Goal: Information Seeking & Learning: Check status

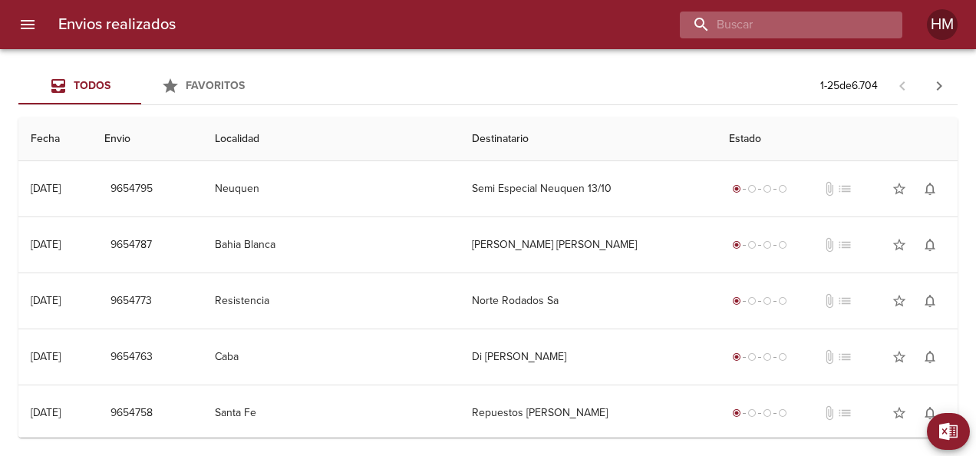
click at [791, 20] on input "buscar" at bounding box center [778, 25] width 196 height 27
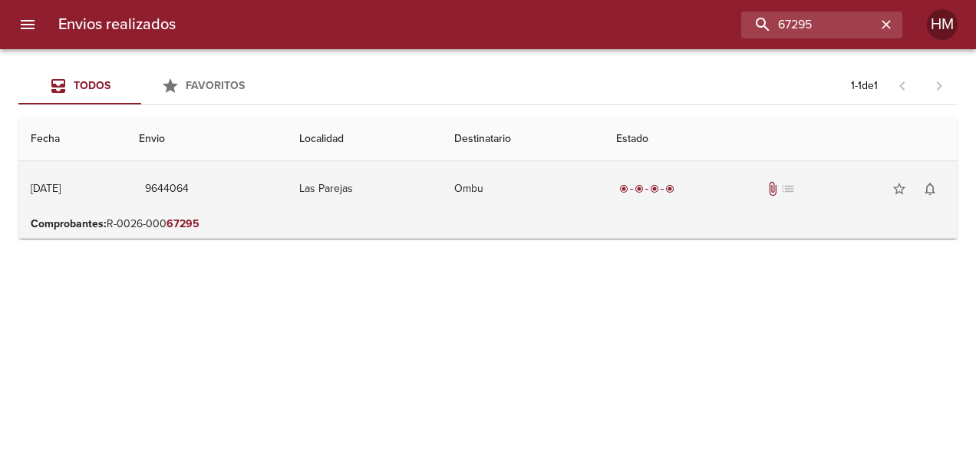
click at [671, 199] on div "radio_button_checked radio_button_checked radio_button_checked radio_button_che…" at bounding box center [780, 188] width 329 height 31
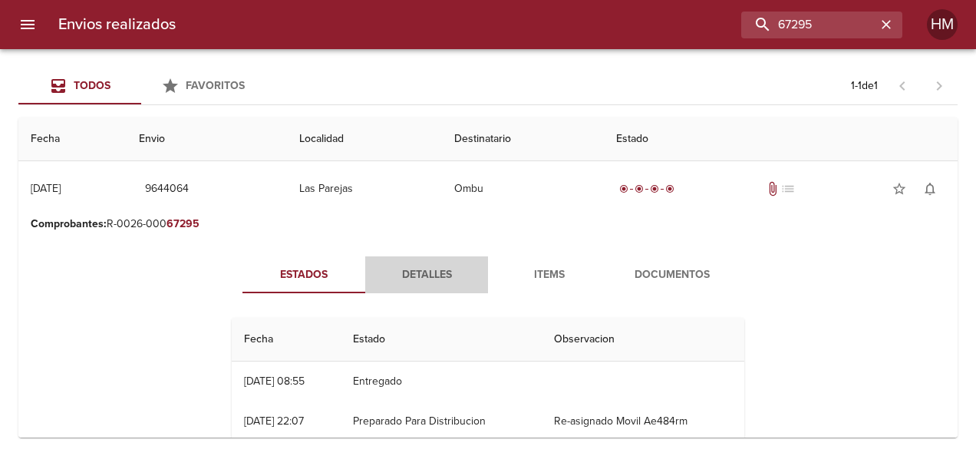
click at [376, 276] on span "Detalles" at bounding box center [426, 274] width 104 height 19
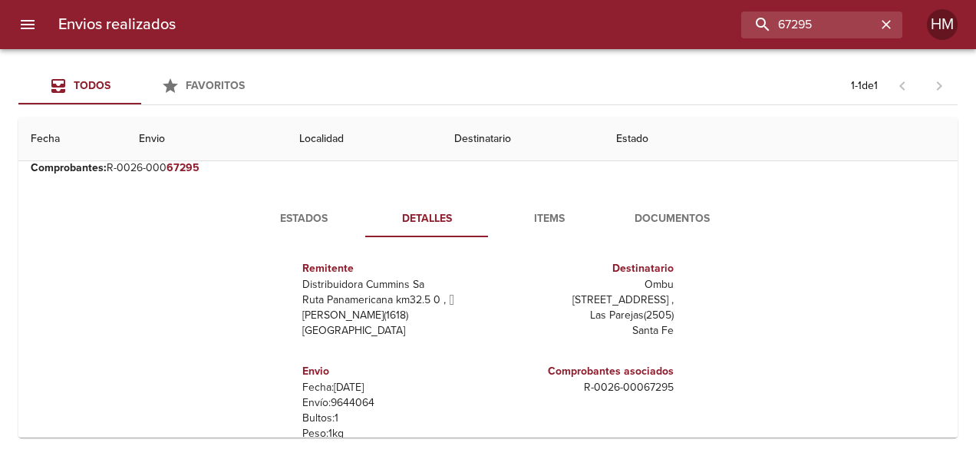
scroll to position [77, 0]
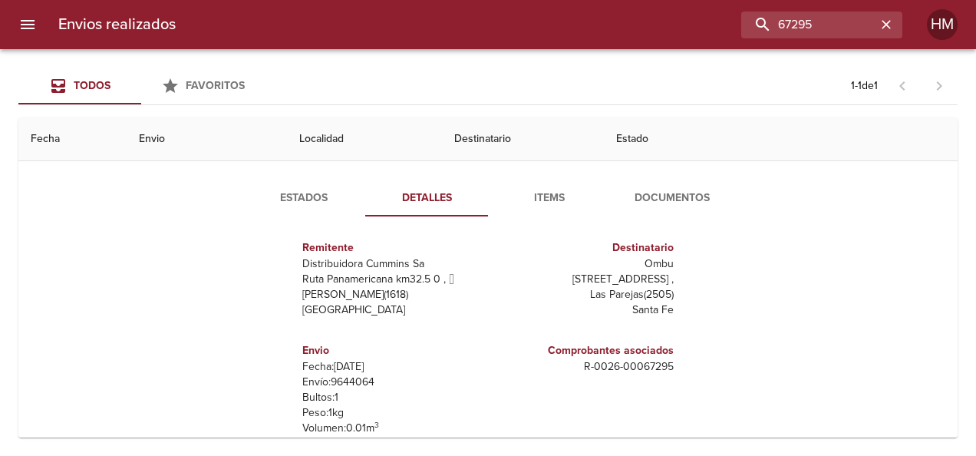
click at [333, 378] on p "Envío: 9644064" at bounding box center [392, 381] width 180 height 15
copy p "9644064"
click at [331, 195] on span "Estados" at bounding box center [304, 198] width 104 height 19
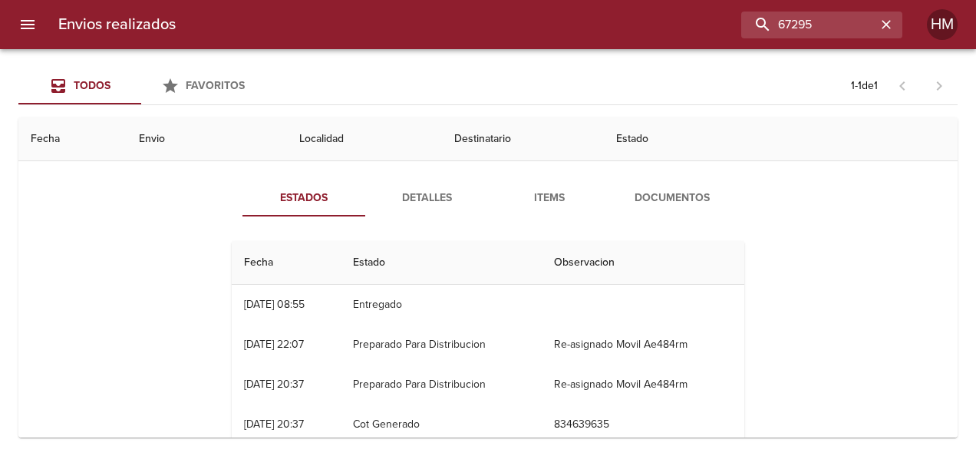
scroll to position [0, 0]
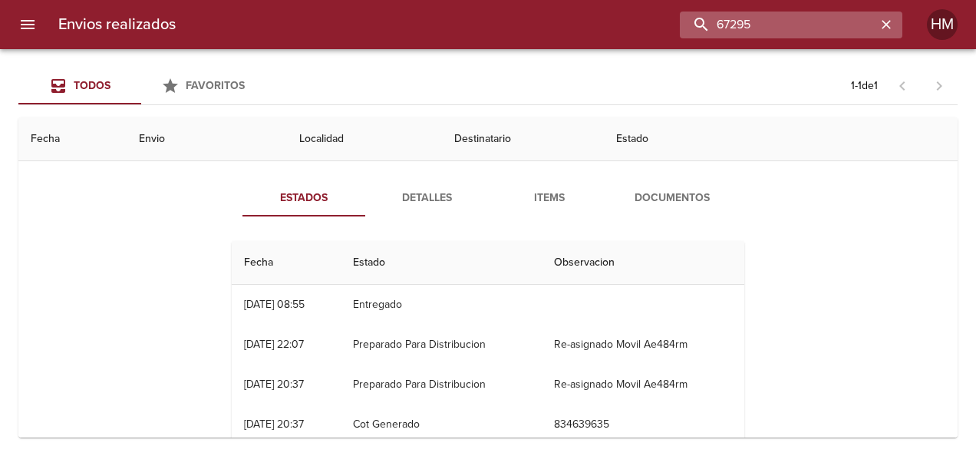
click at [849, 18] on input "67295" at bounding box center [778, 25] width 196 height 27
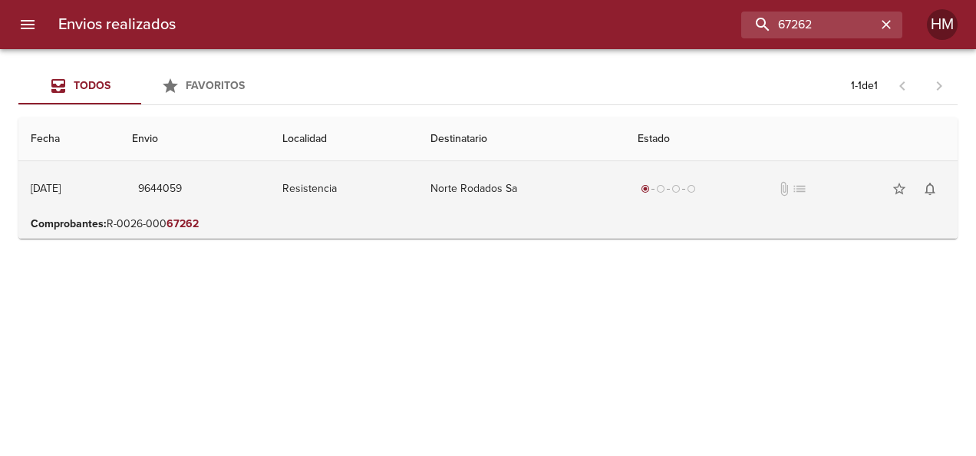
click at [407, 193] on td "Resistencia" at bounding box center [343, 188] width 147 height 55
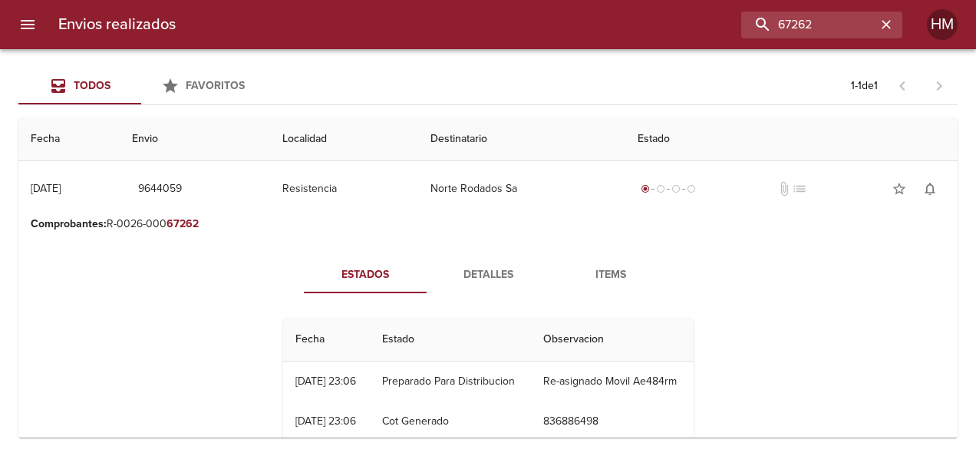
click at [486, 279] on span "Detalles" at bounding box center [488, 274] width 104 height 19
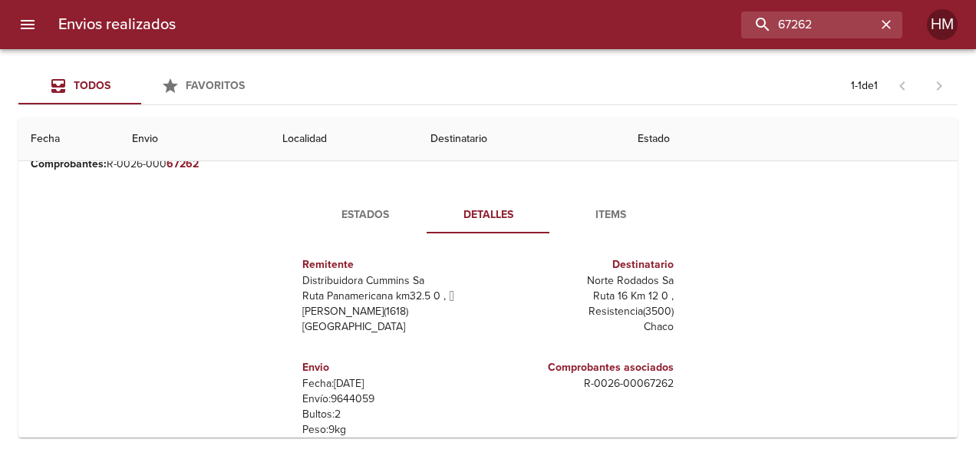
scroll to position [153, 0]
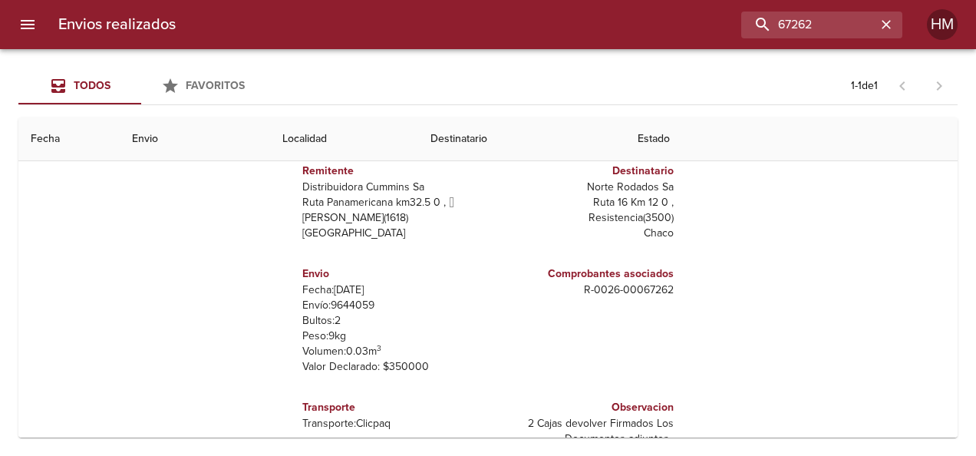
click at [357, 302] on p "Envío: 9644059" at bounding box center [392, 305] width 180 height 15
copy p "9644059"
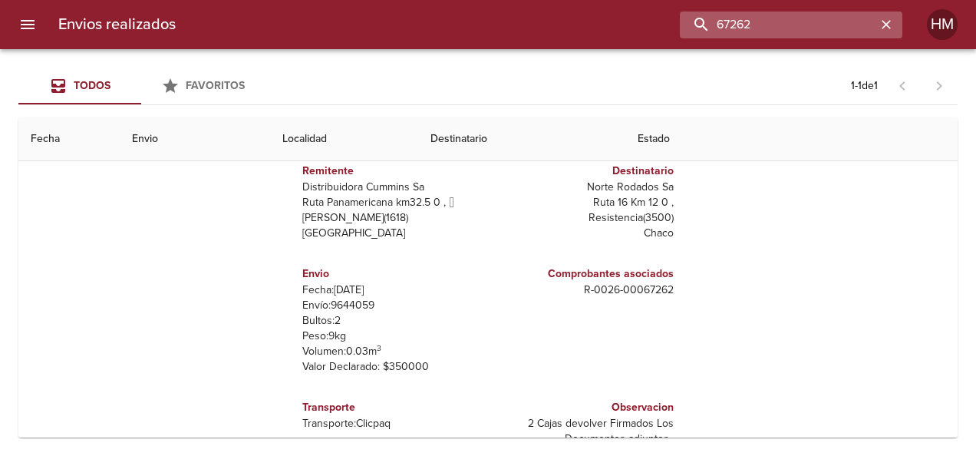
click at [834, 18] on input "67262" at bounding box center [778, 25] width 196 height 27
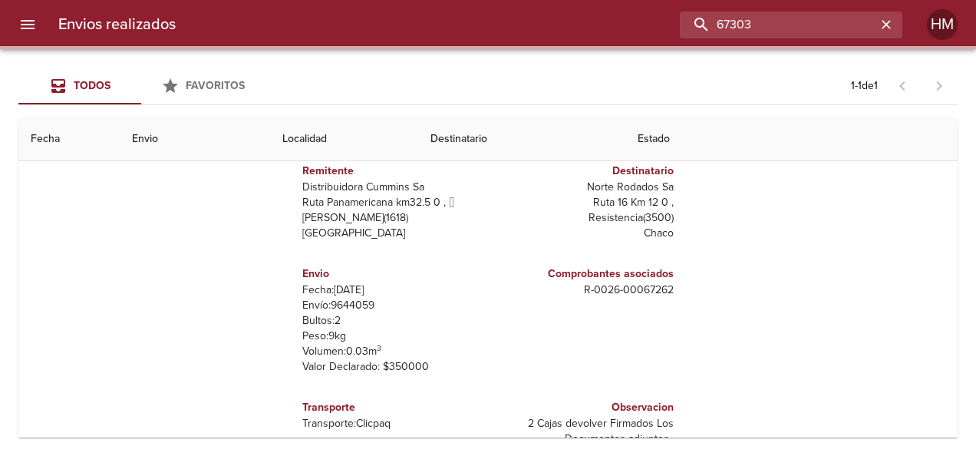
scroll to position [0, 0]
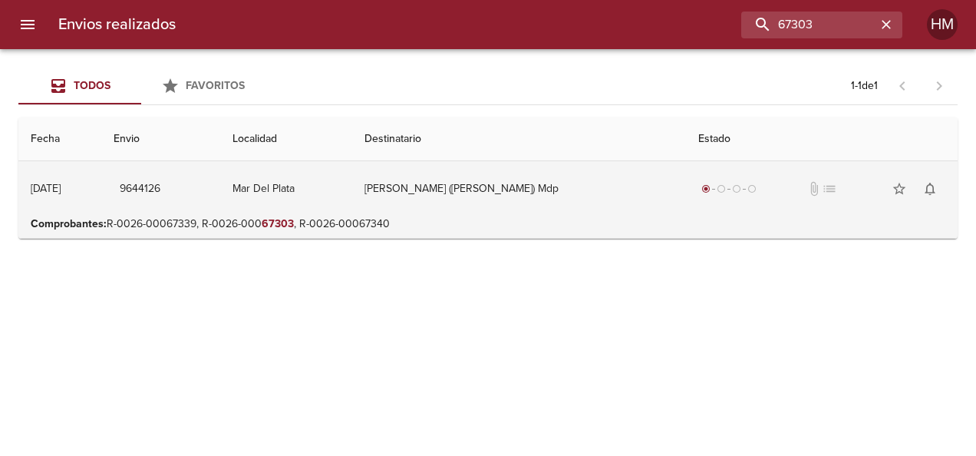
click at [644, 186] on td "[PERSON_NAME] ([PERSON_NAME]) Mdp" at bounding box center [519, 188] width 334 height 55
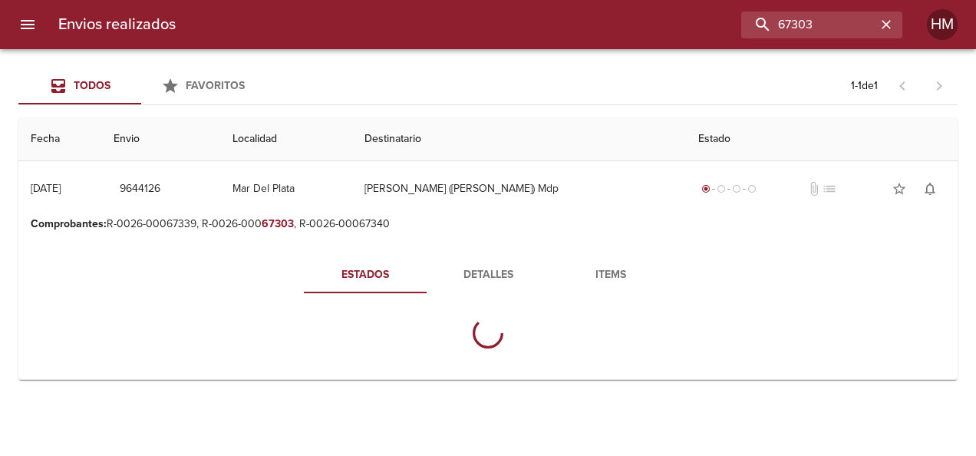
click at [469, 264] on button "Detalles" at bounding box center [488, 274] width 123 height 37
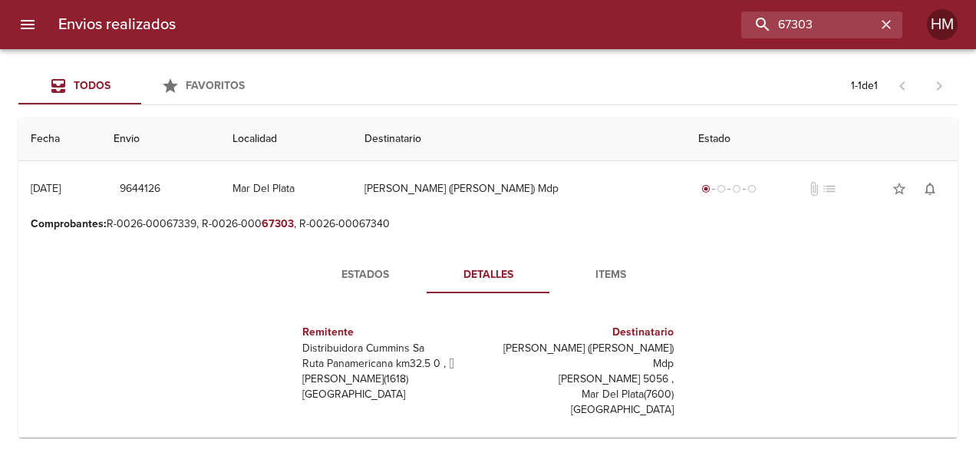
scroll to position [77, 0]
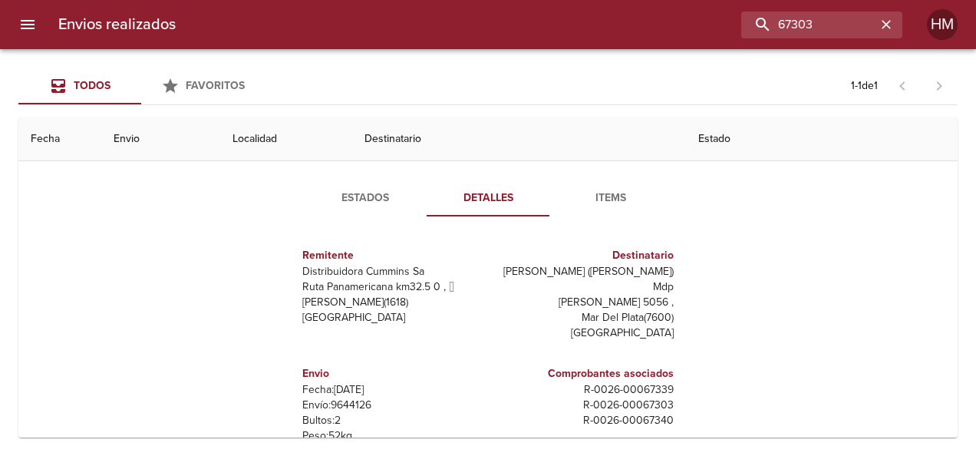
click at [338, 397] on p "Envío: 9644126" at bounding box center [392, 404] width 180 height 15
copy p "9644126"
click at [838, 31] on input "67303" at bounding box center [778, 25] width 196 height 27
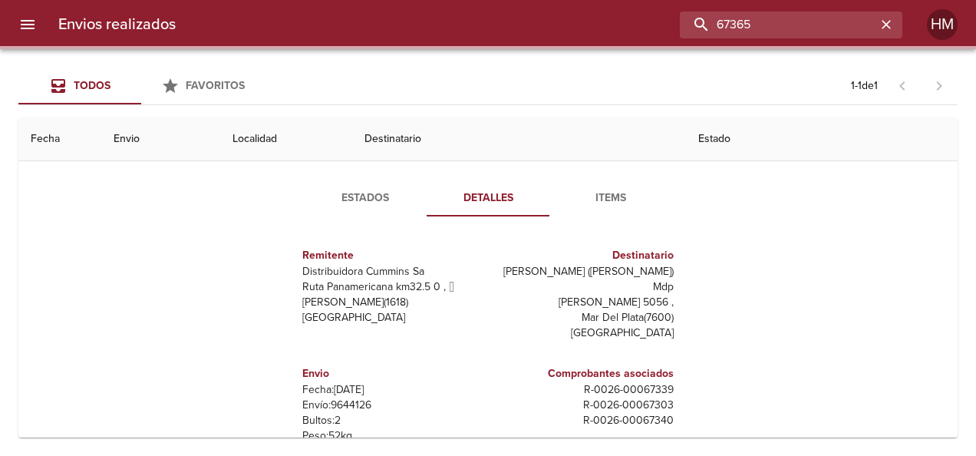
scroll to position [0, 0]
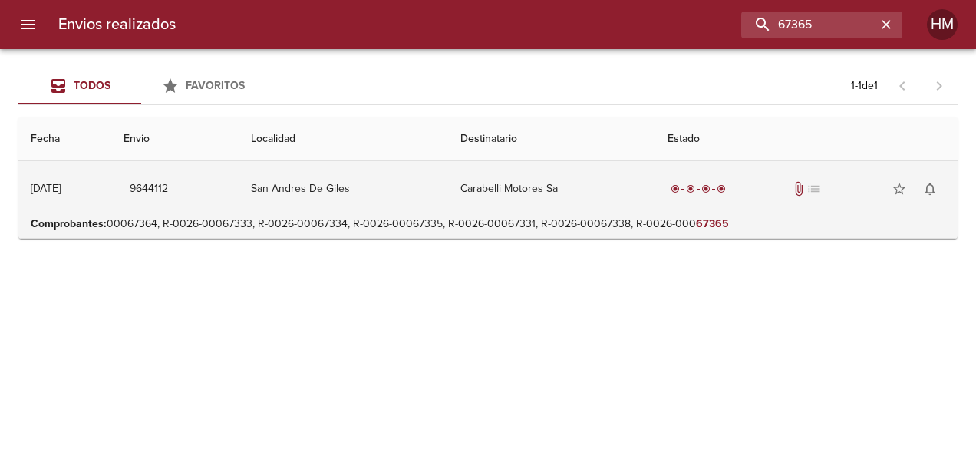
click at [542, 177] on td "Carabelli Motores Sa" at bounding box center [551, 188] width 207 height 55
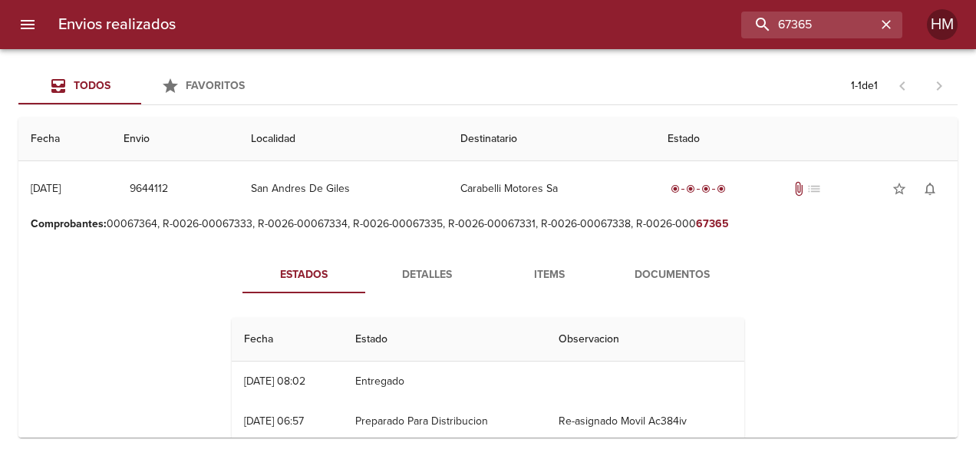
click at [445, 272] on span "Detalles" at bounding box center [426, 274] width 104 height 19
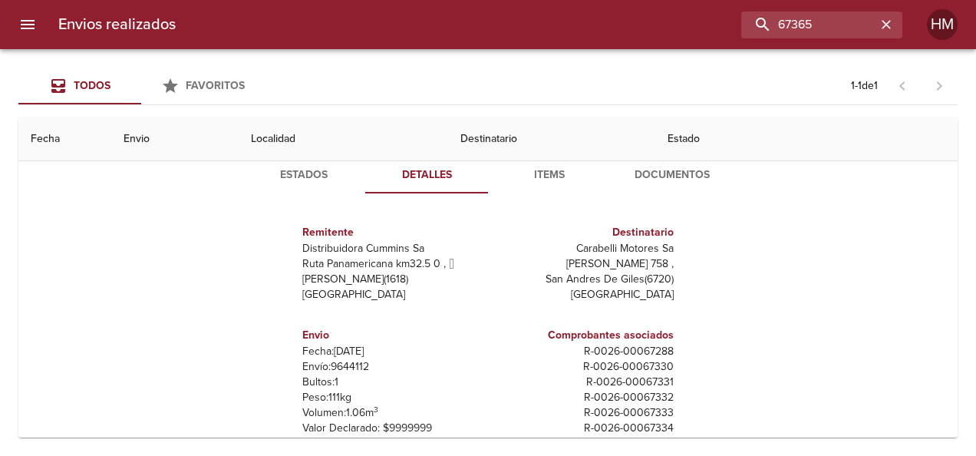
scroll to position [193, 0]
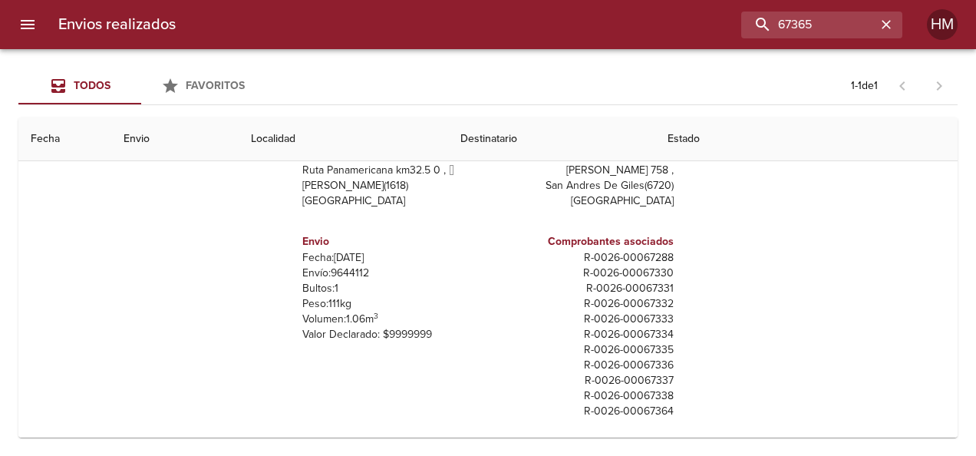
click at [348, 278] on p "Envío: 9644112" at bounding box center [392, 272] width 180 height 15
copy p "9644112"
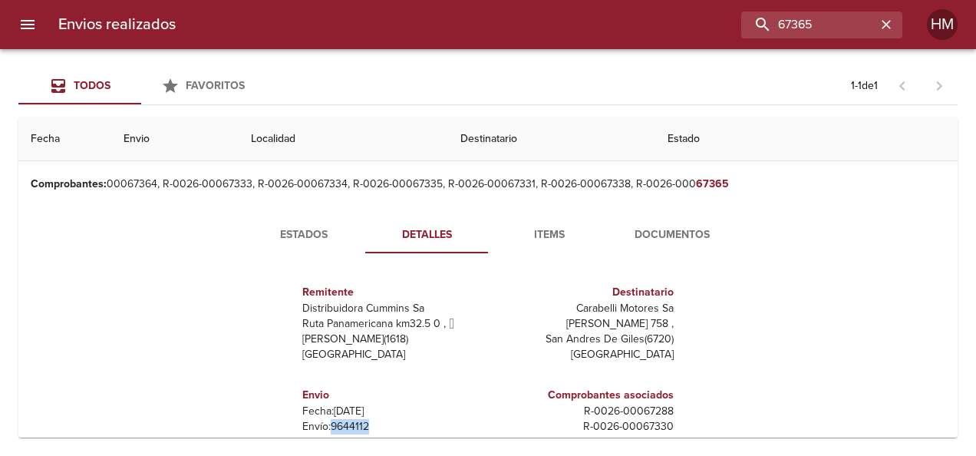
scroll to position [40, 0]
click at [308, 229] on span "Estados" at bounding box center [304, 235] width 104 height 19
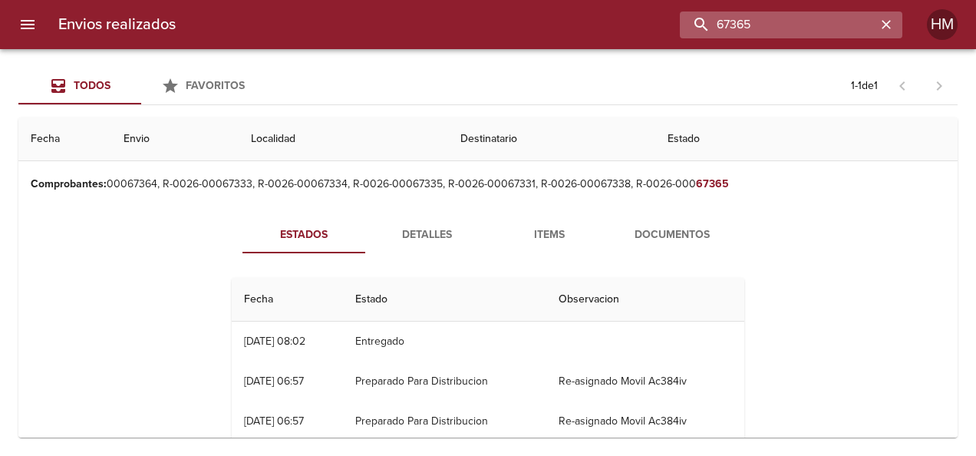
click at [827, 18] on input "67365" at bounding box center [778, 25] width 196 height 27
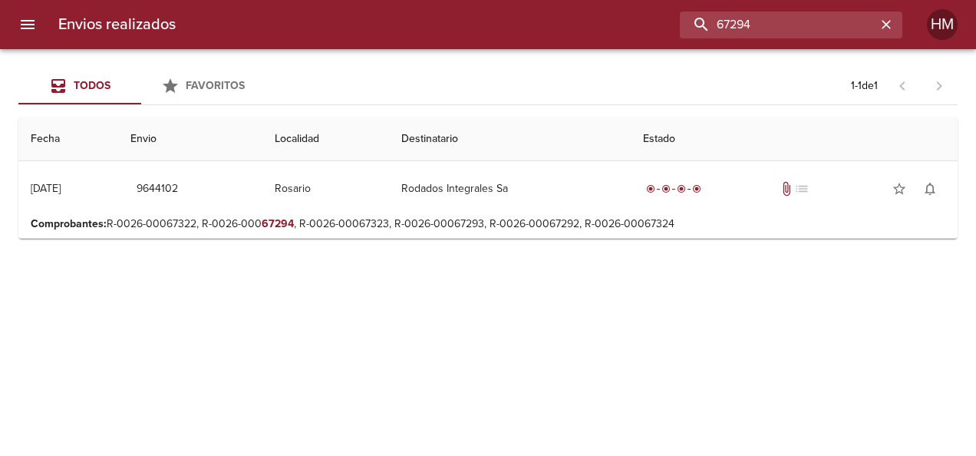
scroll to position [0, 0]
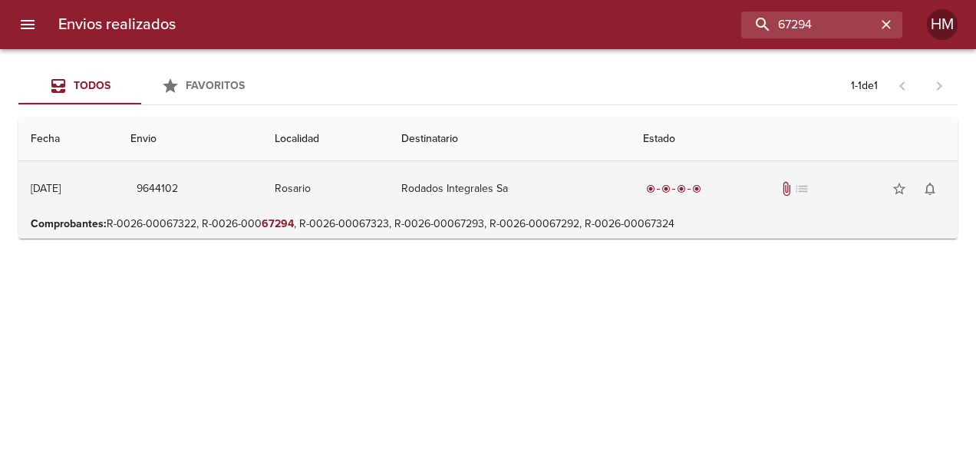
click at [526, 190] on td "Rodados Integrales Sa" at bounding box center [509, 188] width 241 height 55
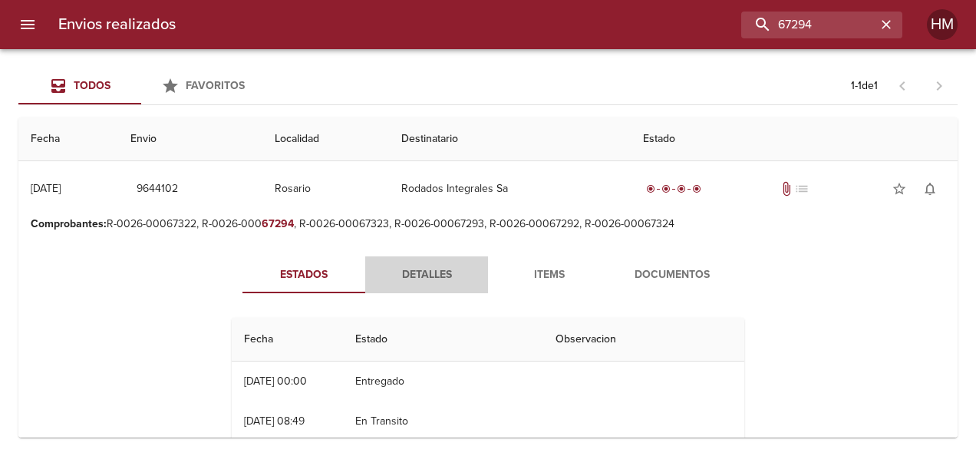
click at [417, 269] on span "Detalles" at bounding box center [426, 274] width 104 height 19
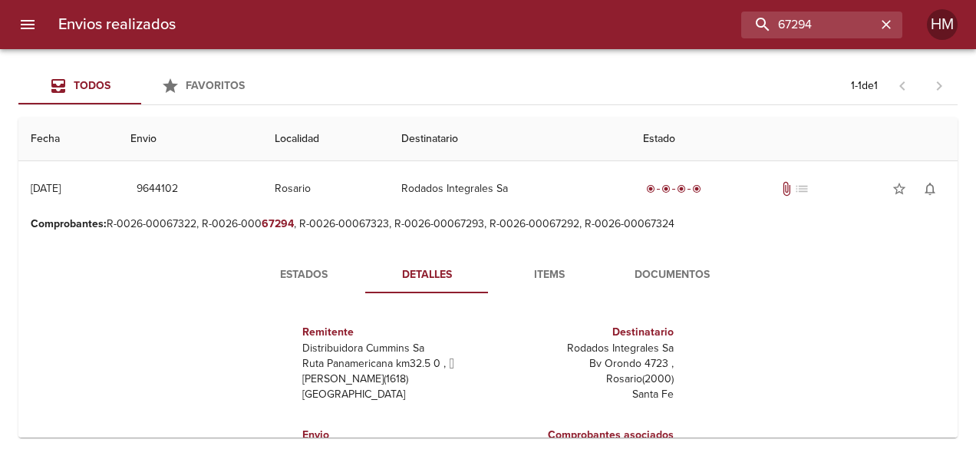
click at [308, 276] on span "Estados" at bounding box center [304, 274] width 104 height 19
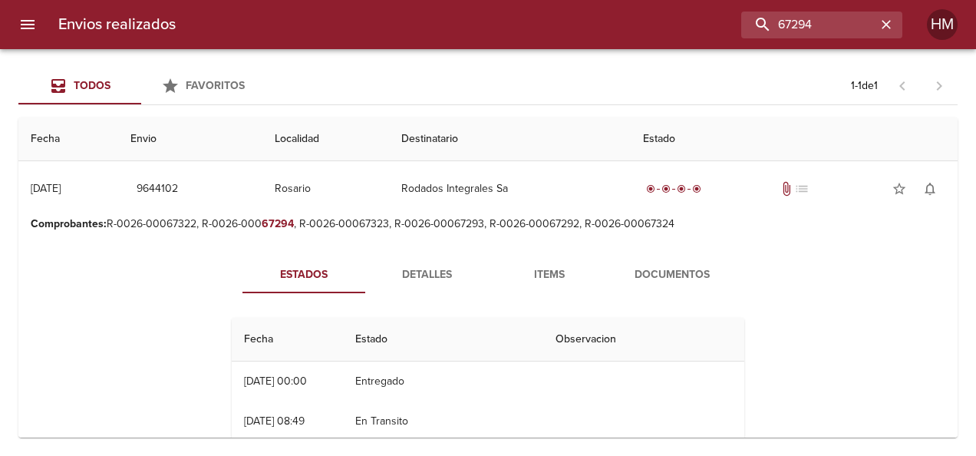
click at [409, 276] on span "Detalles" at bounding box center [426, 274] width 104 height 19
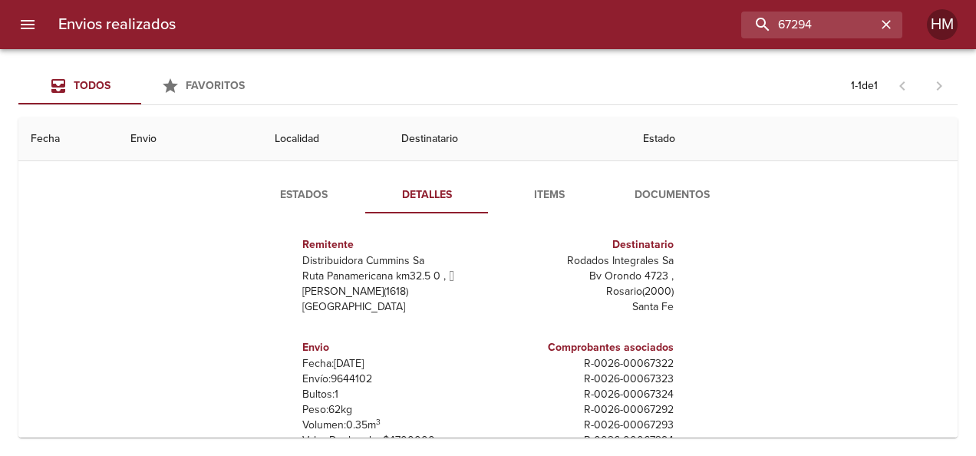
scroll to position [153, 0]
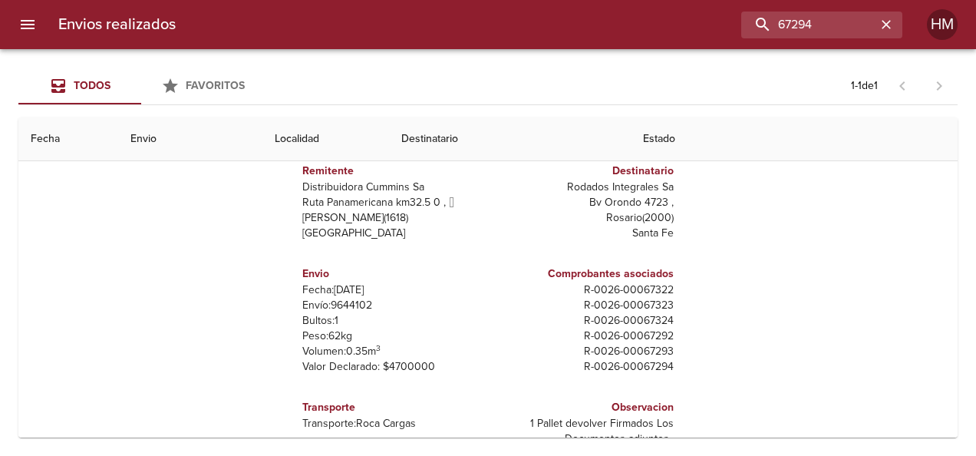
click at [338, 307] on p "Envío: 9644102" at bounding box center [392, 305] width 180 height 15
copy p "9644102"
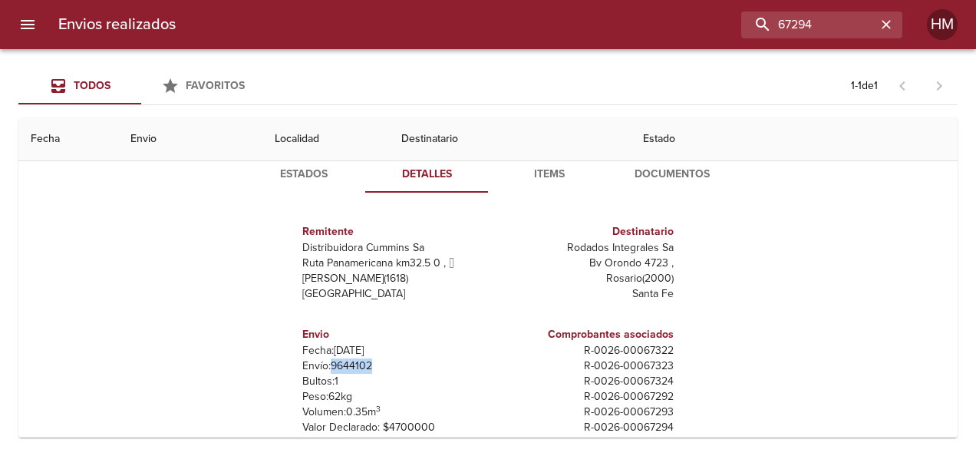
scroll to position [77, 0]
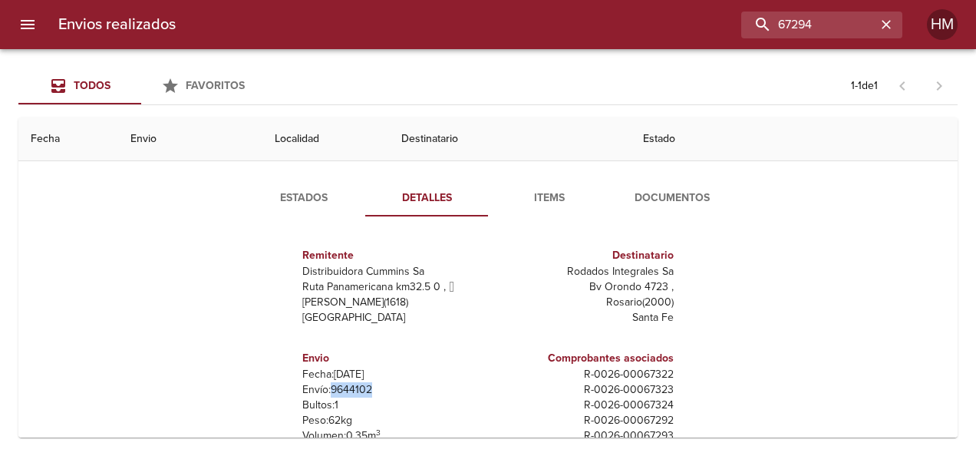
click at [302, 194] on span "Estados" at bounding box center [304, 198] width 104 height 19
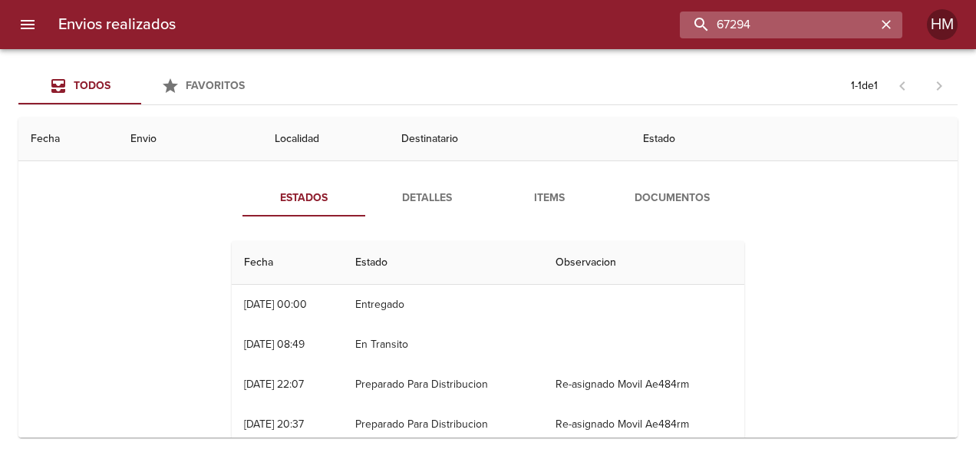
click at [857, 30] on input "67294" at bounding box center [778, 25] width 196 height 27
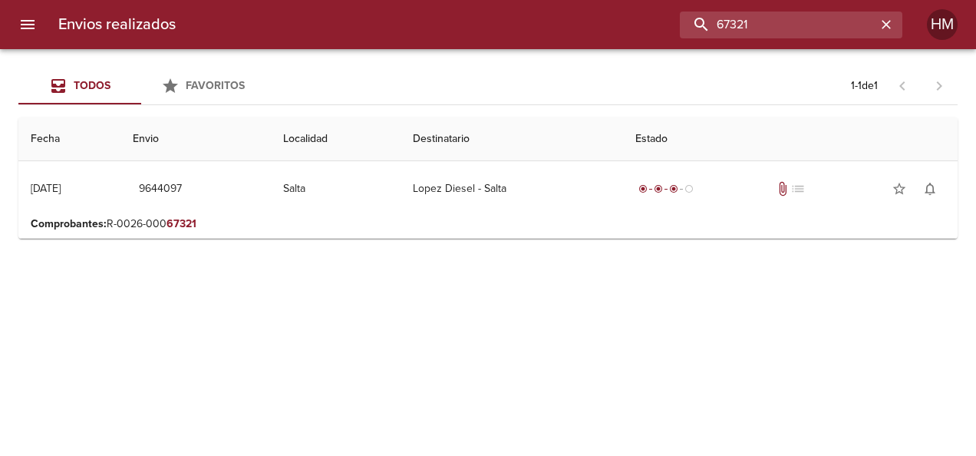
scroll to position [0, 0]
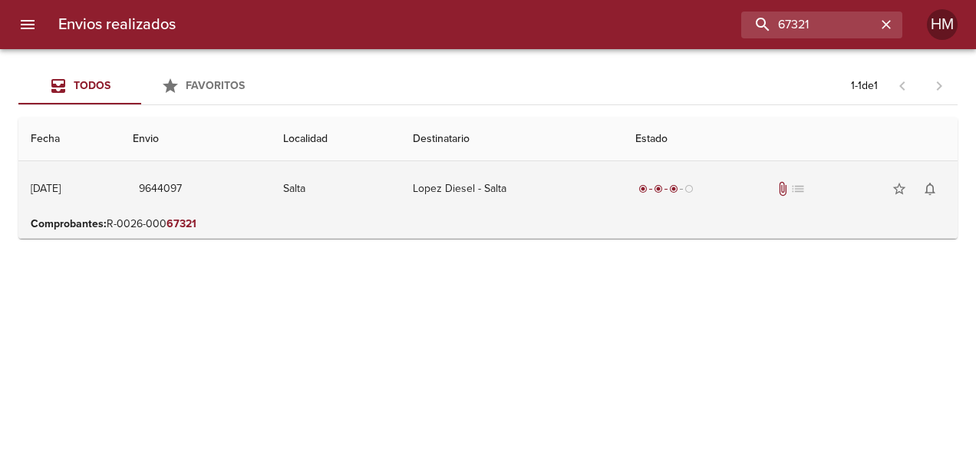
click at [483, 176] on td "Lopez Diesel - Salta" at bounding box center [511, 188] width 222 height 55
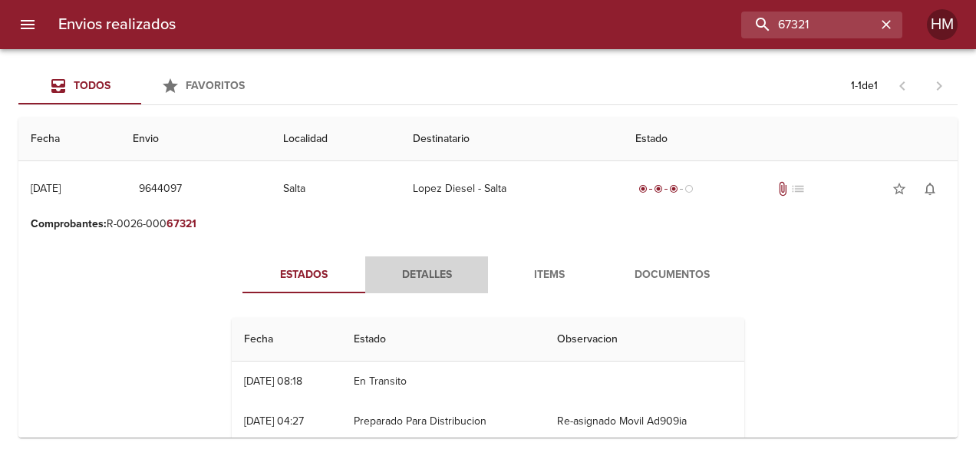
click at [437, 269] on span "Detalles" at bounding box center [426, 274] width 104 height 19
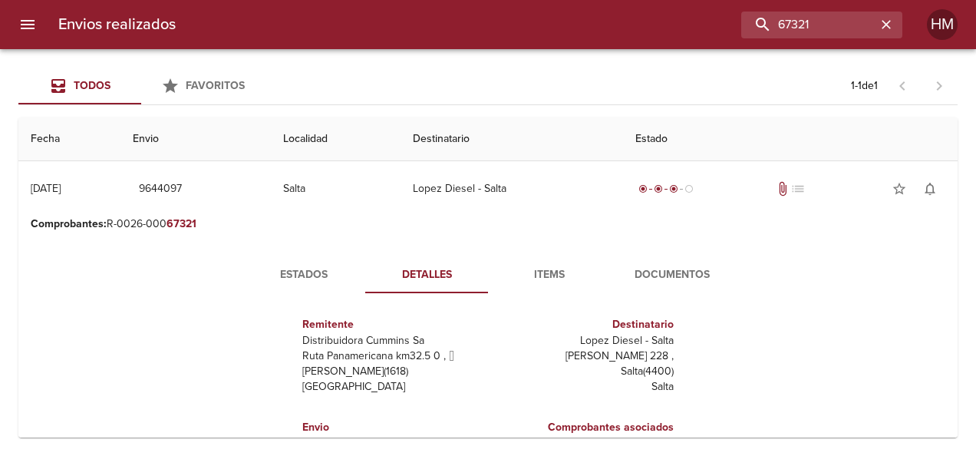
scroll to position [77, 0]
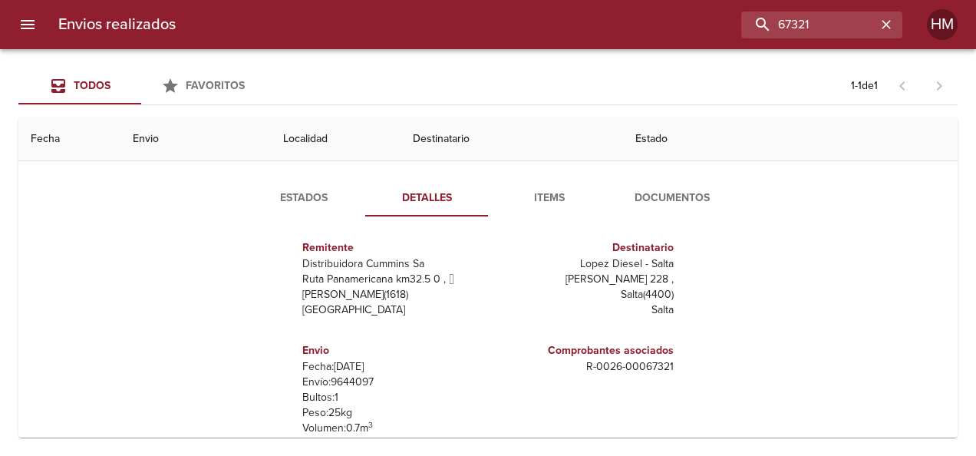
click at [344, 382] on p "Envío: 9644097" at bounding box center [392, 381] width 180 height 15
copy p "9644097"
click at [821, 16] on input "67321" at bounding box center [778, 25] width 196 height 27
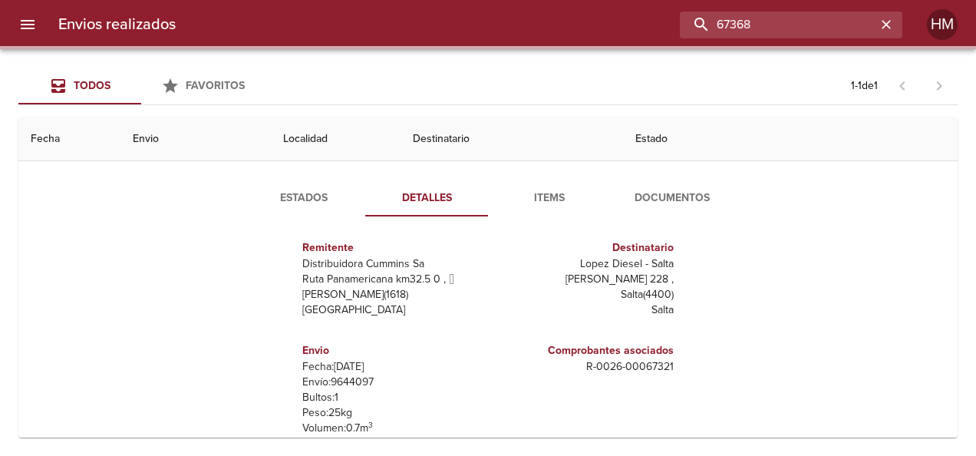
scroll to position [0, 0]
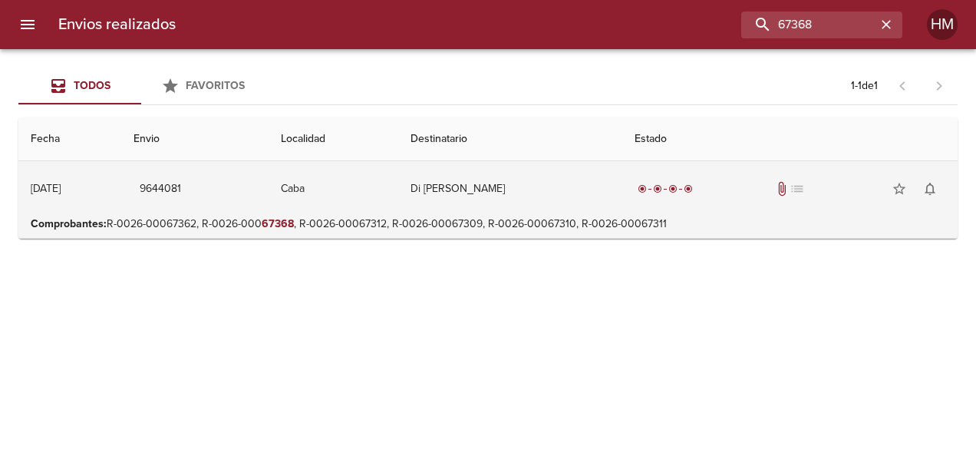
click at [513, 203] on td "Di [PERSON_NAME]" at bounding box center [510, 188] width 224 height 55
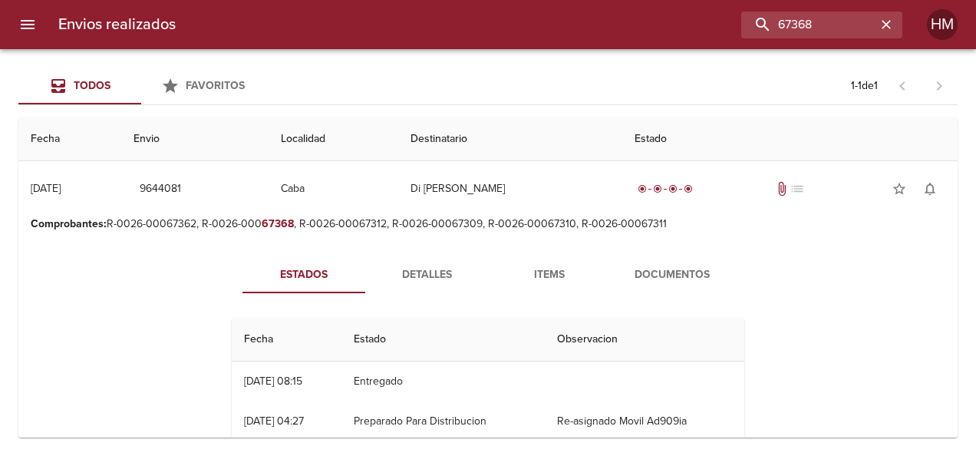
click at [441, 273] on span "Detalles" at bounding box center [426, 274] width 104 height 19
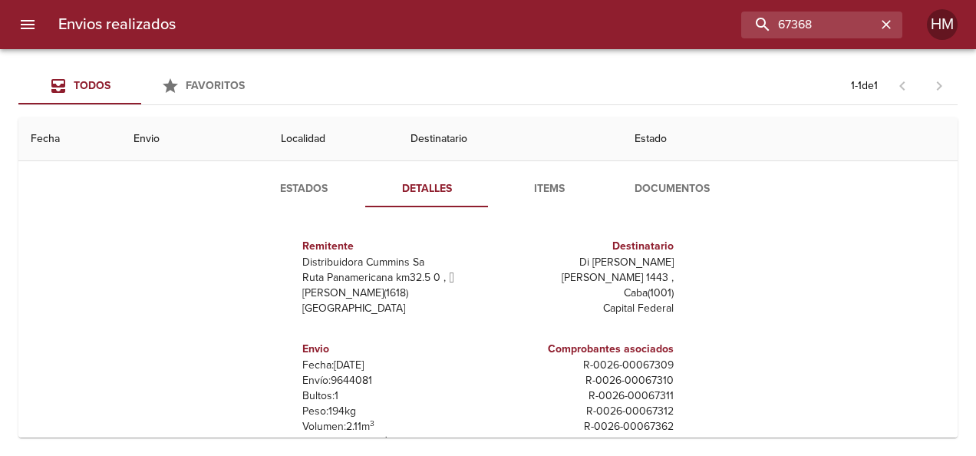
scroll to position [193, 0]
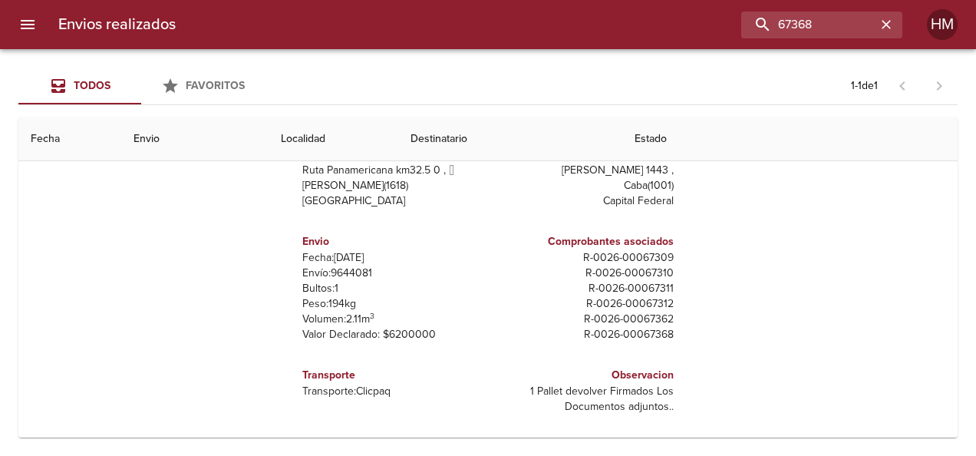
click at [331, 260] on p "Fecha: 07/10/2025" at bounding box center [392, 257] width 180 height 15
click at [344, 279] on p "Envío: 9644081" at bounding box center [392, 272] width 180 height 15
click at [344, 276] on p "Envío: 9644081" at bounding box center [392, 272] width 180 height 15
copy p "9644081"
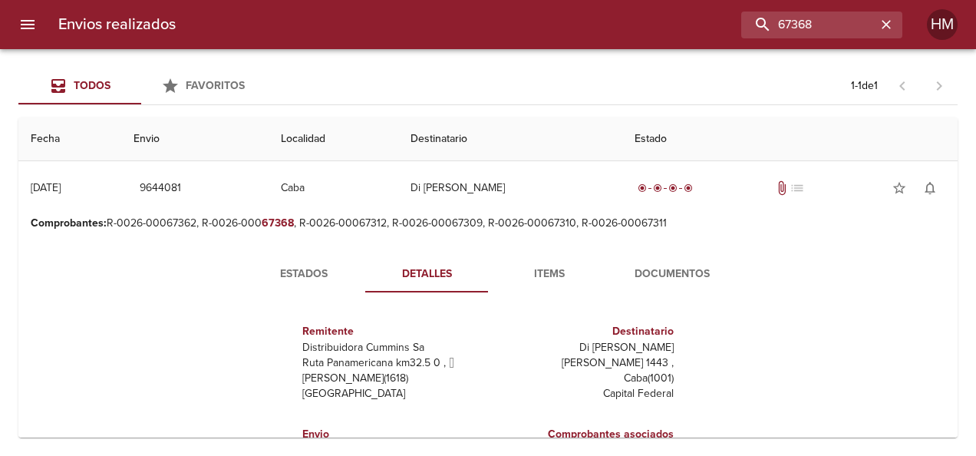
scroll to position [0, 0]
click at [328, 272] on span "Estados" at bounding box center [304, 274] width 104 height 19
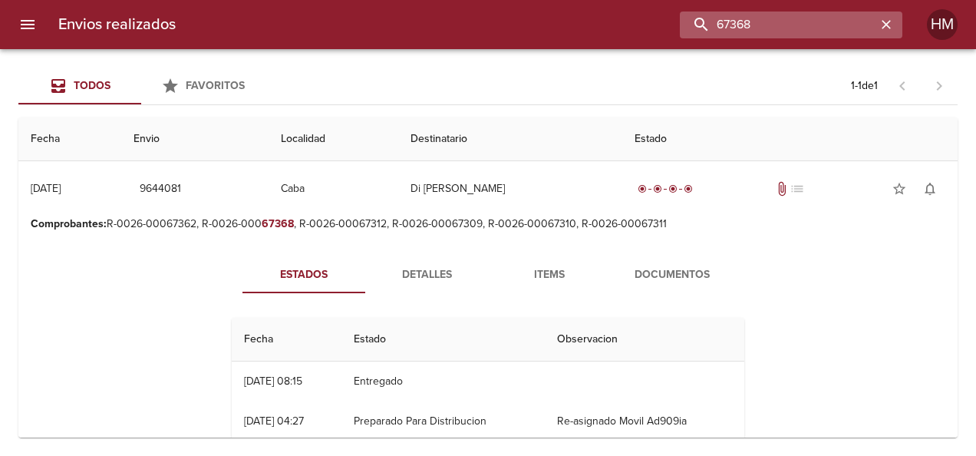
click at [843, 29] on input "67368" at bounding box center [778, 25] width 196 height 27
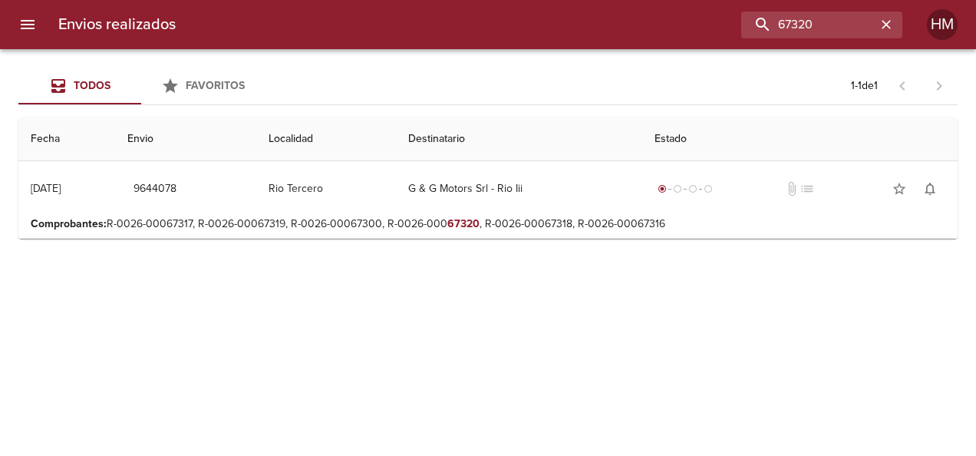
click at [555, 218] on p "Comprobantes : R-0026-00067317, R-0026-00067319, R-0026-00067300, R-0026-000 67…" at bounding box center [488, 223] width 915 height 15
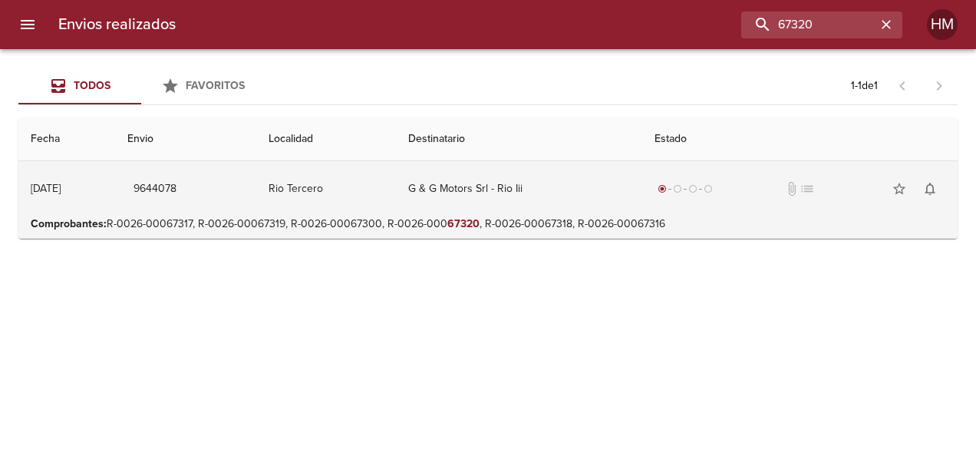
click at [557, 195] on td "G & G Motors Srl - Rio Iii" at bounding box center [519, 188] width 246 height 55
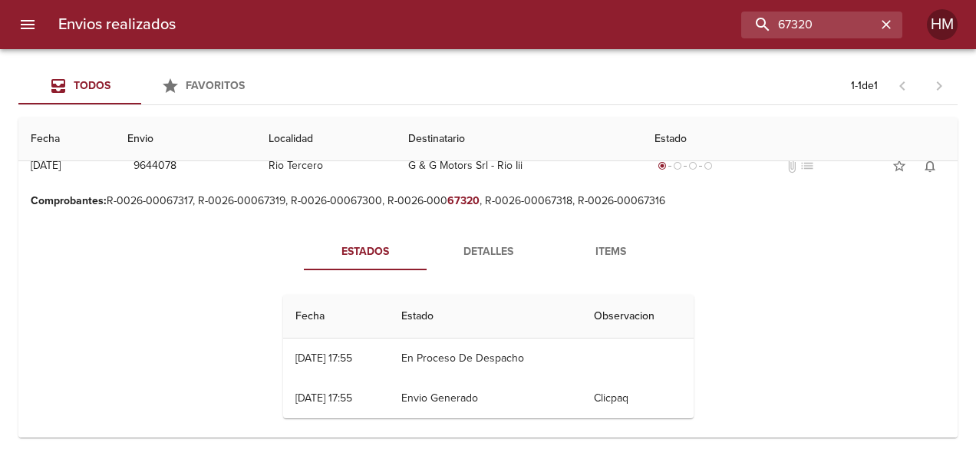
scroll to position [34, 0]
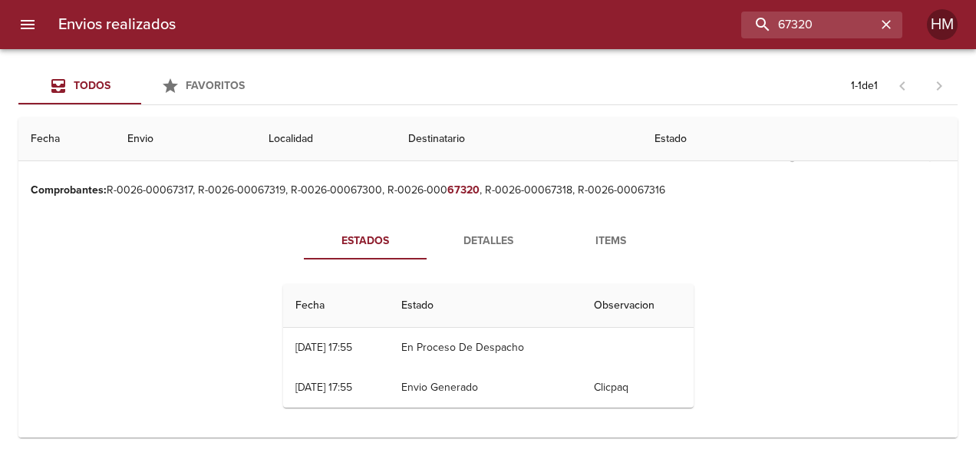
click at [480, 244] on span "Detalles" at bounding box center [488, 241] width 104 height 19
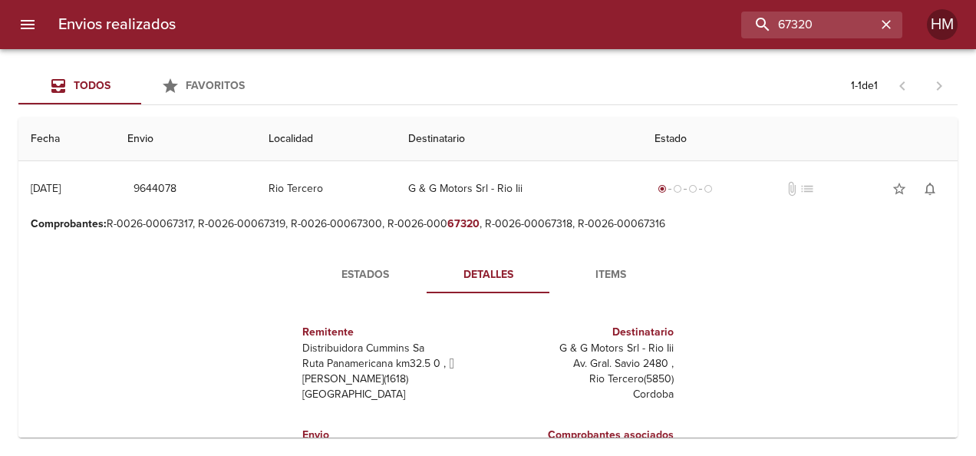
scroll to position [153, 0]
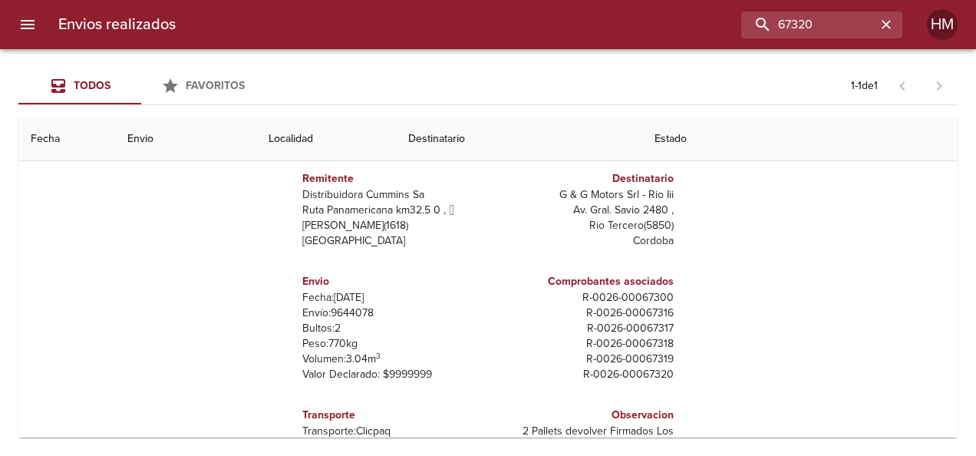
click at [339, 310] on p "Envío: 9644078" at bounding box center [392, 312] width 180 height 15
copy p "9644078"
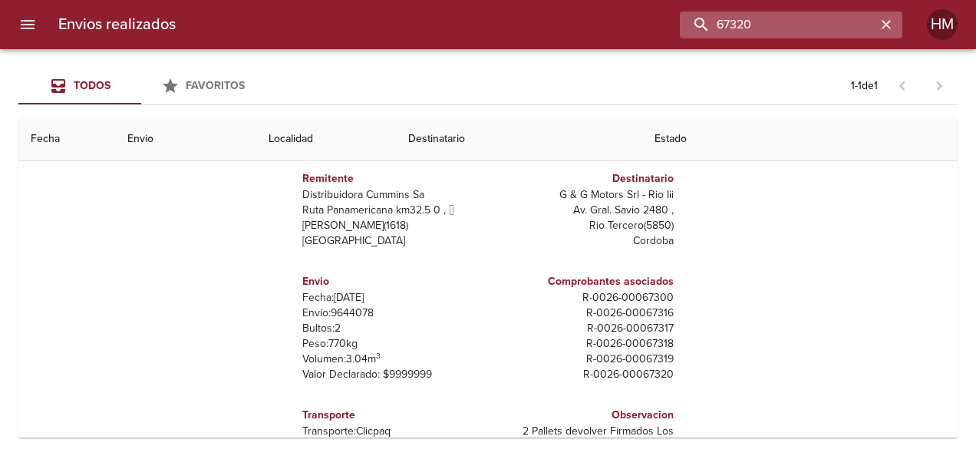
click at [826, 33] on input "67320" at bounding box center [778, 25] width 196 height 27
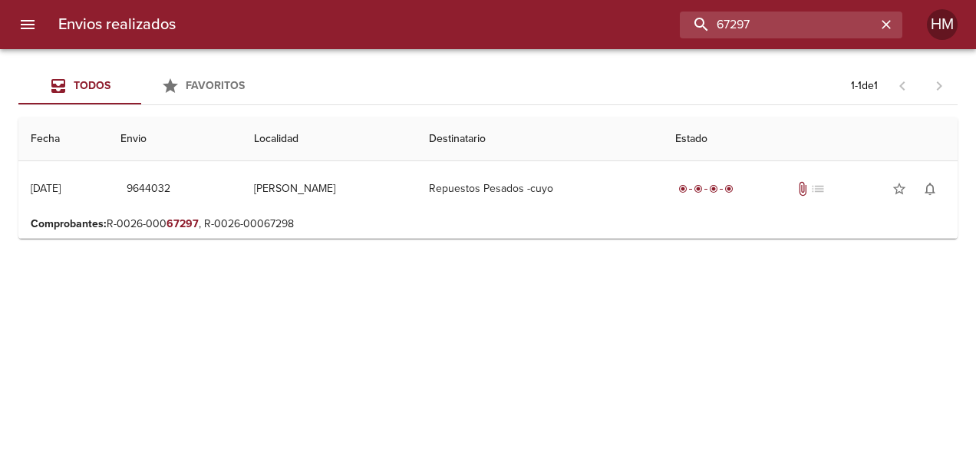
scroll to position [0, 0]
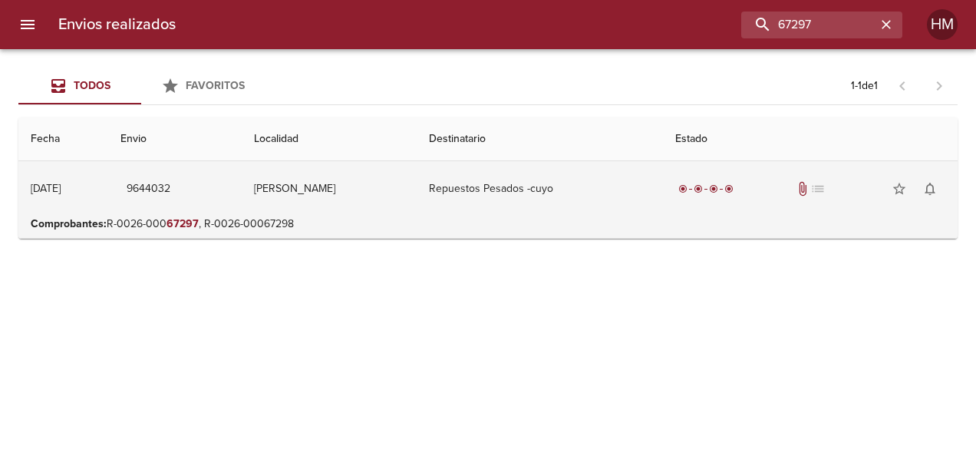
click at [545, 209] on td "Repuestos Pesados -cuyo" at bounding box center [540, 188] width 246 height 55
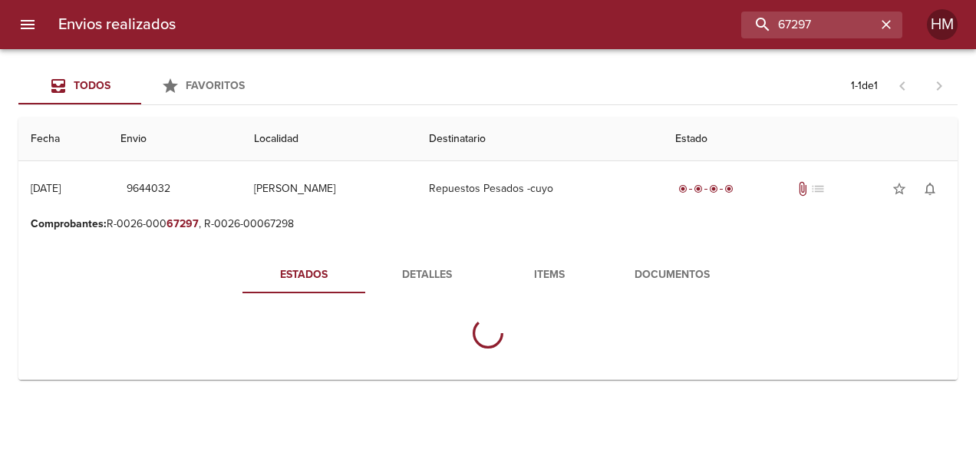
click at [430, 284] on button "Detalles" at bounding box center [426, 274] width 123 height 37
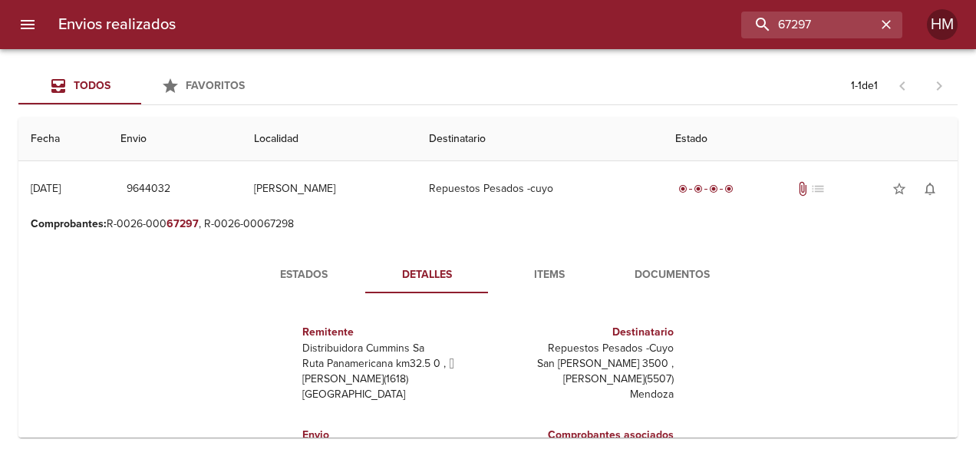
scroll to position [153, 0]
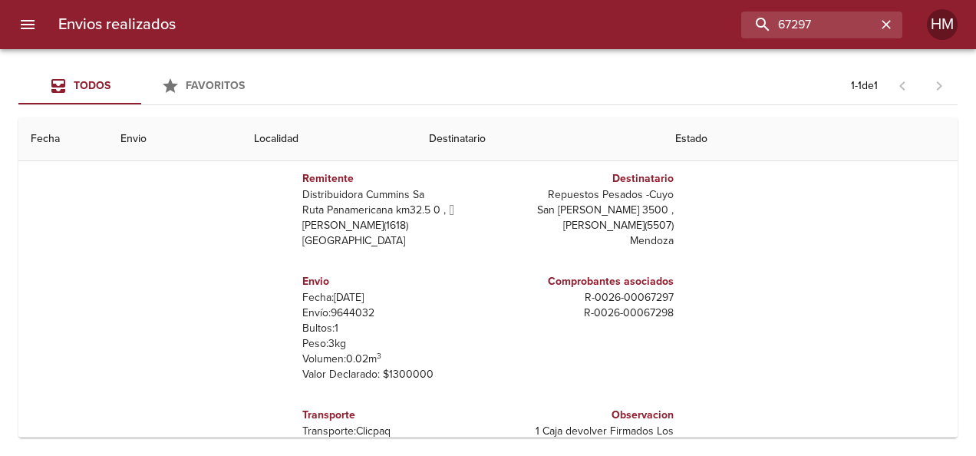
click at [359, 311] on p "Envío: 9644032" at bounding box center [392, 312] width 180 height 15
copy p "9644032"
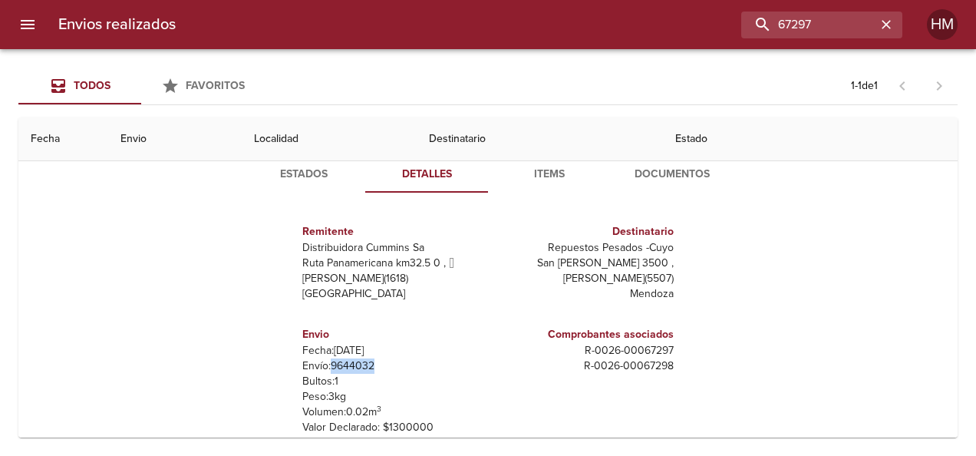
scroll to position [77, 0]
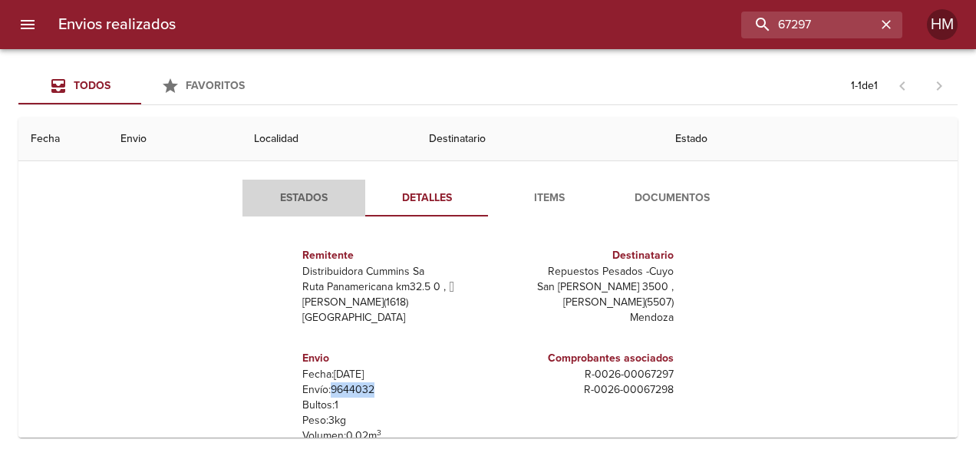
click at [313, 206] on span "Estados" at bounding box center [304, 198] width 104 height 19
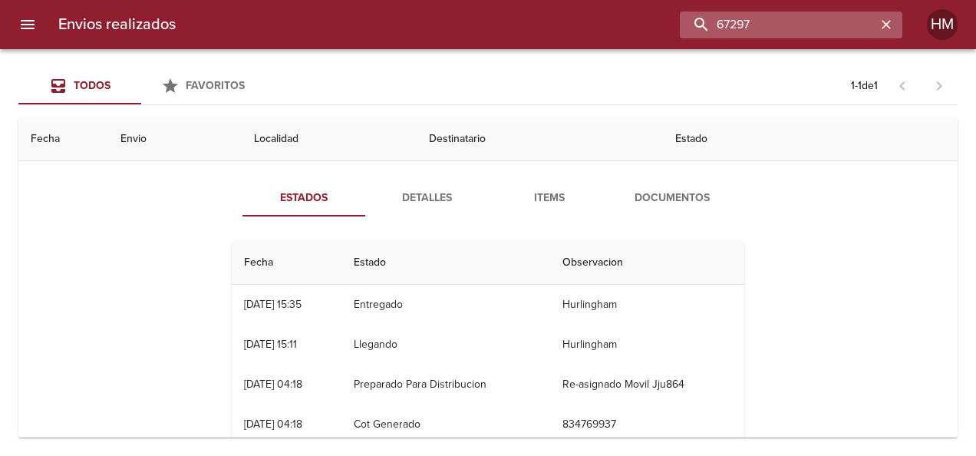
click at [852, 24] on input "67297" at bounding box center [778, 25] width 196 height 27
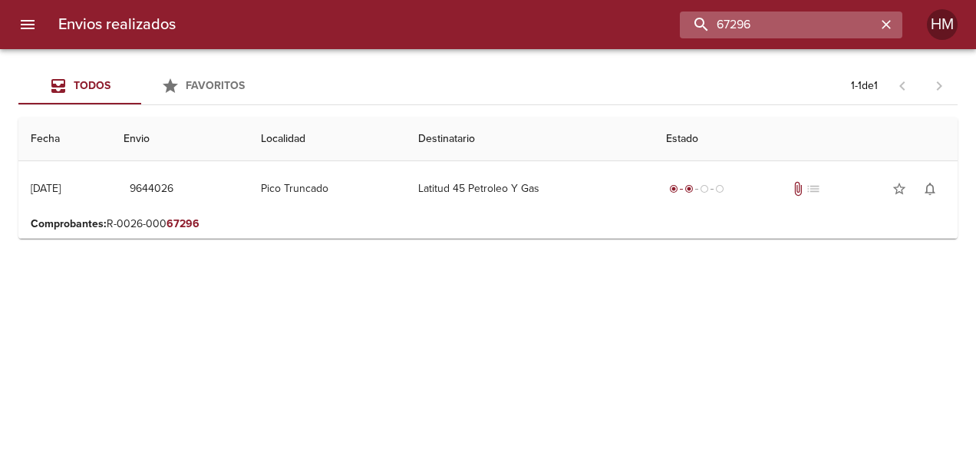
scroll to position [0, 0]
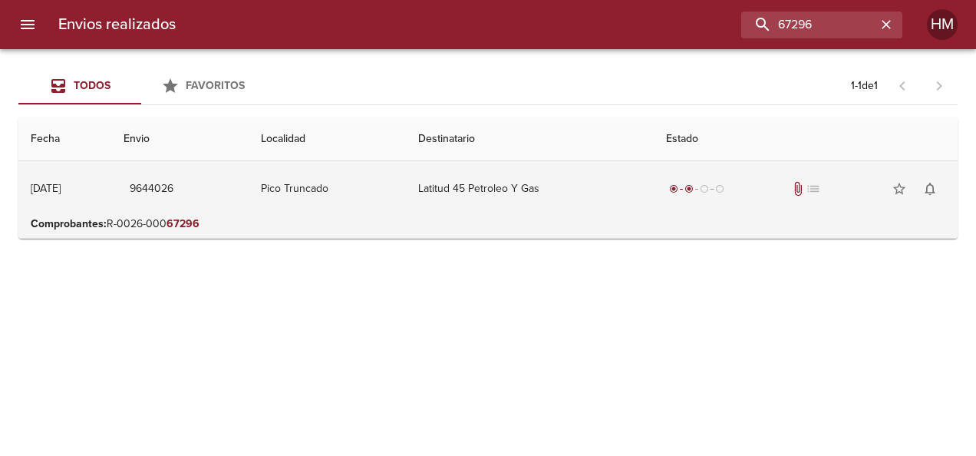
click at [469, 176] on td "Latitud 45 Petroleo Y Gas" at bounding box center [530, 188] width 249 height 55
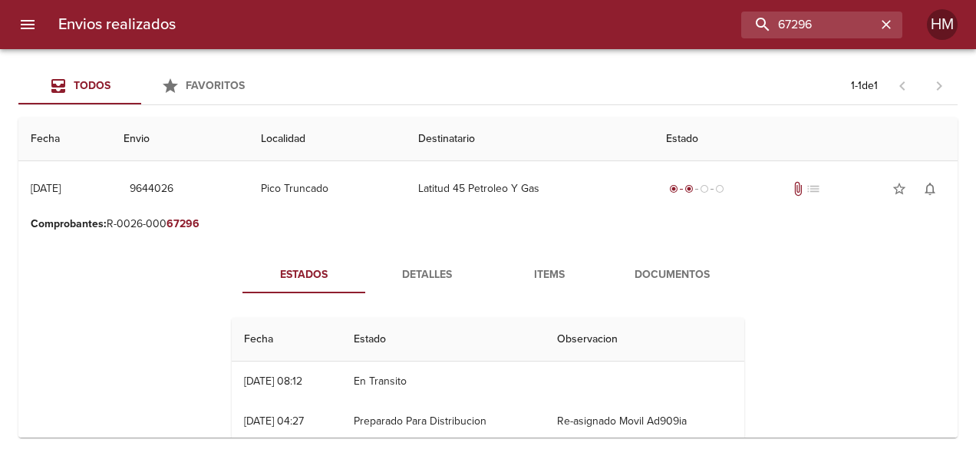
click at [427, 272] on span "Detalles" at bounding box center [426, 274] width 104 height 19
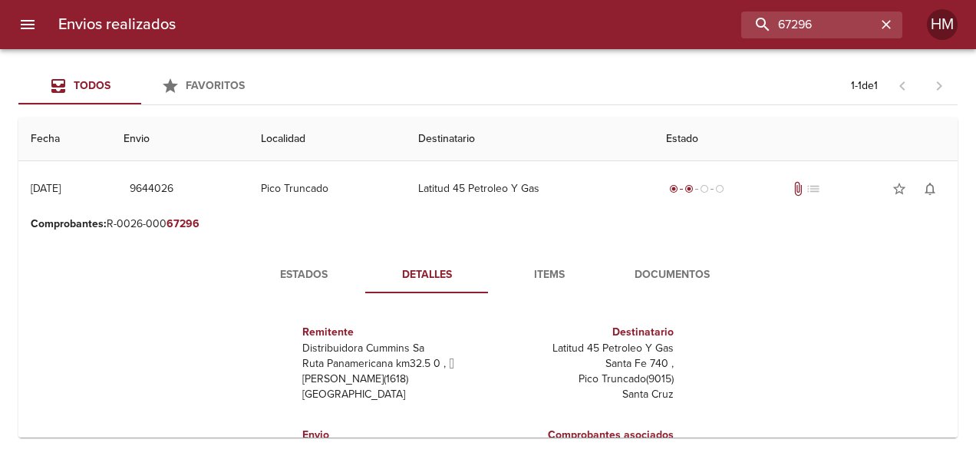
scroll to position [153, 0]
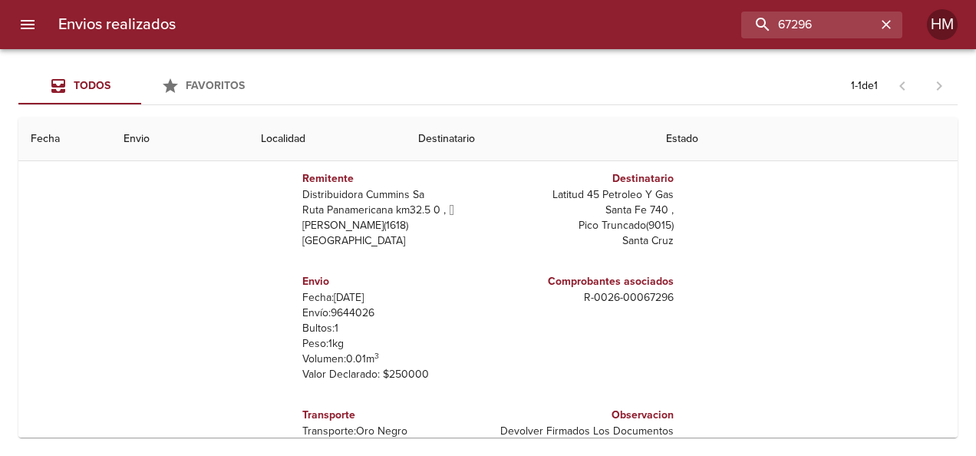
click at [347, 308] on p "Envío: 9644026" at bounding box center [392, 312] width 180 height 15
copy p "9644026"
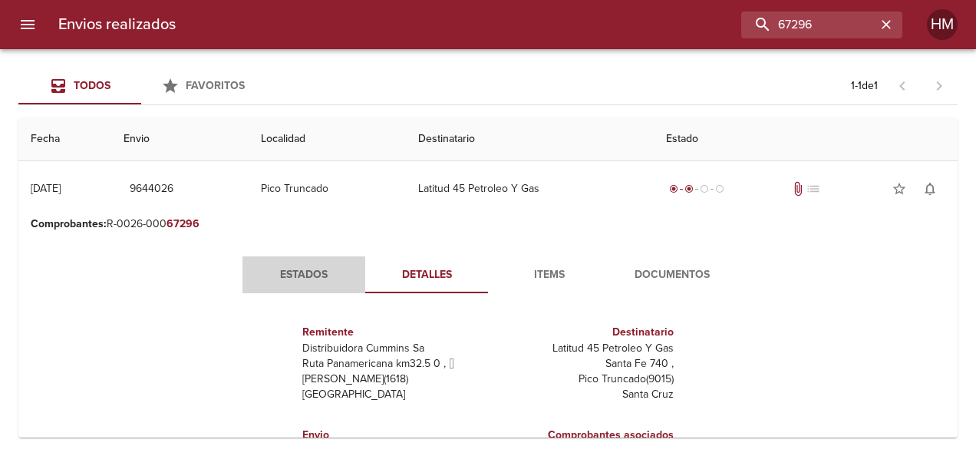
click at [308, 277] on span "Estados" at bounding box center [304, 274] width 104 height 19
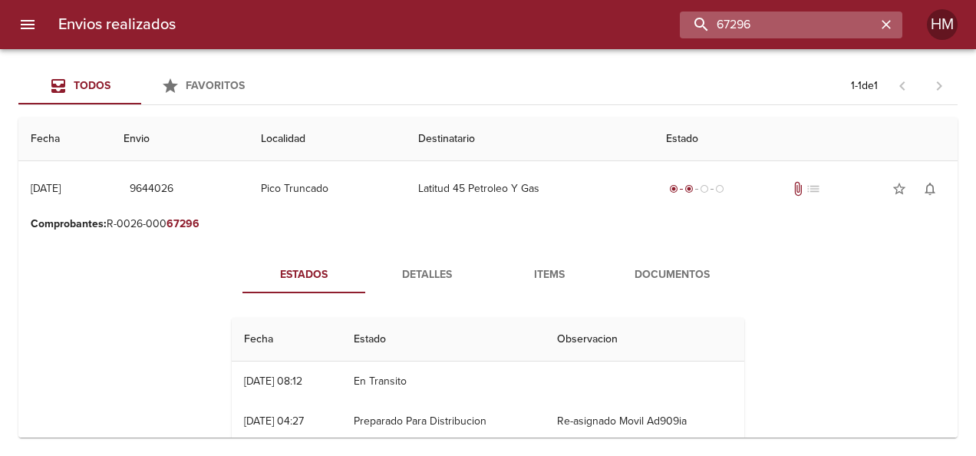
click at [860, 17] on input "67296" at bounding box center [778, 25] width 196 height 27
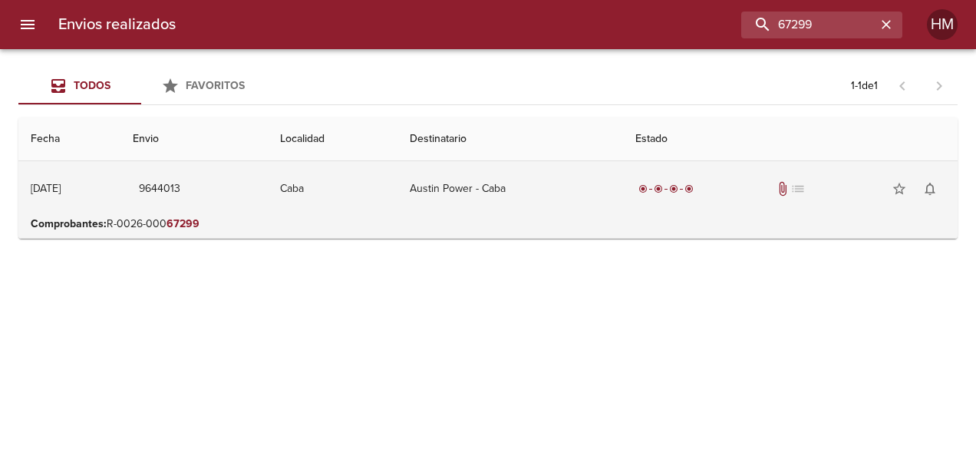
click at [397, 191] on td "Caba" at bounding box center [333, 188] width 130 height 55
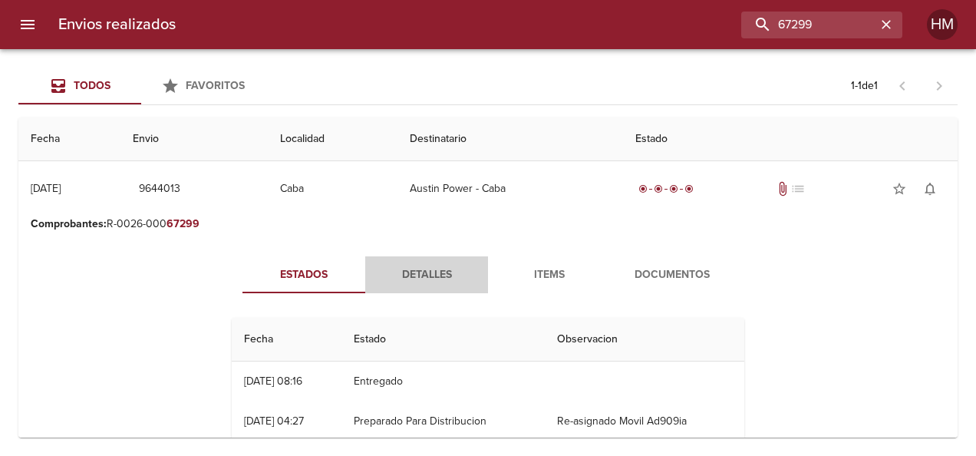
click at [424, 268] on span "Detalles" at bounding box center [426, 274] width 104 height 19
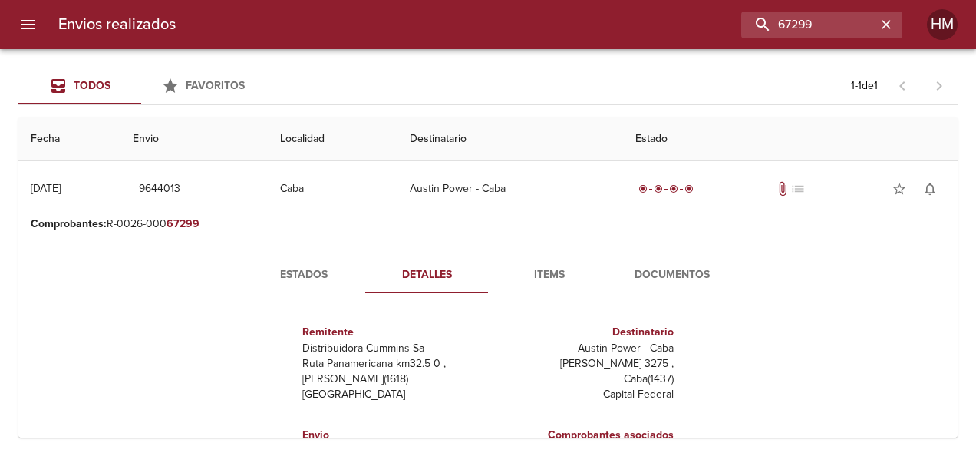
click at [305, 264] on button "Estados" at bounding box center [303, 274] width 123 height 37
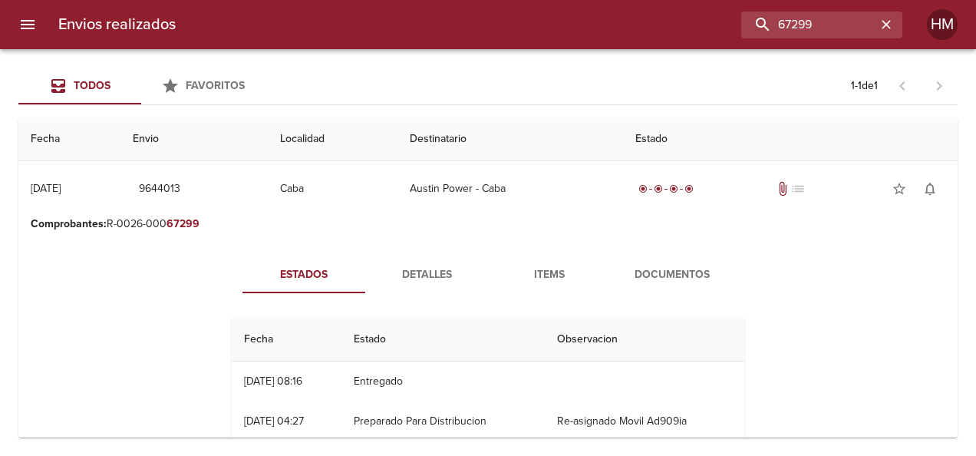
click at [424, 269] on span "Detalles" at bounding box center [426, 274] width 104 height 19
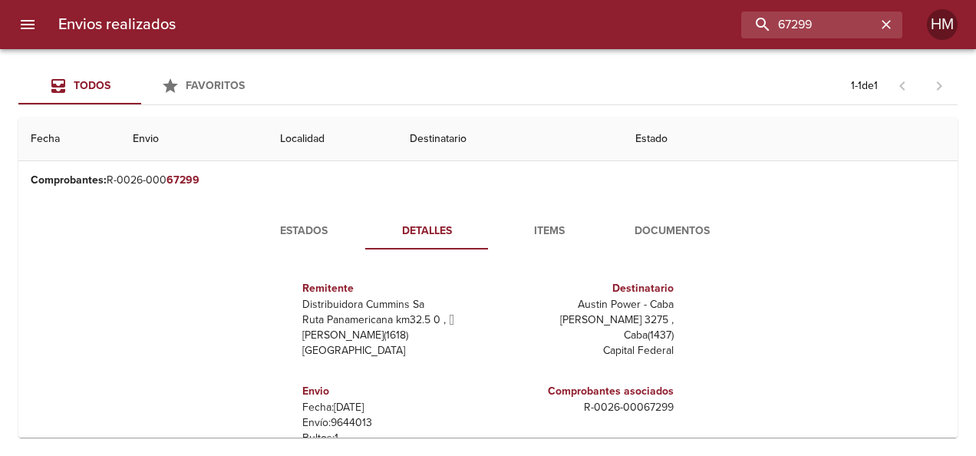
scroll to position [77, 0]
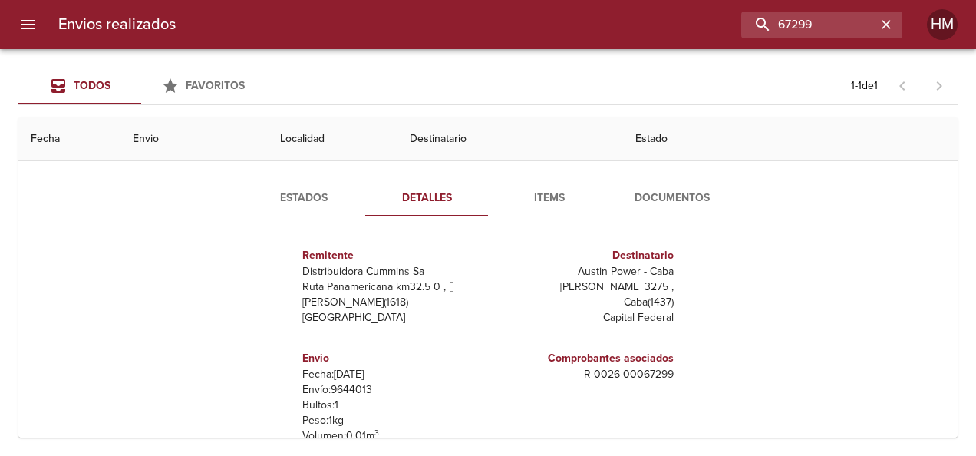
click at [338, 387] on p "Envío: 9644013" at bounding box center [392, 389] width 180 height 15
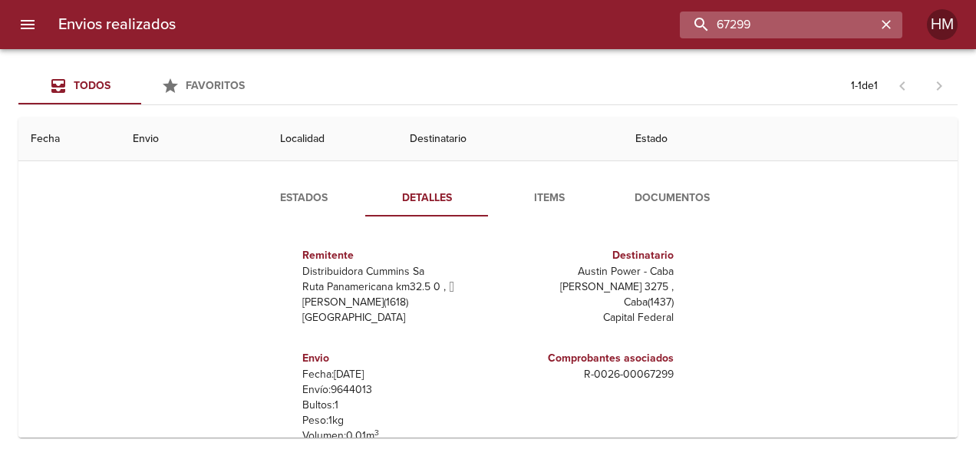
click at [833, 25] on input "67299" at bounding box center [778, 25] width 196 height 27
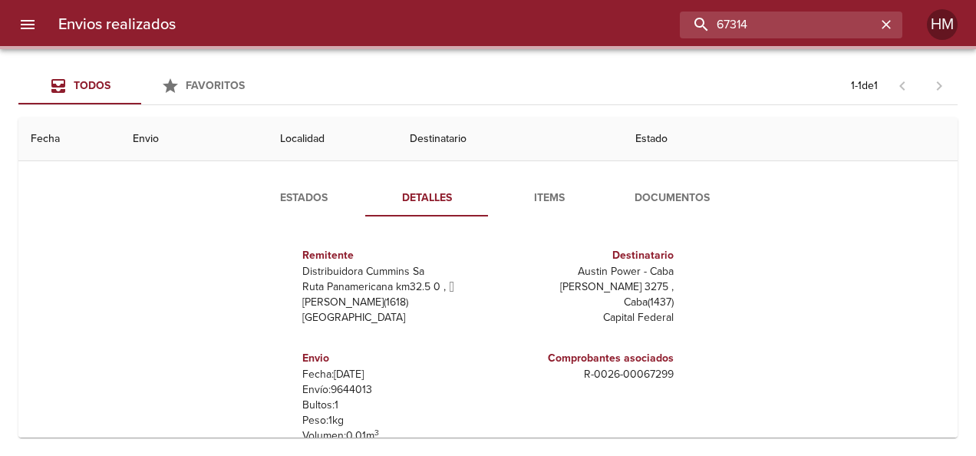
scroll to position [0, 0]
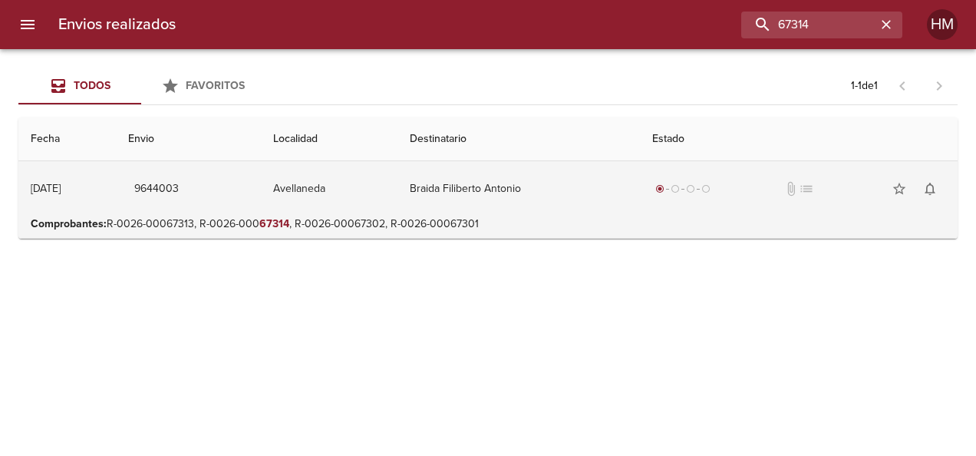
click at [531, 163] on td "Braida Filiberto Antonio" at bounding box center [518, 188] width 242 height 55
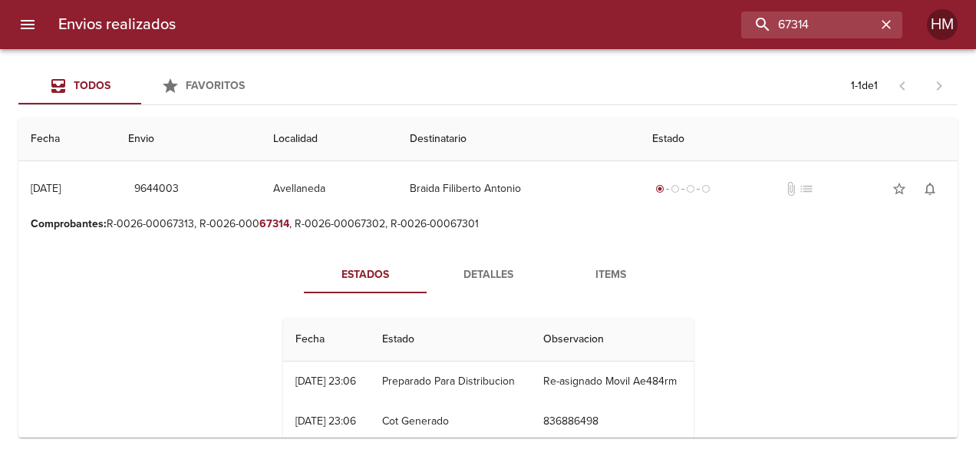
click at [489, 266] on span "Detalles" at bounding box center [488, 274] width 104 height 19
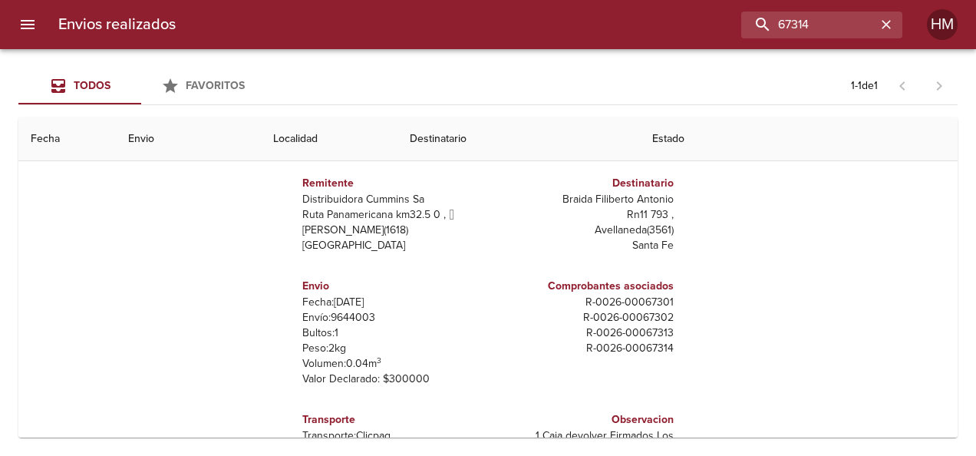
scroll to position [153, 0]
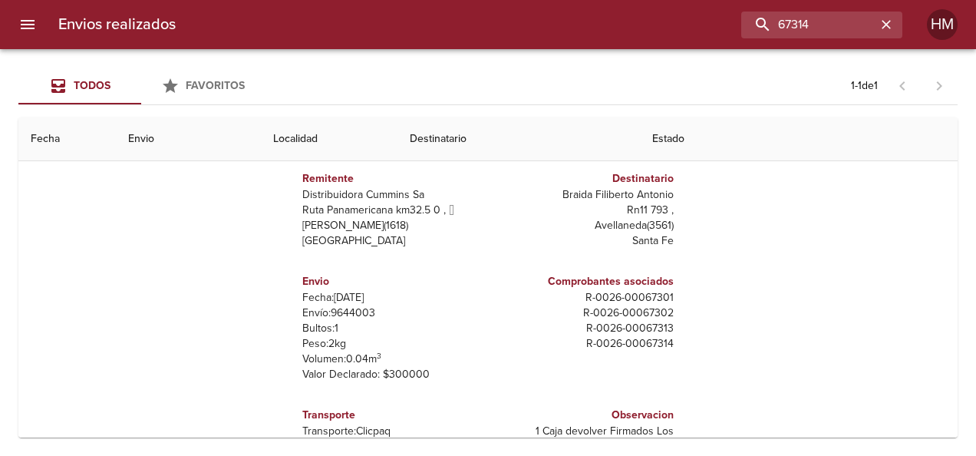
click at [352, 315] on p "Envío: 9644003" at bounding box center [392, 312] width 180 height 15
click at [819, 19] on input "67314" at bounding box center [778, 25] width 196 height 27
paste input "05"
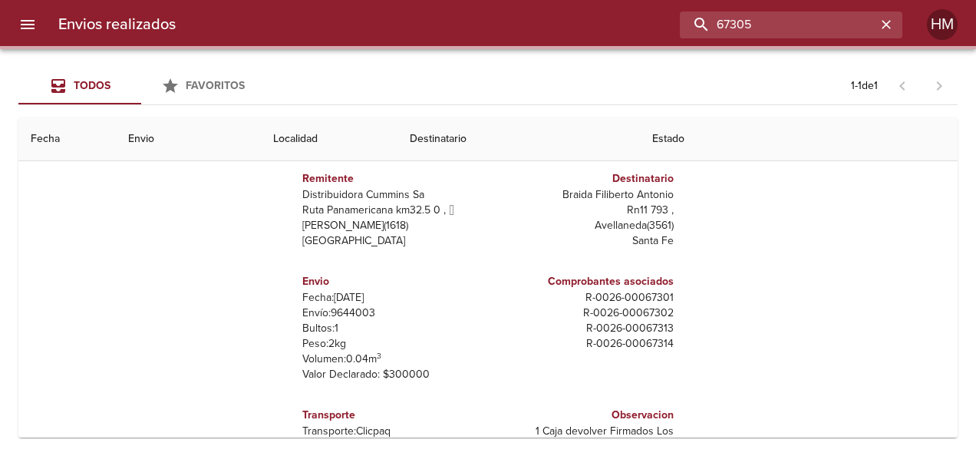
scroll to position [0, 0]
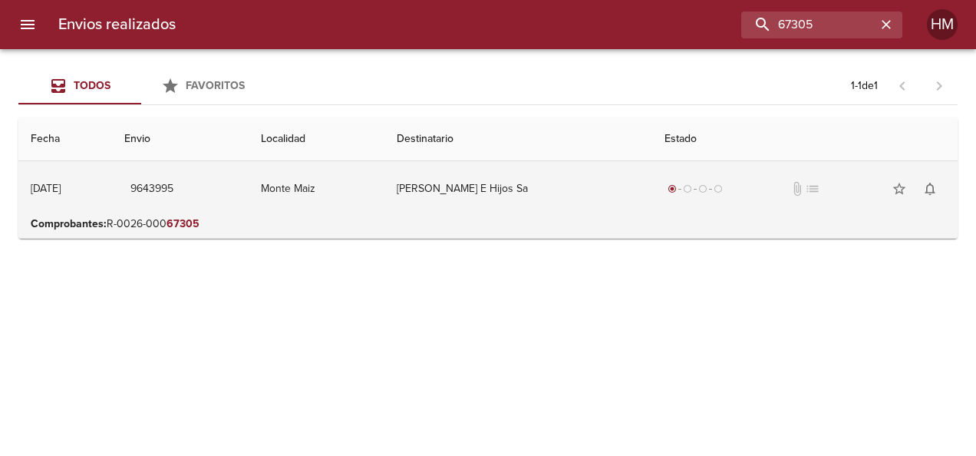
click at [572, 199] on td "[PERSON_NAME] E Hijos Sa" at bounding box center [518, 188] width 268 height 55
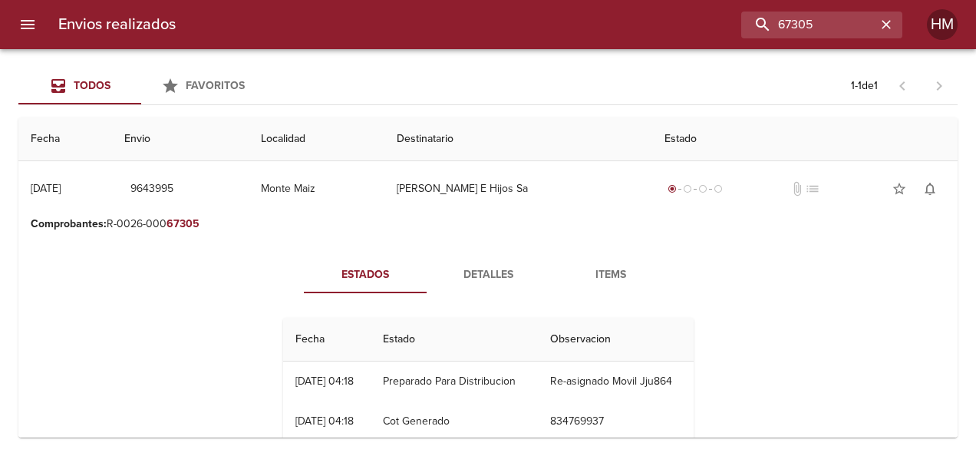
click at [456, 266] on span "Detalles" at bounding box center [488, 274] width 104 height 19
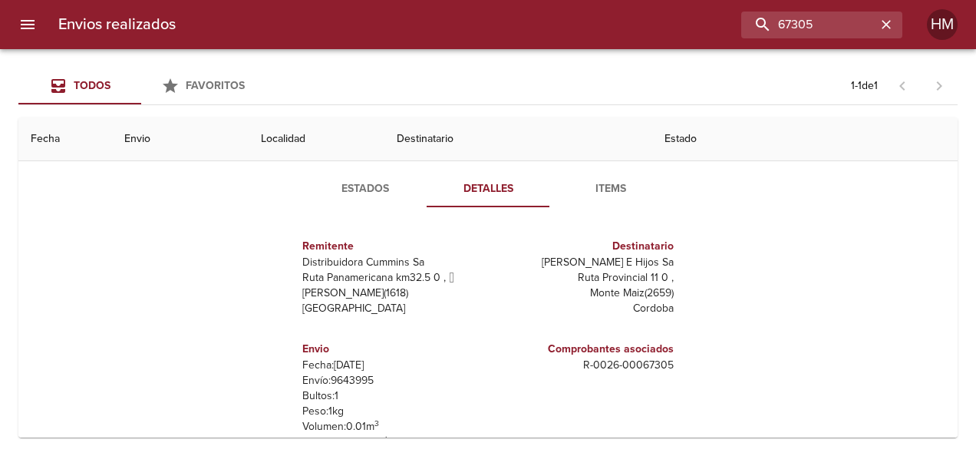
scroll to position [153, 0]
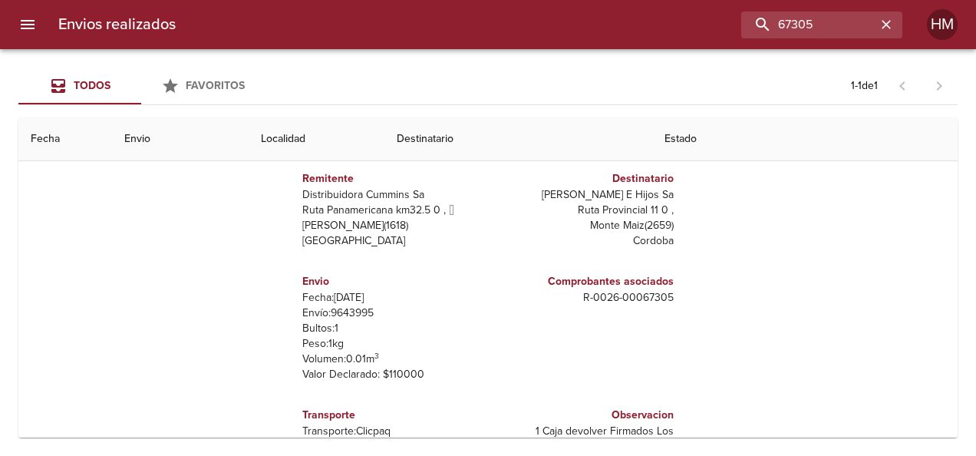
click at [352, 310] on p "Envío: 9643995" at bounding box center [392, 312] width 180 height 15
click at [845, 21] on input "67305" at bounding box center [778, 25] width 196 height 27
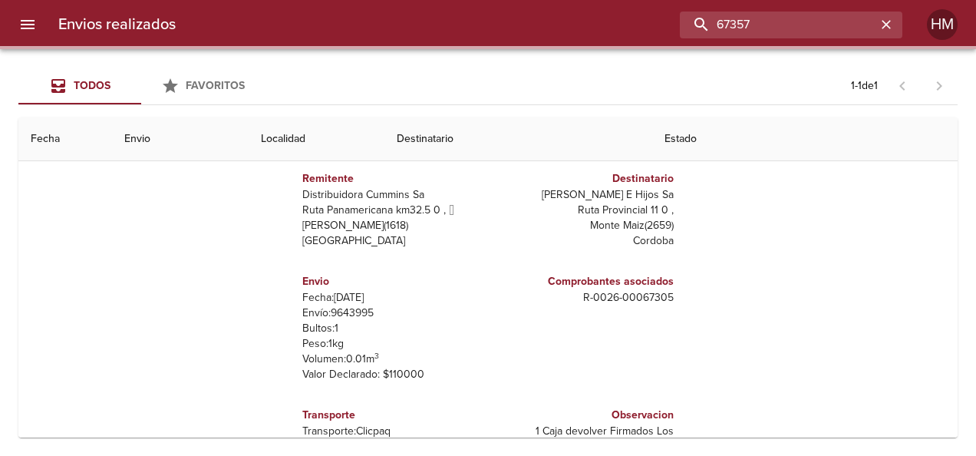
scroll to position [0, 0]
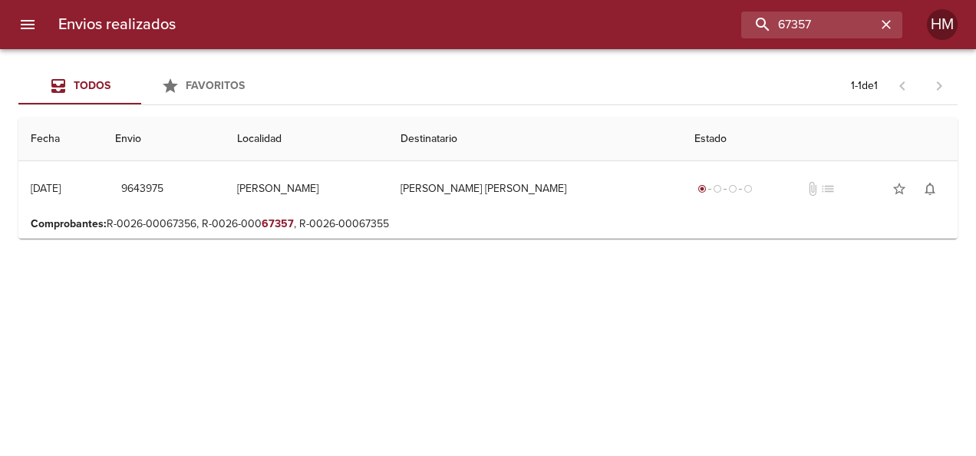
click at [480, 219] on p "Comprobantes : R-0026-00067356, R-0026-000 67357 , R-0026-00067355" at bounding box center [488, 223] width 915 height 15
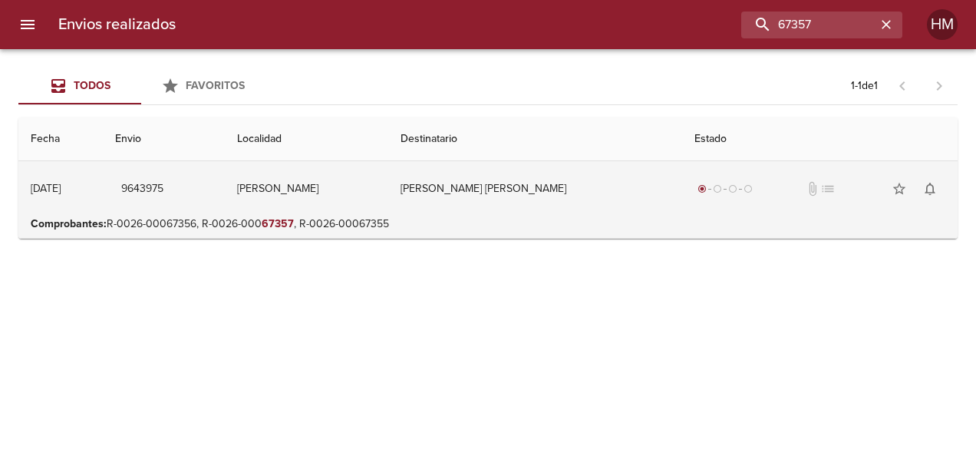
click at [482, 182] on td "[PERSON_NAME] [PERSON_NAME]" at bounding box center [535, 188] width 294 height 55
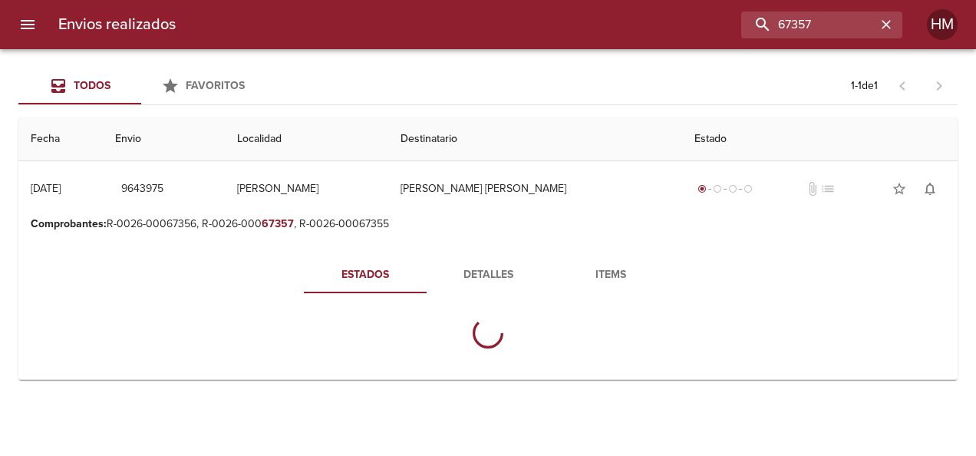
drag, startPoint x: 459, startPoint y: 271, endPoint x: 384, endPoint y: 284, distance: 76.3
click at [459, 270] on span "Detalles" at bounding box center [488, 274] width 104 height 19
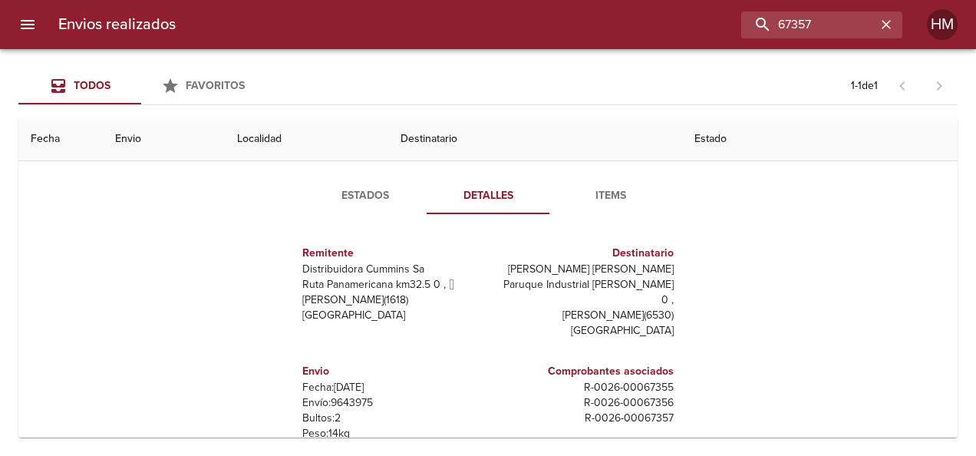
scroll to position [153, 0]
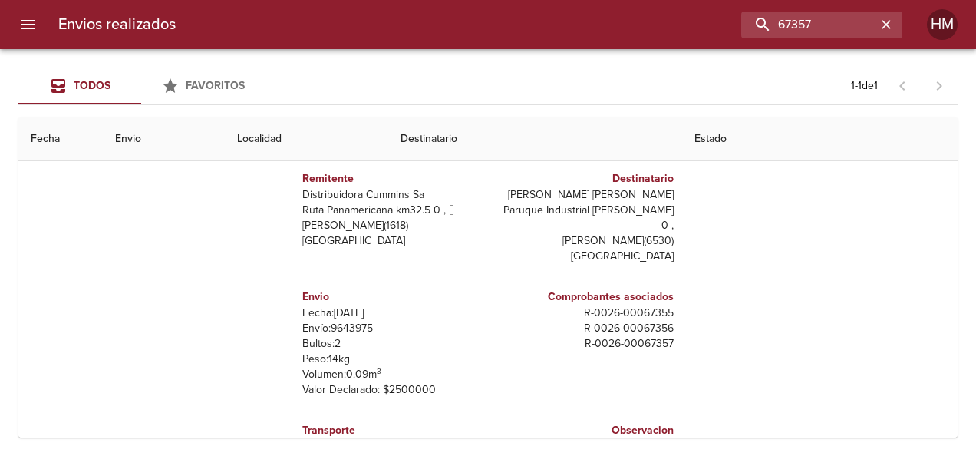
click at [347, 321] on p "Envío: 9643975" at bounding box center [392, 328] width 180 height 15
click at [348, 321] on p "Envío: 9643975" at bounding box center [392, 328] width 180 height 15
click at [338, 305] on p "Fecha: 07/10/2025" at bounding box center [392, 312] width 180 height 15
click at [342, 321] on p "Envío: 9643975" at bounding box center [392, 328] width 180 height 15
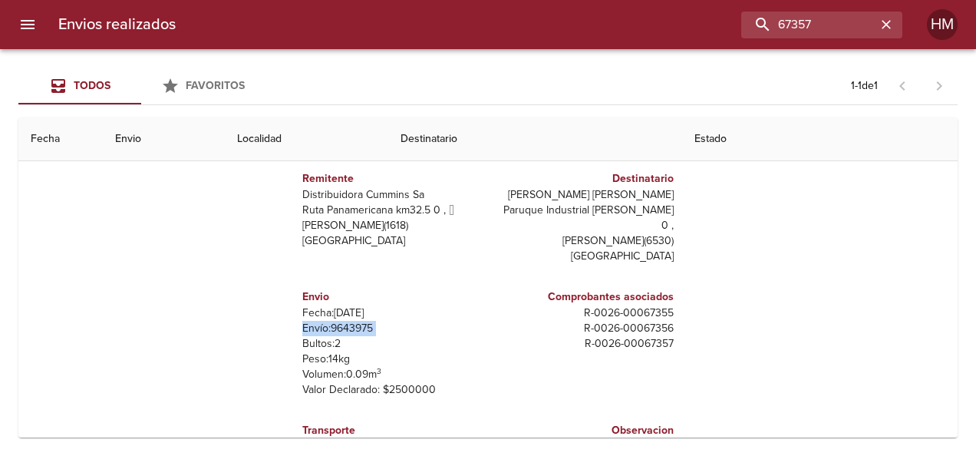
click at [342, 321] on p "Envío: 9643975" at bounding box center [392, 328] width 180 height 15
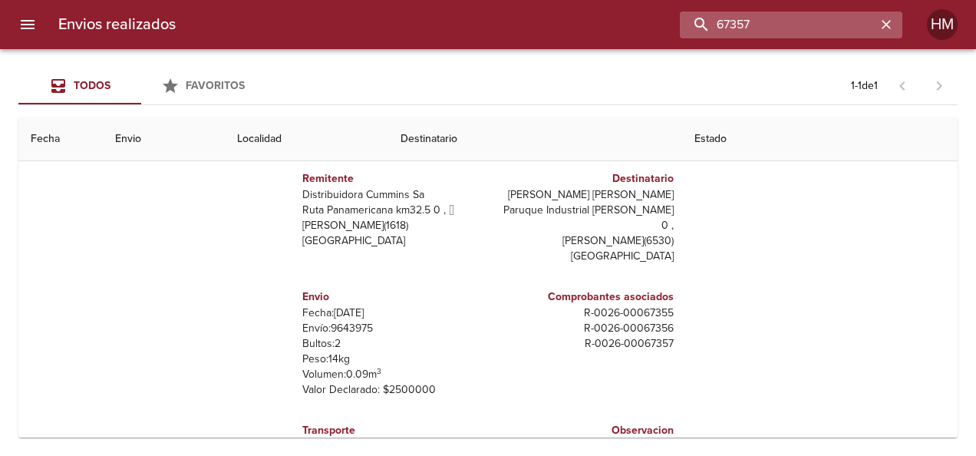
click at [837, 21] on input "67357" at bounding box center [778, 25] width 196 height 27
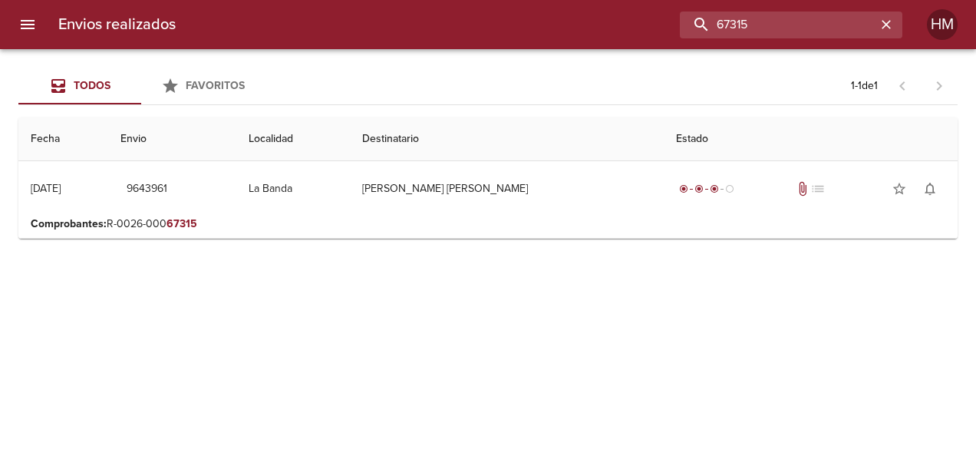
scroll to position [0, 0]
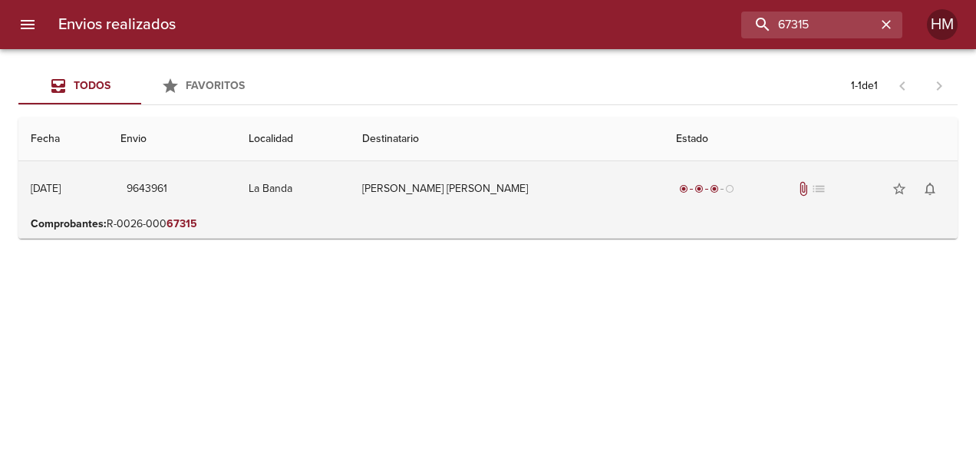
click at [588, 181] on td "[PERSON_NAME] [PERSON_NAME]" at bounding box center [507, 188] width 314 height 55
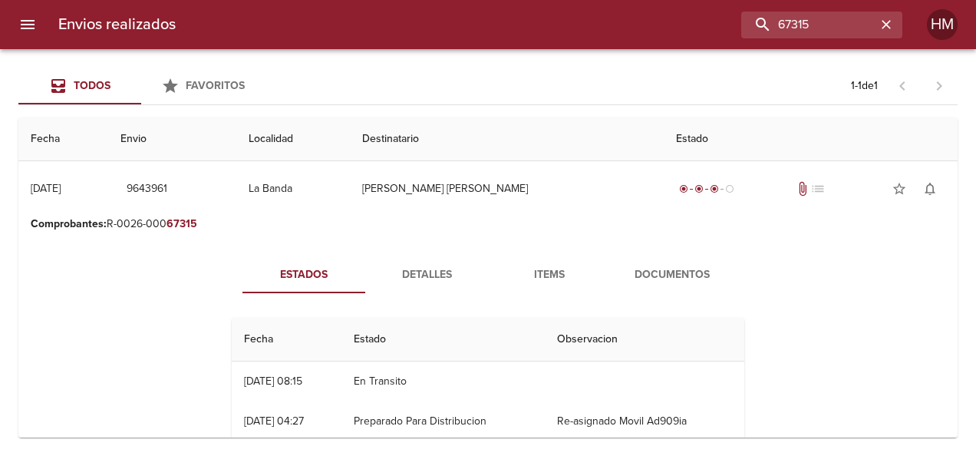
click at [452, 278] on span "Detalles" at bounding box center [426, 274] width 104 height 19
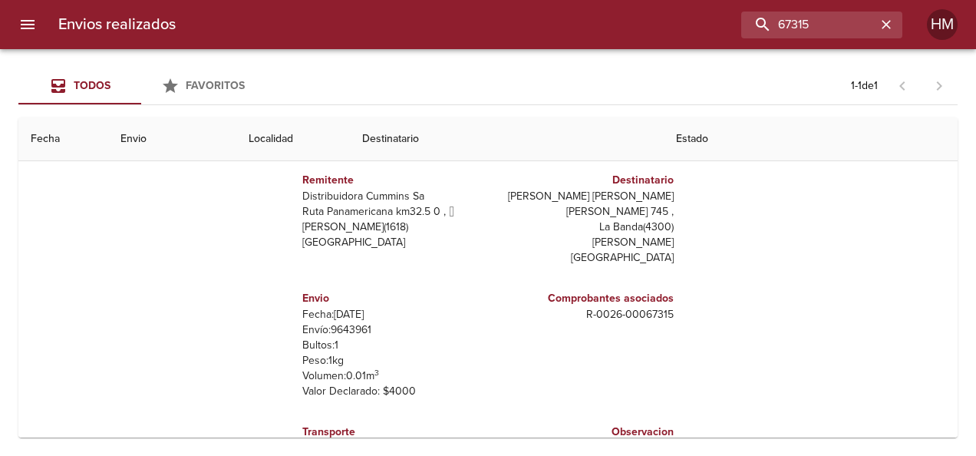
scroll to position [153, 0]
click at [338, 321] on p "Envío: 9643961" at bounding box center [392, 328] width 180 height 15
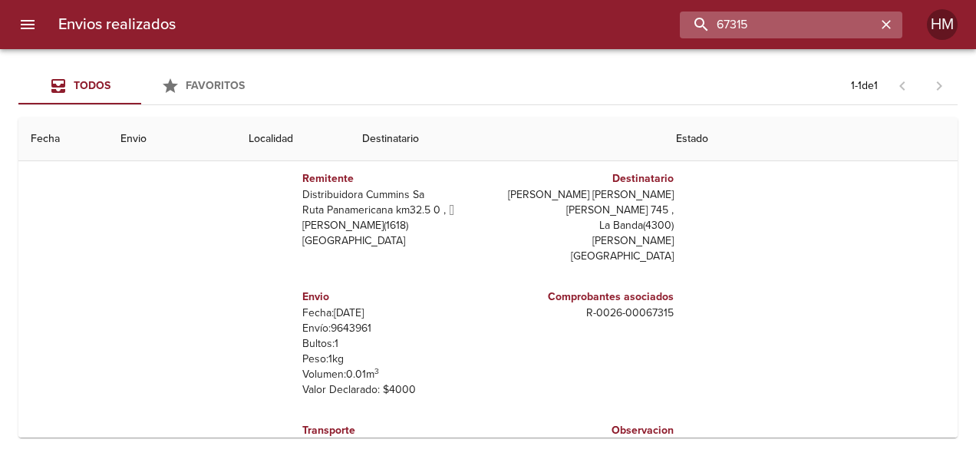
click at [845, 26] on input "67315" at bounding box center [778, 25] width 196 height 27
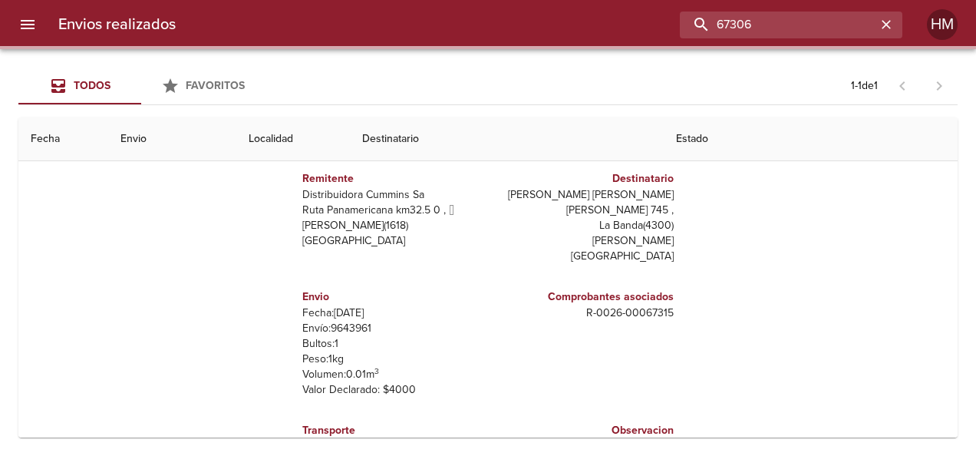
scroll to position [0, 0]
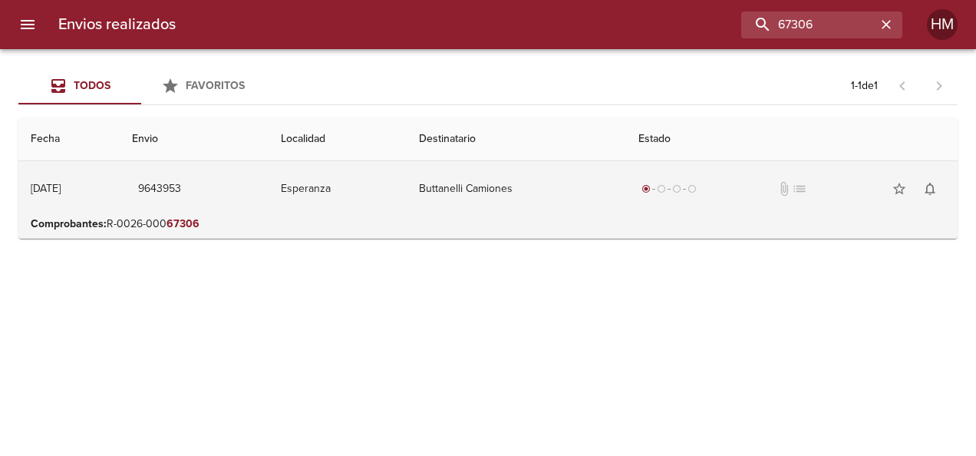
click at [477, 203] on td "Buttanelli Camiones" at bounding box center [516, 188] width 219 height 55
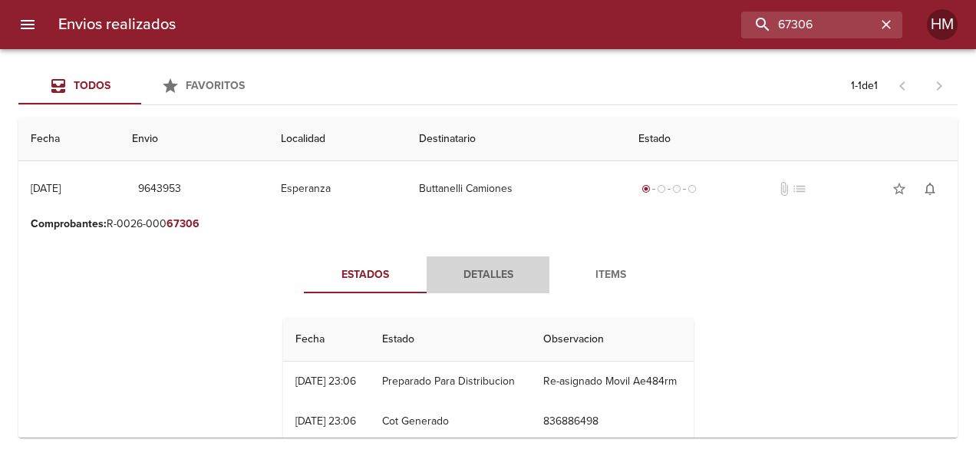
click at [454, 275] on span "Detalles" at bounding box center [488, 274] width 104 height 19
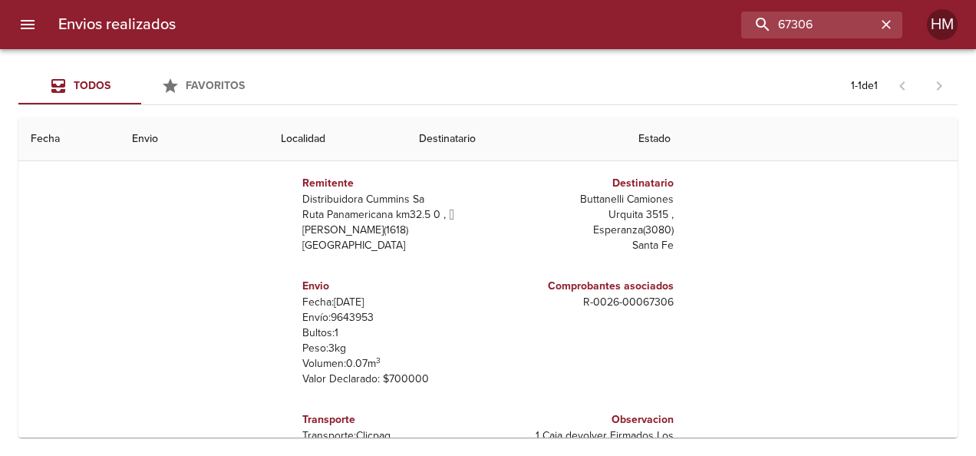
scroll to position [153, 0]
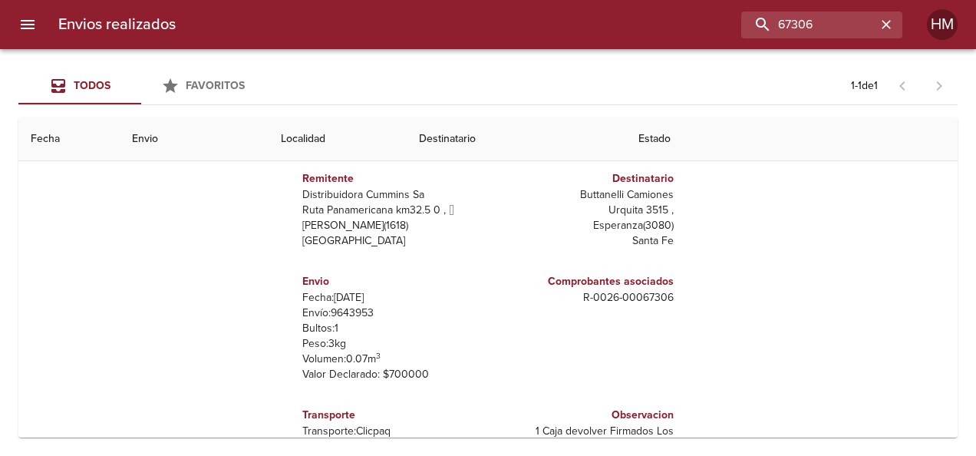
click at [351, 310] on p "Envío: 9643953" at bounding box center [392, 312] width 180 height 15
click at [829, 12] on input "67306" at bounding box center [778, 25] width 196 height 27
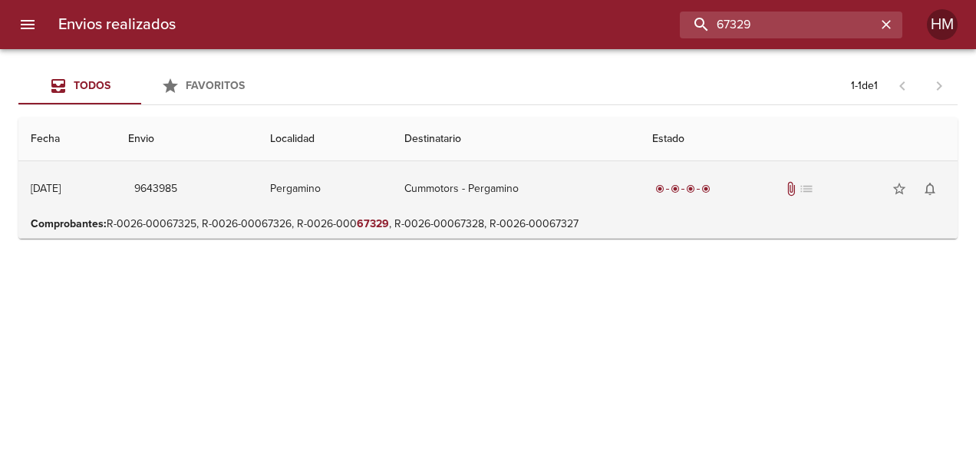
scroll to position [0, 0]
click at [551, 209] on td "Cummotors - Pergamino" at bounding box center [516, 188] width 248 height 55
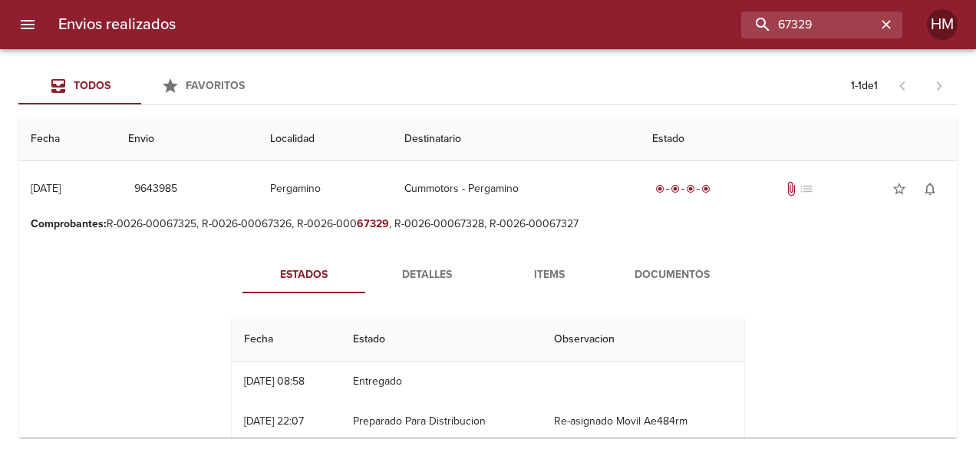
click at [450, 269] on span "Detalles" at bounding box center [426, 274] width 104 height 19
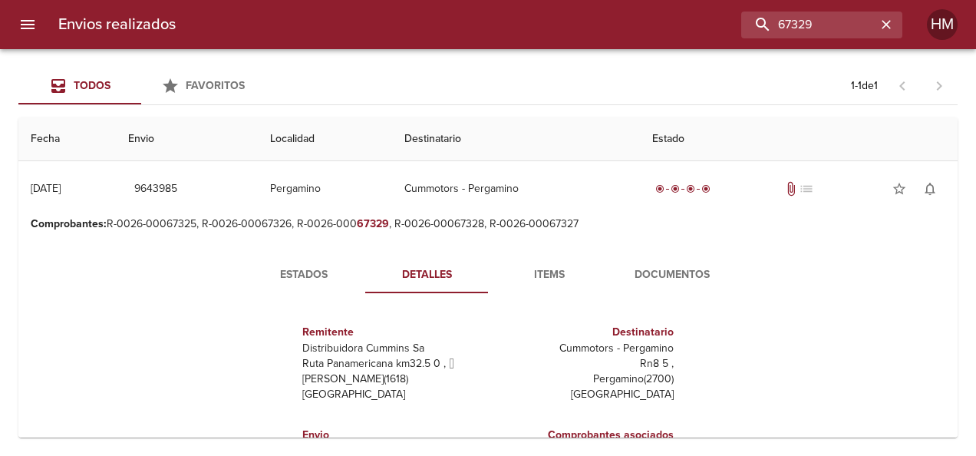
scroll to position [153, 0]
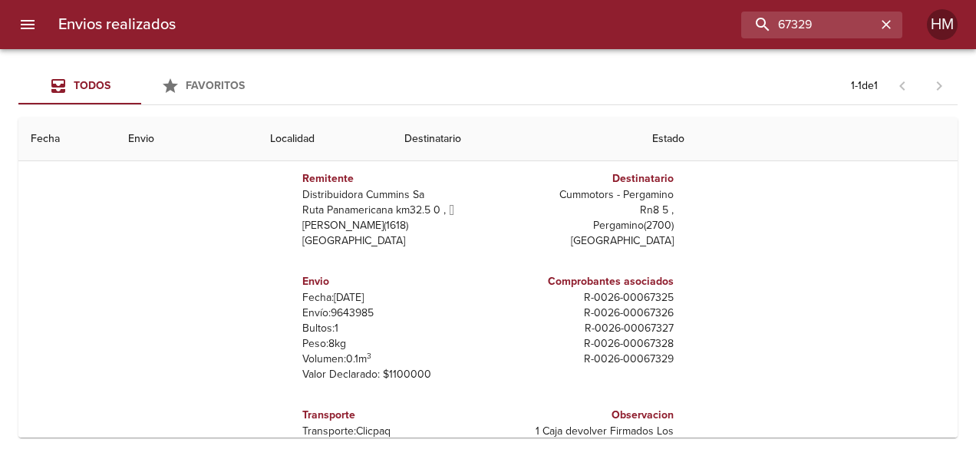
click at [333, 311] on p "Envío: 9643985" at bounding box center [392, 312] width 180 height 15
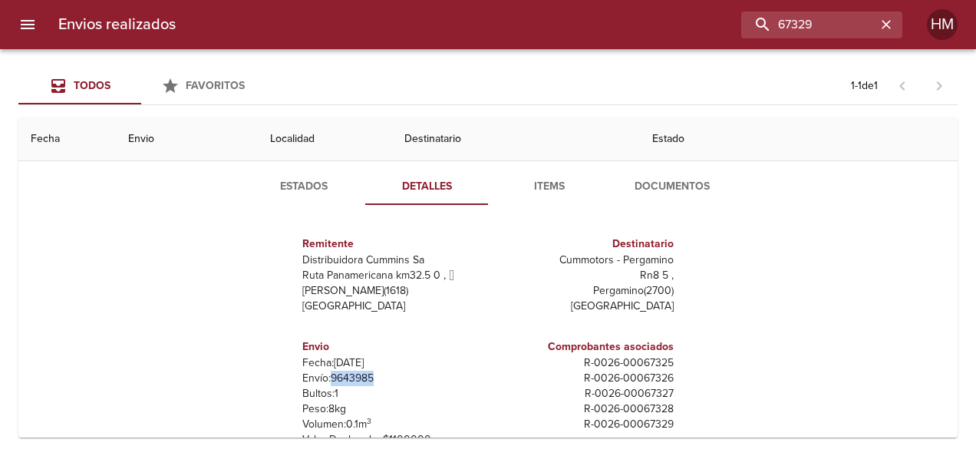
scroll to position [0, 0]
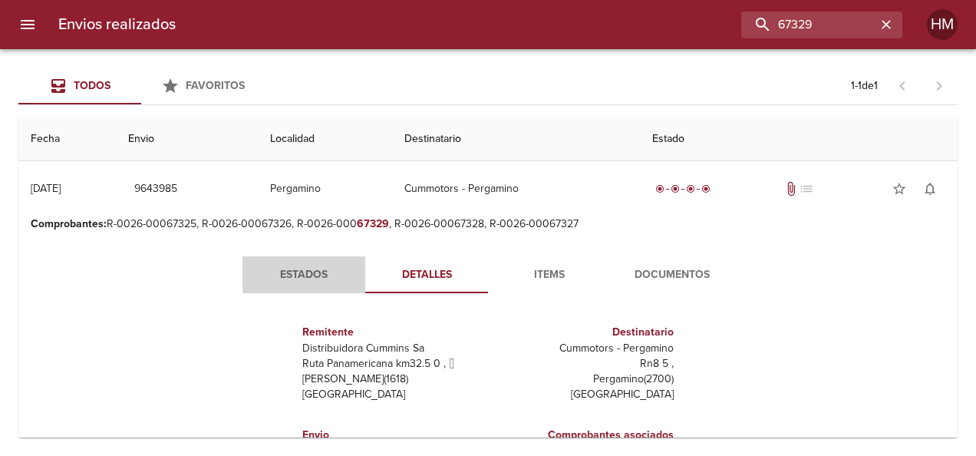
click at [312, 265] on span "Estados" at bounding box center [304, 274] width 104 height 19
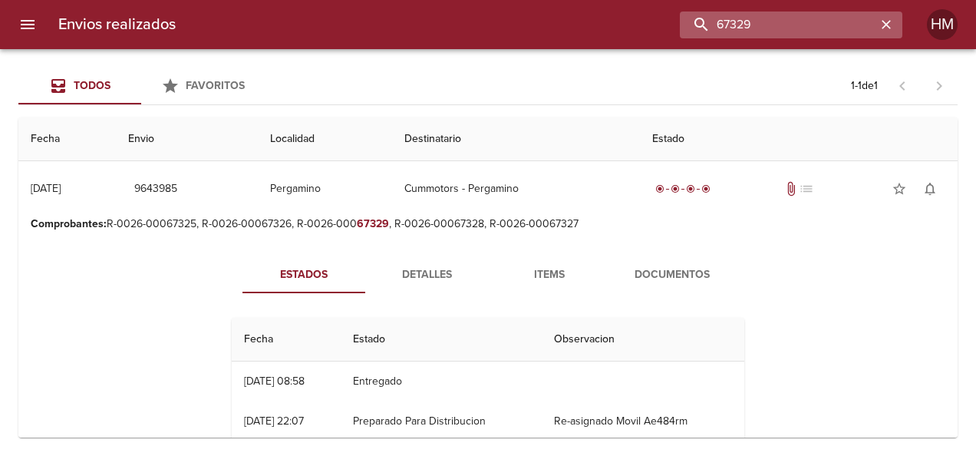
click at [835, 31] on input "67329" at bounding box center [778, 25] width 196 height 27
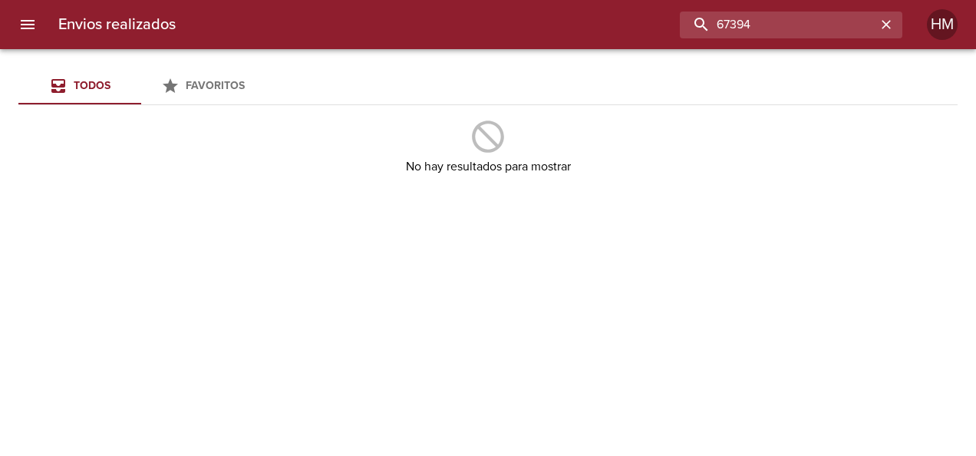
type input "67394"
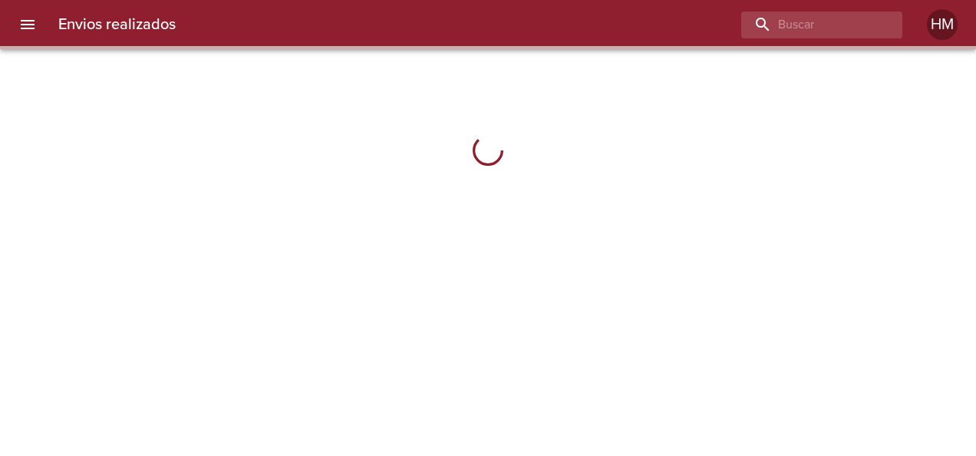
click at [823, 26] on input "buscar" at bounding box center [808, 25] width 135 height 27
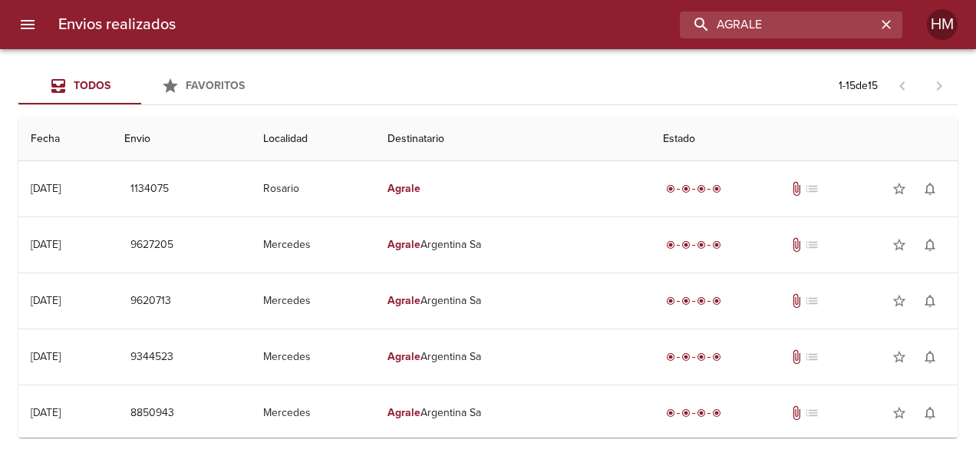
drag, startPoint x: 783, startPoint y: 25, endPoint x: 651, endPoint y: 25, distance: 132.7
click at [651, 25] on div "AGRALE" at bounding box center [545, 25] width 714 height 27
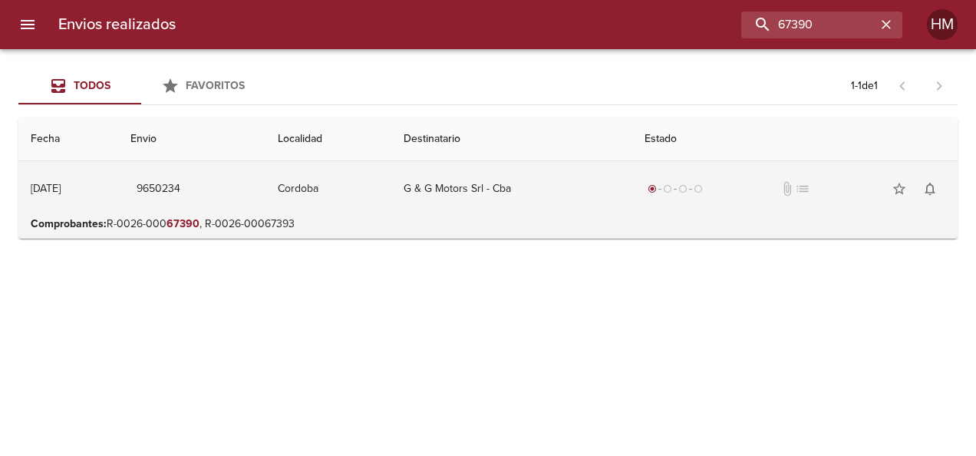
click at [539, 180] on td "G & G Motors Srl - Cba" at bounding box center [511, 188] width 241 height 55
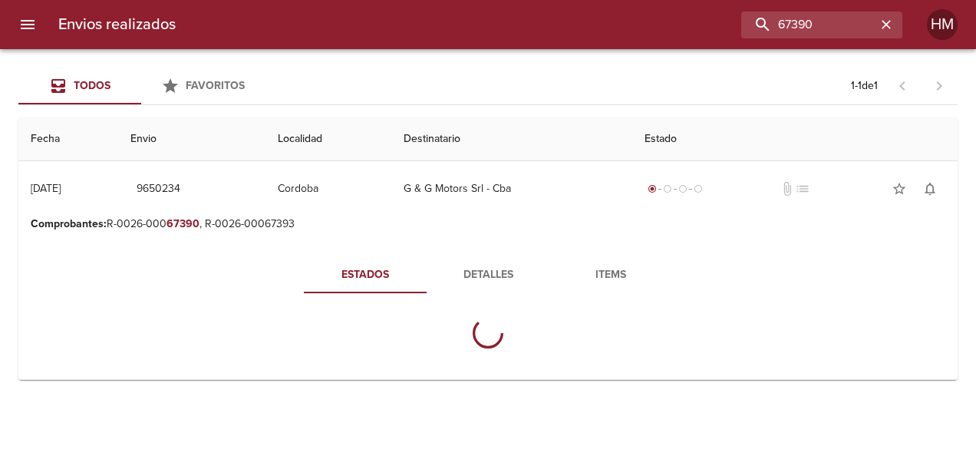
click at [519, 273] on span "Detalles" at bounding box center [488, 274] width 104 height 19
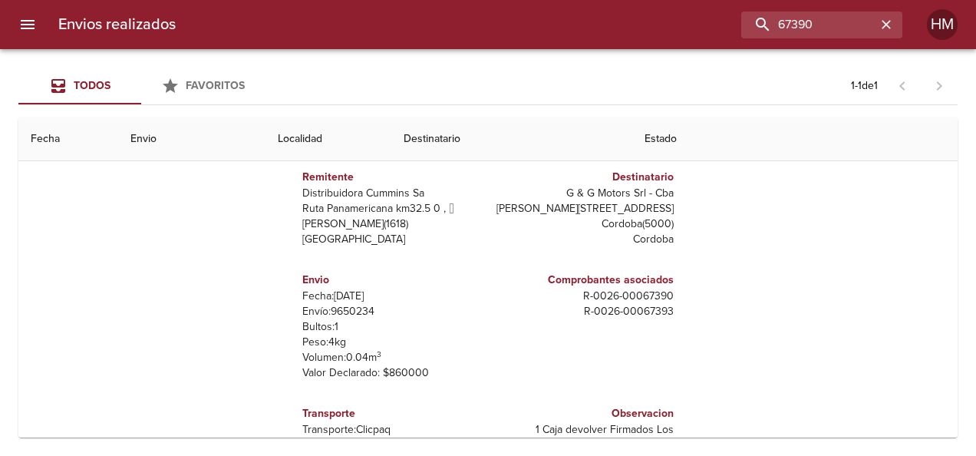
scroll to position [153, 0]
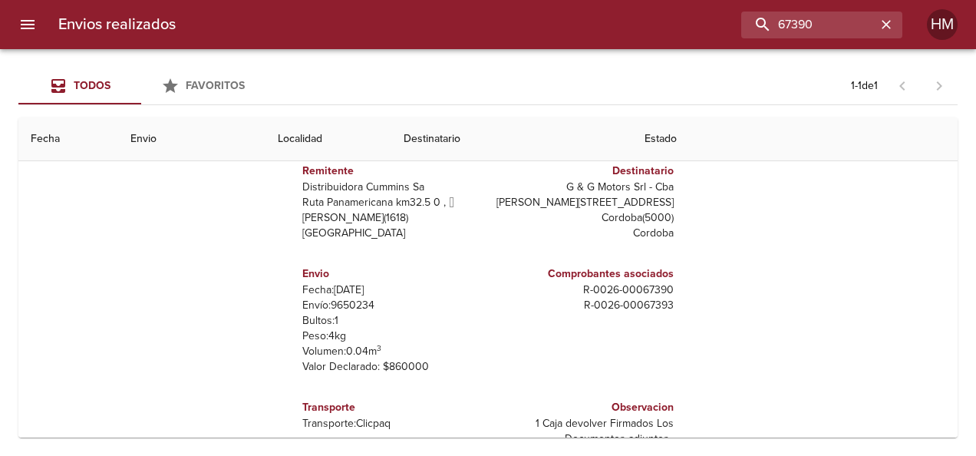
click at [331, 301] on p "Envío: 9650234" at bounding box center [392, 305] width 180 height 15
copy p "9650234"
click at [858, 26] on input "67390" at bounding box center [778, 25] width 196 height 27
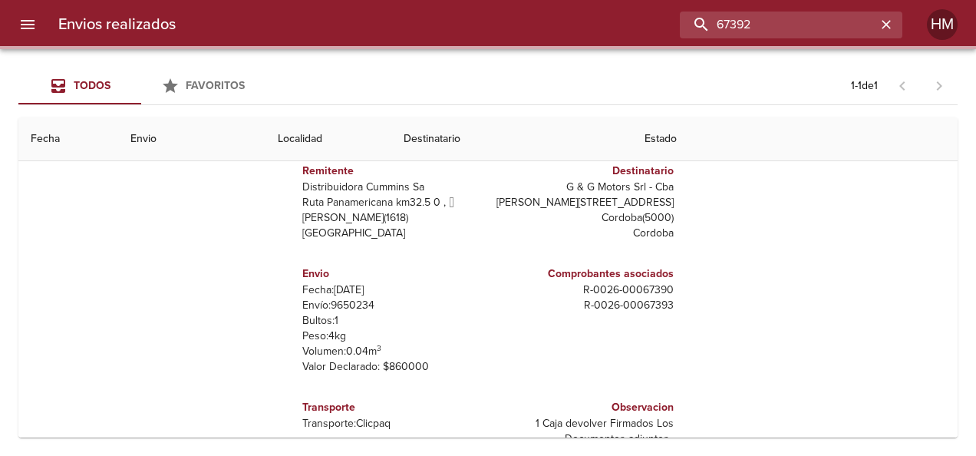
scroll to position [0, 0]
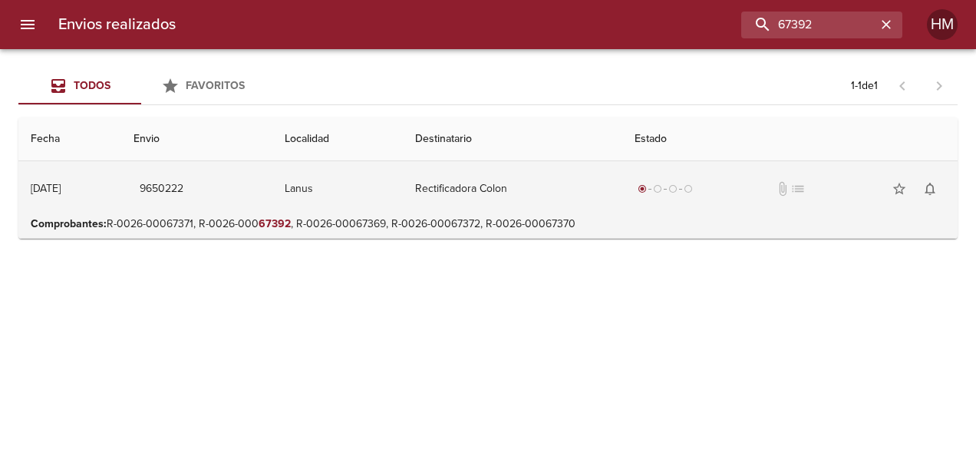
click at [472, 174] on td "Rectificadora Colon" at bounding box center [512, 188] width 219 height 55
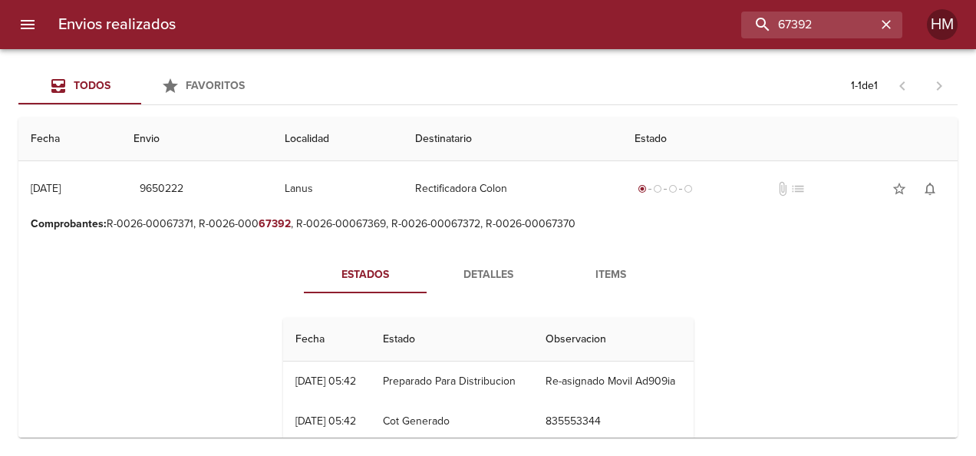
click at [456, 279] on span "Detalles" at bounding box center [488, 274] width 104 height 19
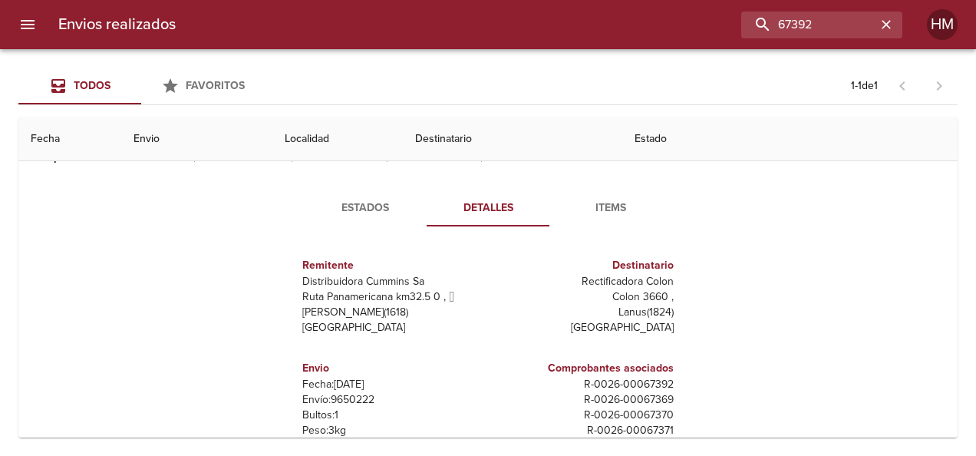
scroll to position [153, 0]
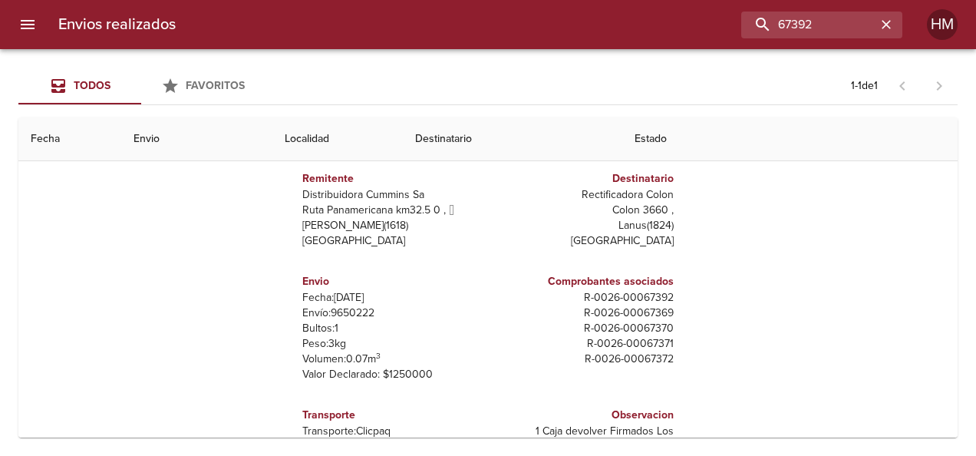
click at [335, 308] on p "Envío: 9650222" at bounding box center [392, 312] width 180 height 15
copy p "9650222"
click at [829, 13] on input "67392" at bounding box center [778, 25] width 196 height 27
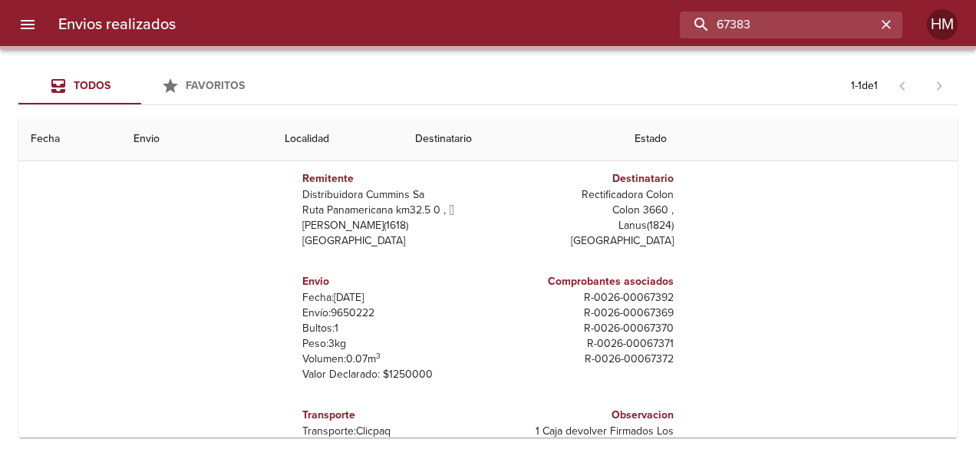
scroll to position [0, 0]
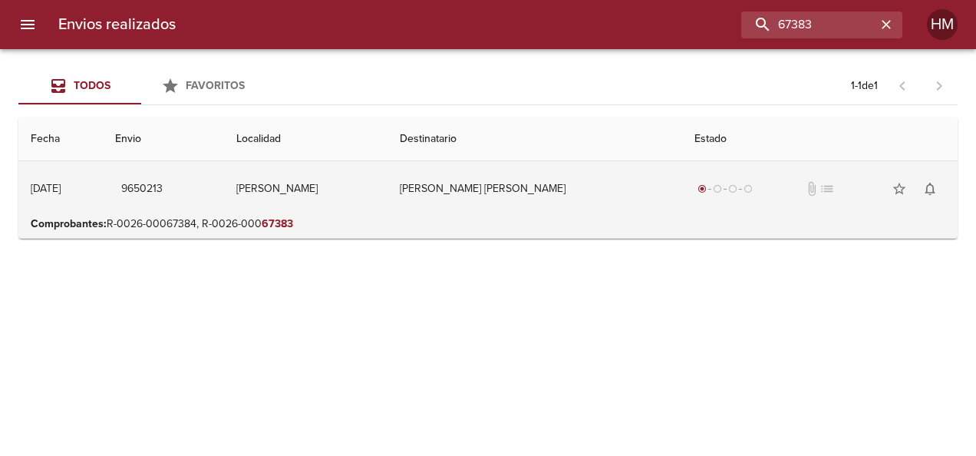
click at [588, 195] on td "[PERSON_NAME] [PERSON_NAME]" at bounding box center [534, 188] width 294 height 55
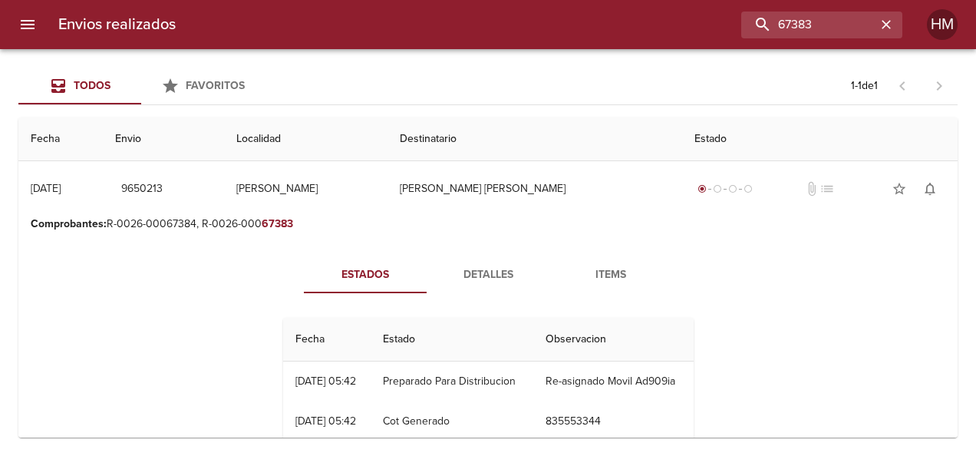
click at [485, 276] on span "Detalles" at bounding box center [488, 274] width 104 height 19
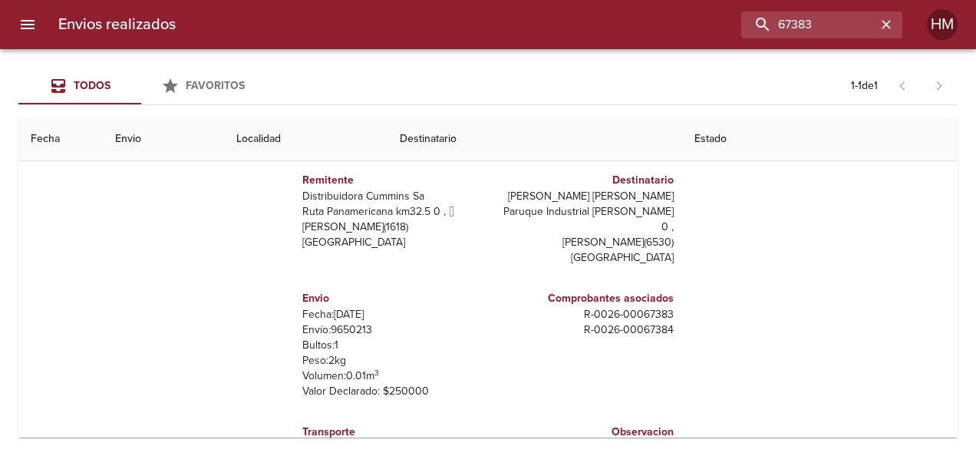
scroll to position [153, 0]
click at [350, 321] on p "Envío: 9650213" at bounding box center [392, 328] width 180 height 15
copy p "9650213"
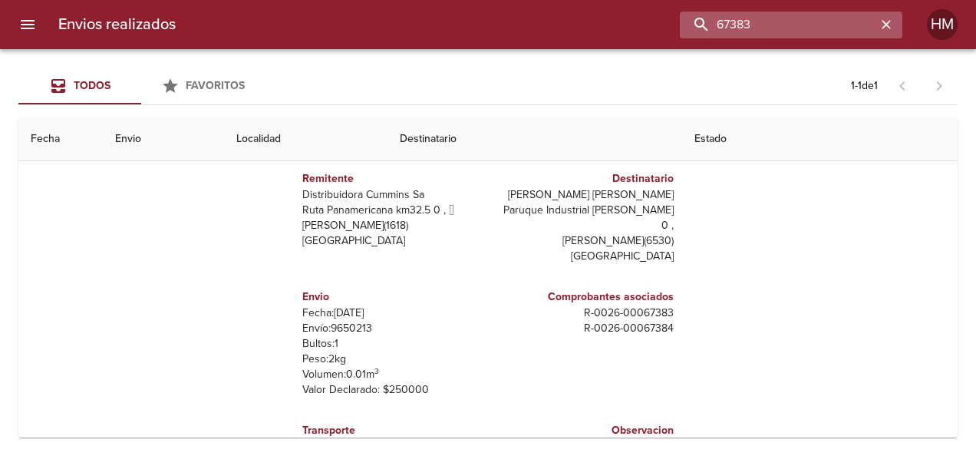
click at [843, 28] on input "67383" at bounding box center [778, 25] width 196 height 27
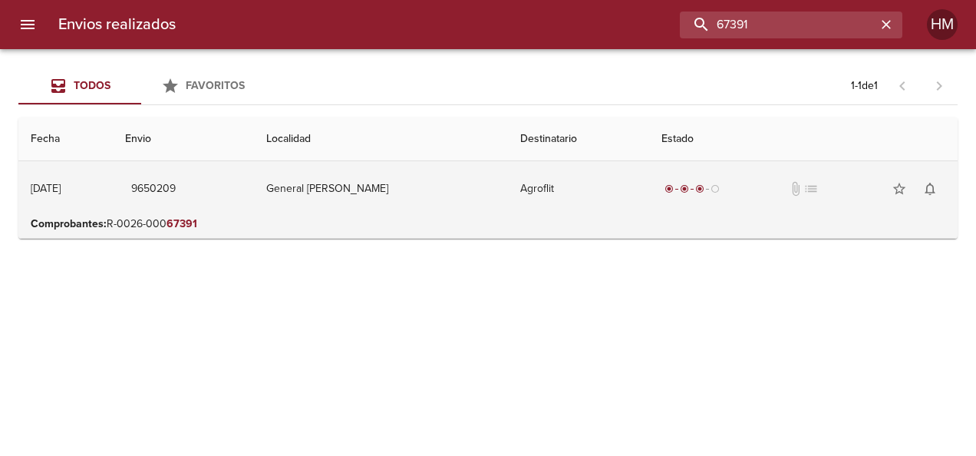
scroll to position [0, 0]
click at [508, 201] on td "Agroflit" at bounding box center [578, 188] width 141 height 55
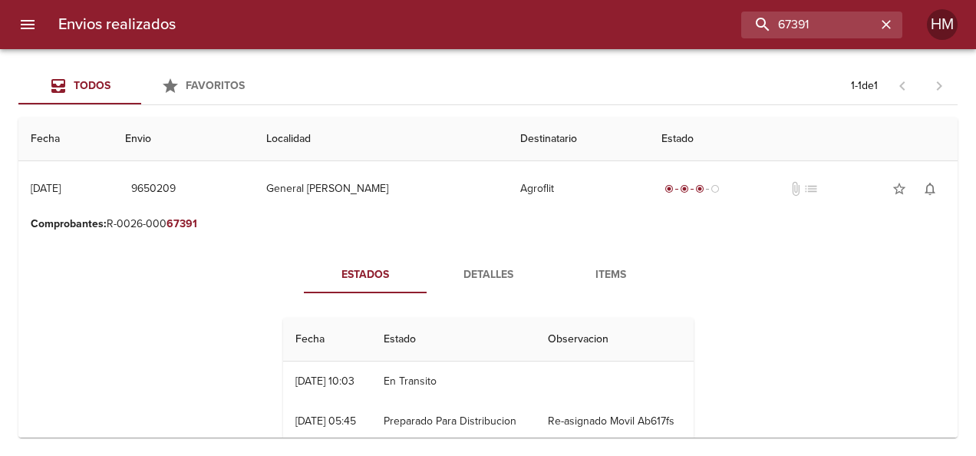
click at [468, 281] on span "Detalles" at bounding box center [488, 274] width 104 height 19
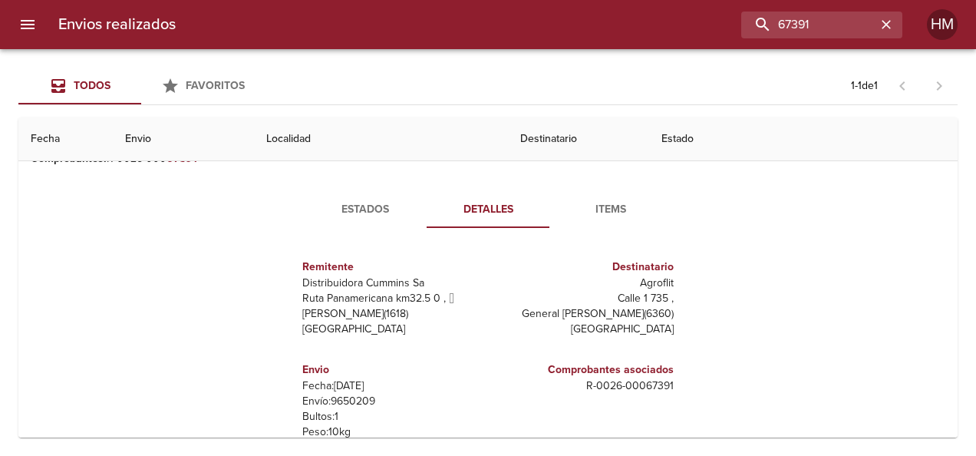
scroll to position [153, 0]
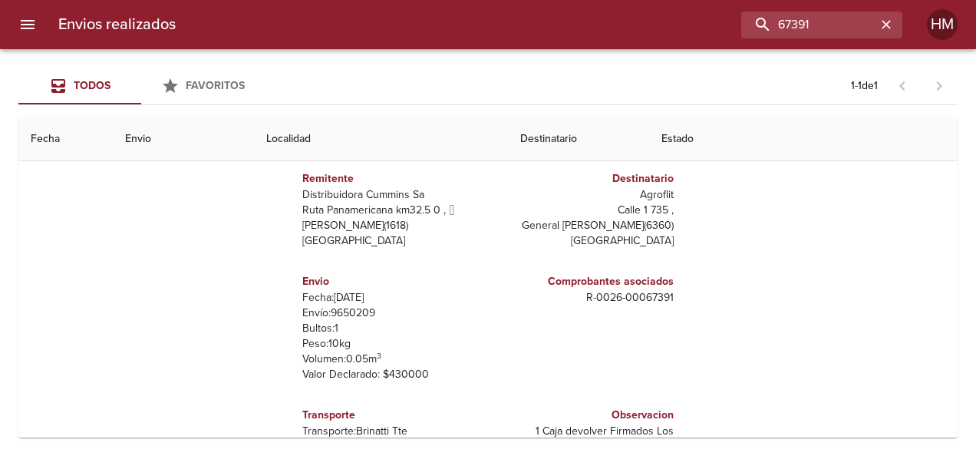
click at [358, 309] on p "Envío: 9650209" at bounding box center [392, 312] width 180 height 15
copy p "9650209"
click at [832, 21] on input "67391" at bounding box center [778, 25] width 196 height 27
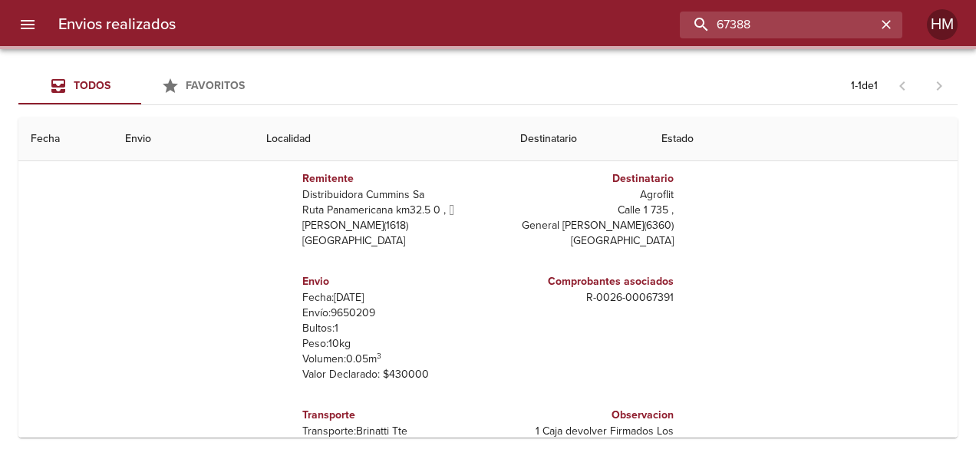
scroll to position [0, 0]
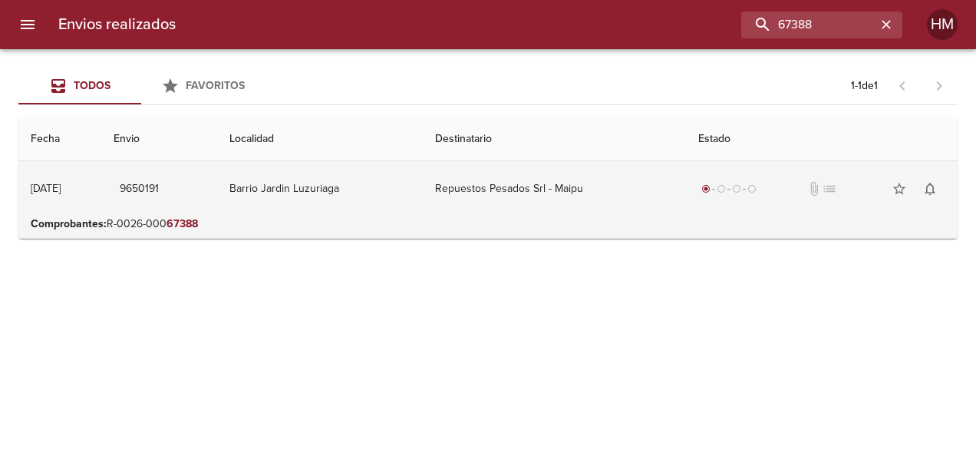
click at [490, 204] on td "Repuestos Pesados Srl - Maipu" at bounding box center [554, 188] width 263 height 55
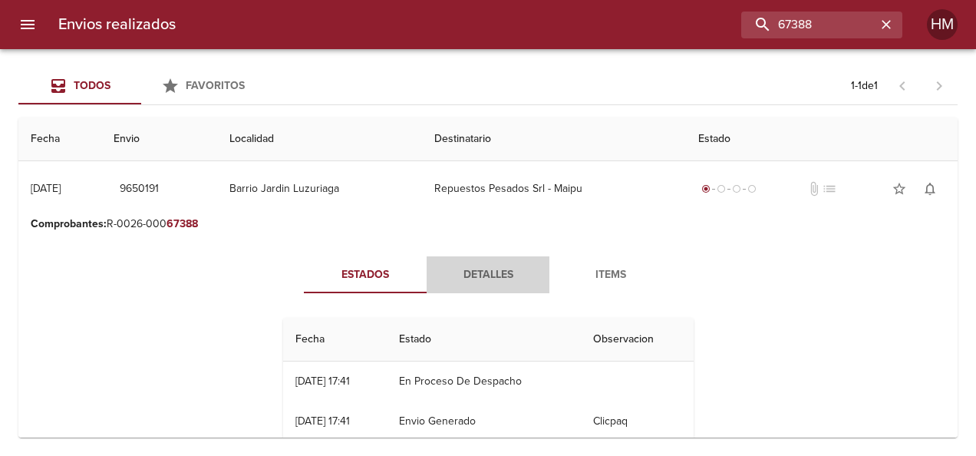
click at [496, 274] on span "Detalles" at bounding box center [488, 274] width 104 height 19
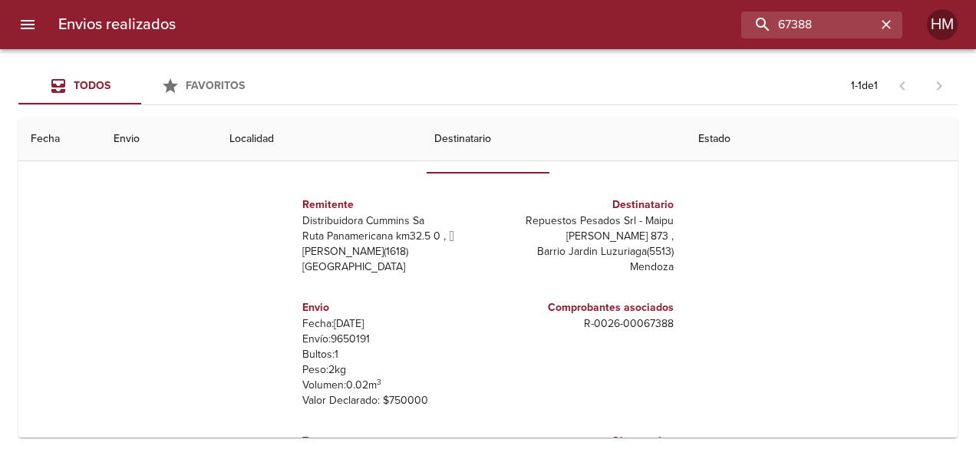
scroll to position [153, 0]
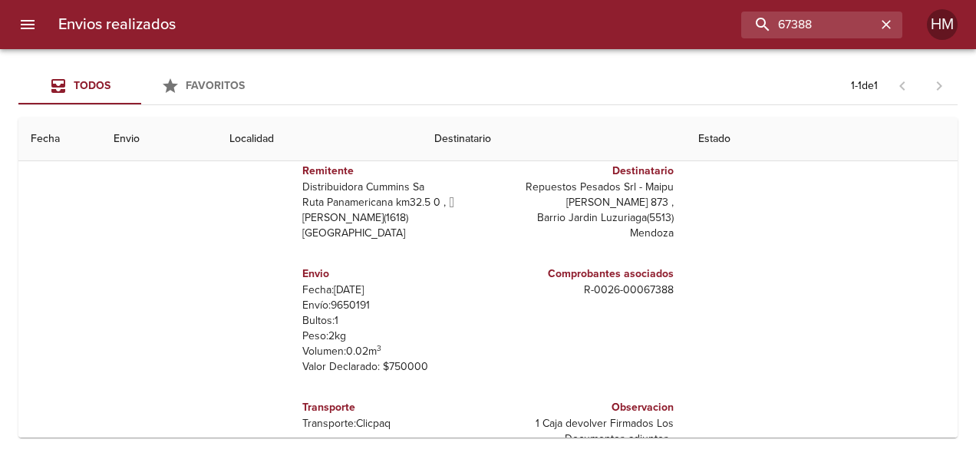
click at [339, 302] on p "Envío: 9650191" at bounding box center [392, 305] width 180 height 15
copy p "9650191"
click at [855, 23] on input "67388" at bounding box center [778, 25] width 196 height 27
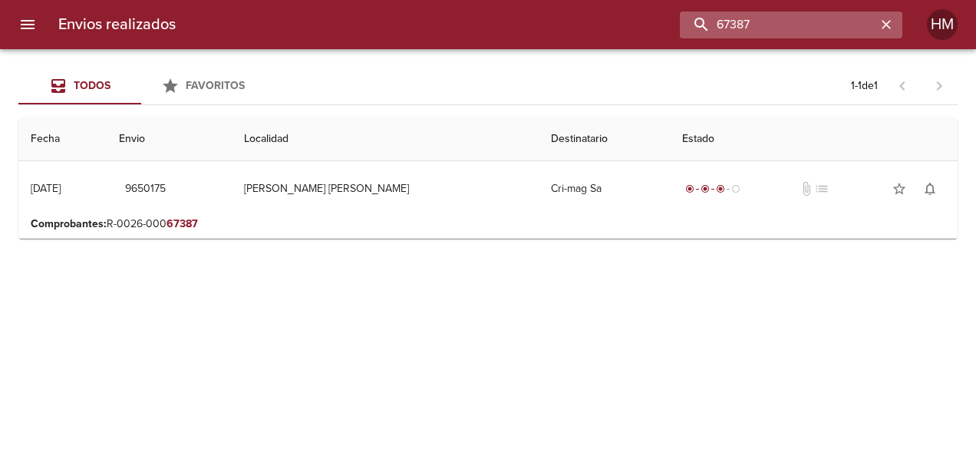
scroll to position [0, 0]
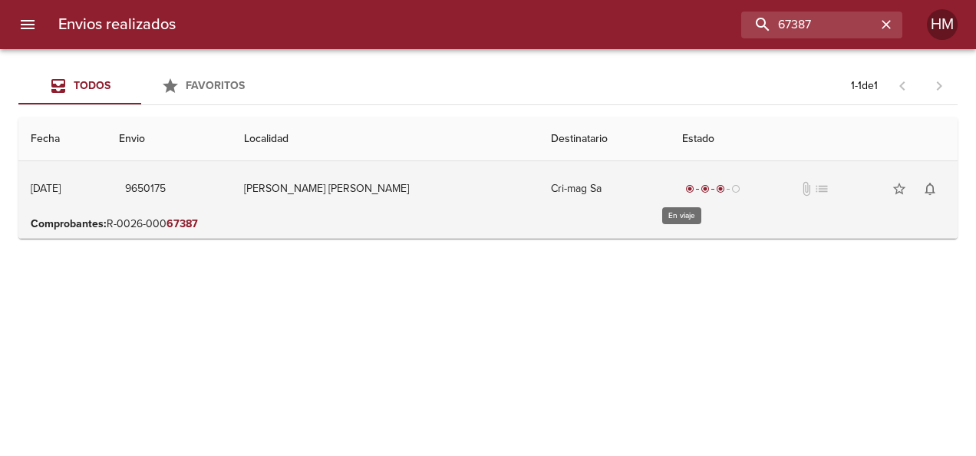
click at [682, 195] on div "radio_button_checked radio_button_checked radio_button_checked radio_button_unc…" at bounding box center [712, 188] width 61 height 15
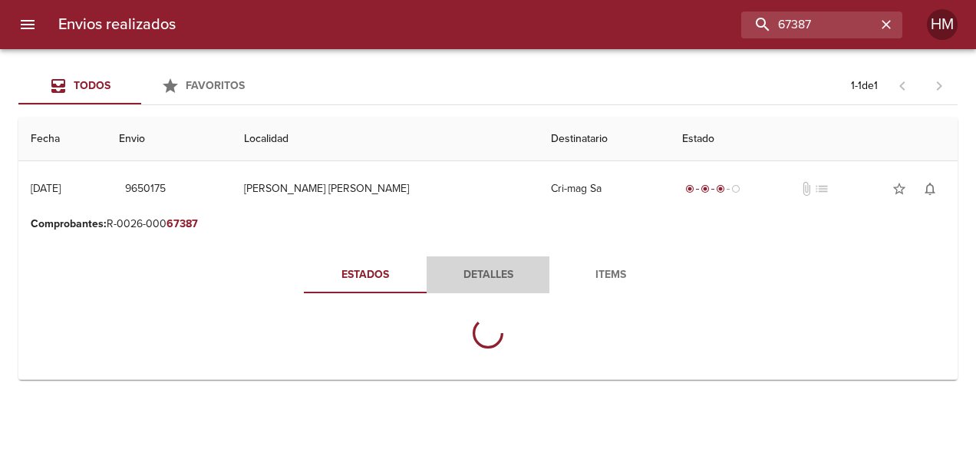
click at [489, 273] on span "Detalles" at bounding box center [488, 274] width 104 height 19
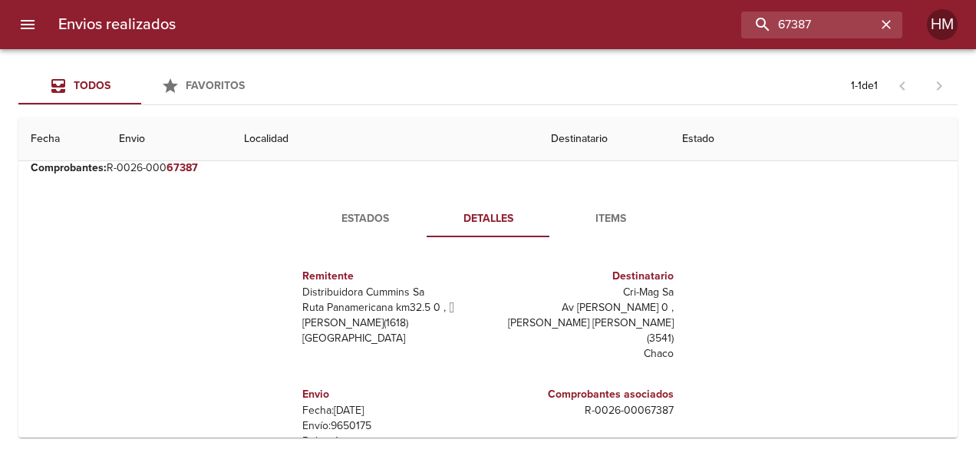
scroll to position [193, 0]
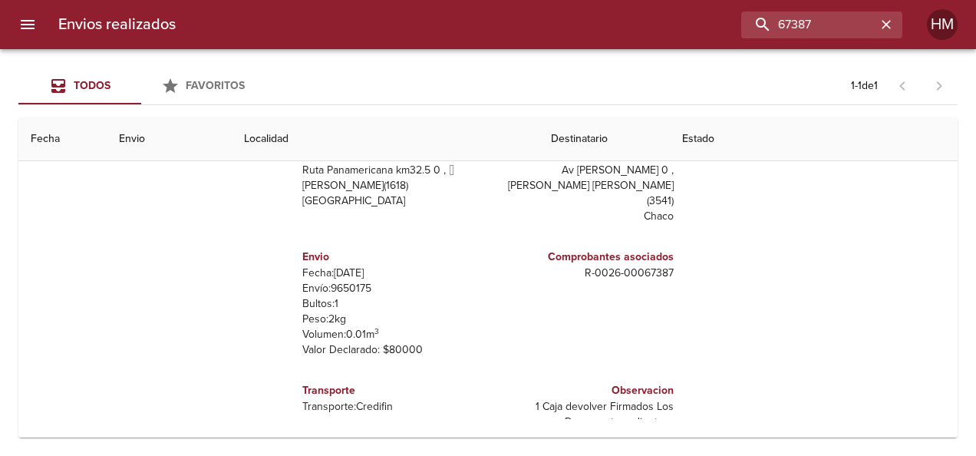
click at [345, 281] on p "Envío: 9650175" at bounding box center [392, 288] width 180 height 15
copy p "9650175"
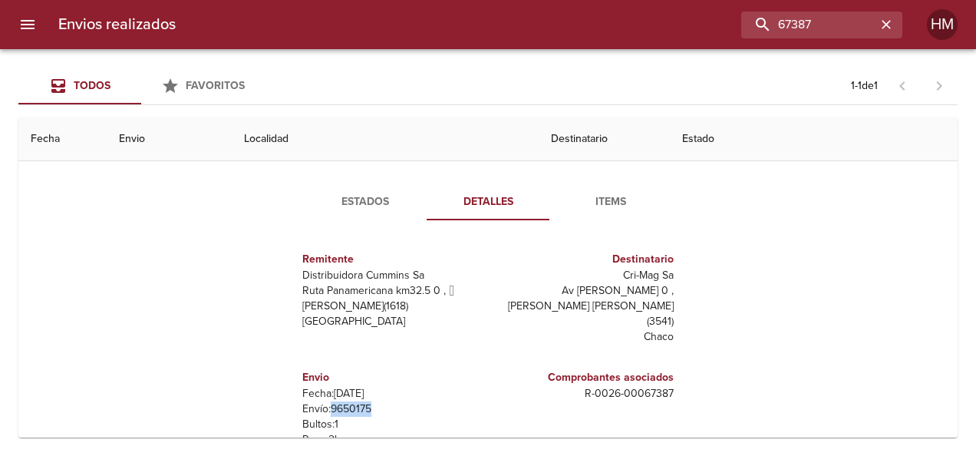
scroll to position [0, 0]
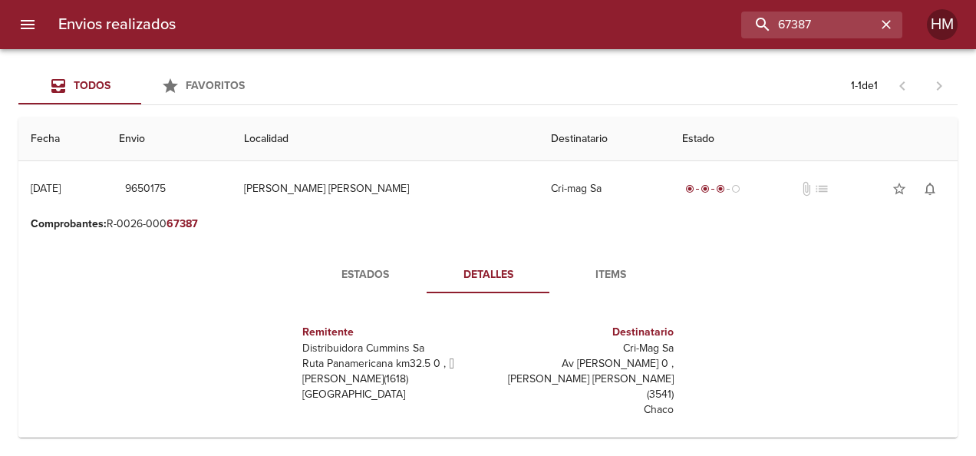
click at [354, 268] on span "Estados" at bounding box center [365, 274] width 104 height 19
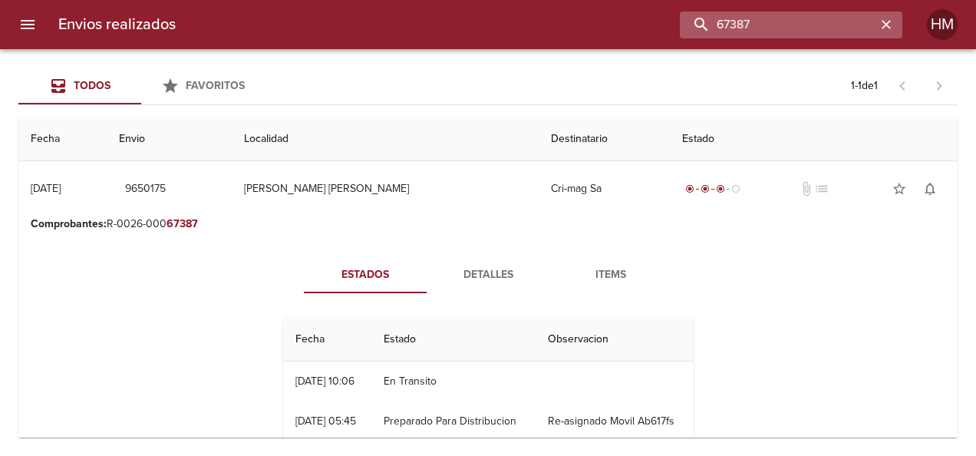
click at [860, 21] on input "67387" at bounding box center [778, 25] width 196 height 27
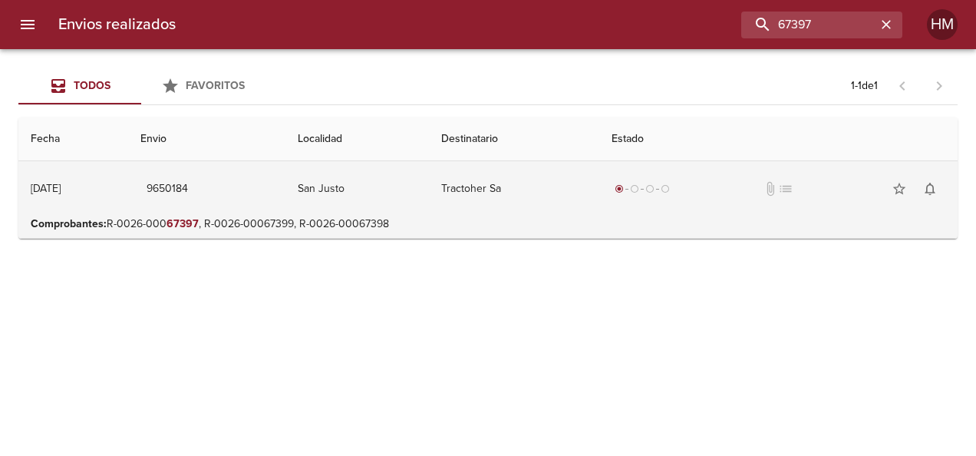
click at [461, 187] on td "Tractoher Sa" at bounding box center [514, 188] width 170 height 55
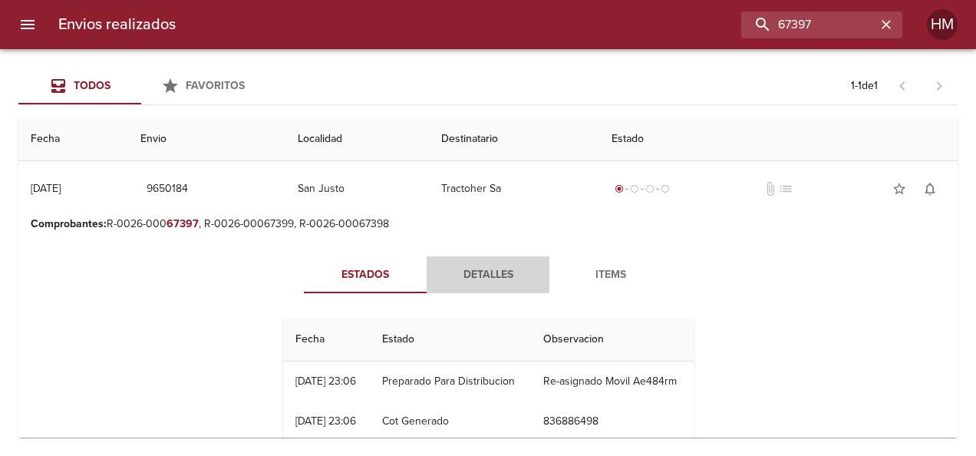
click at [467, 263] on button "Detalles" at bounding box center [488, 274] width 123 height 37
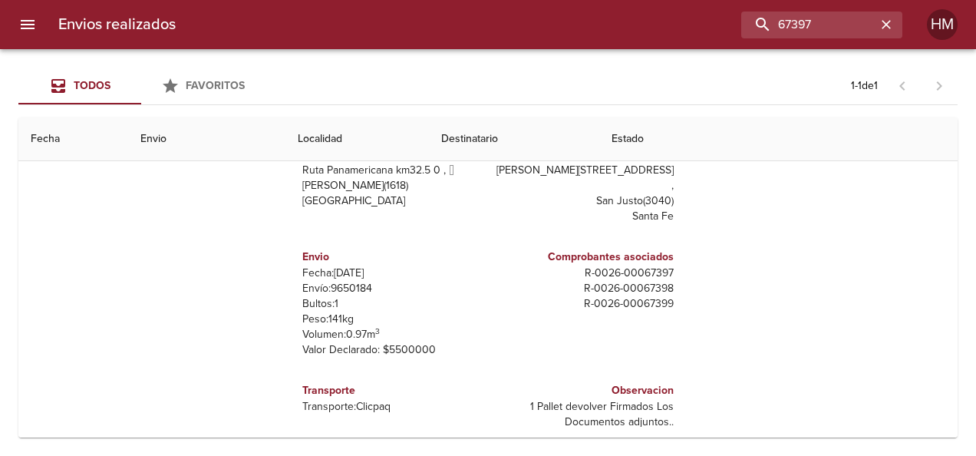
scroll to position [193, 0]
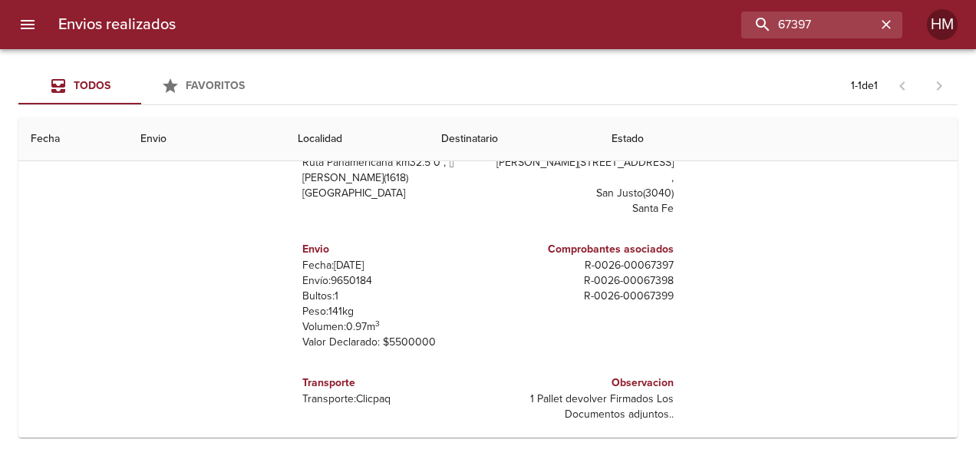
click at [344, 273] on p "Envío: 9650184" at bounding box center [392, 280] width 180 height 15
copy p "9650184"
click at [815, 23] on input "67397" at bounding box center [778, 25] width 196 height 27
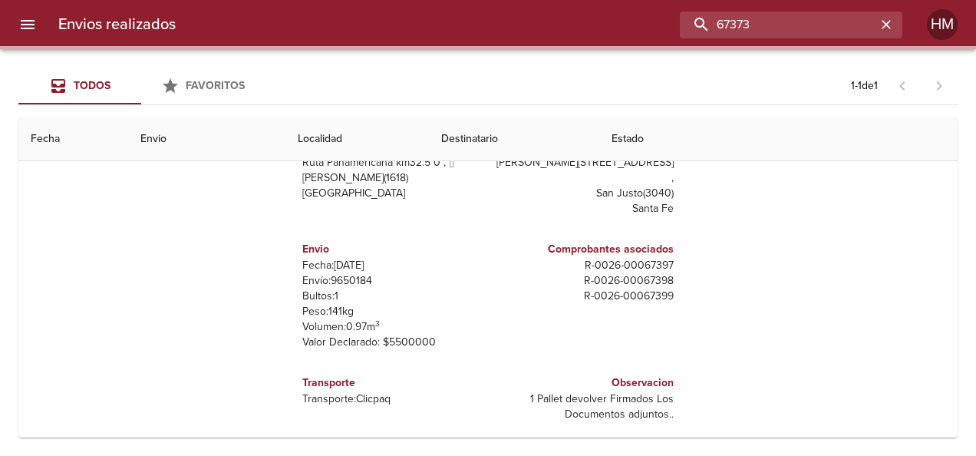
scroll to position [0, 0]
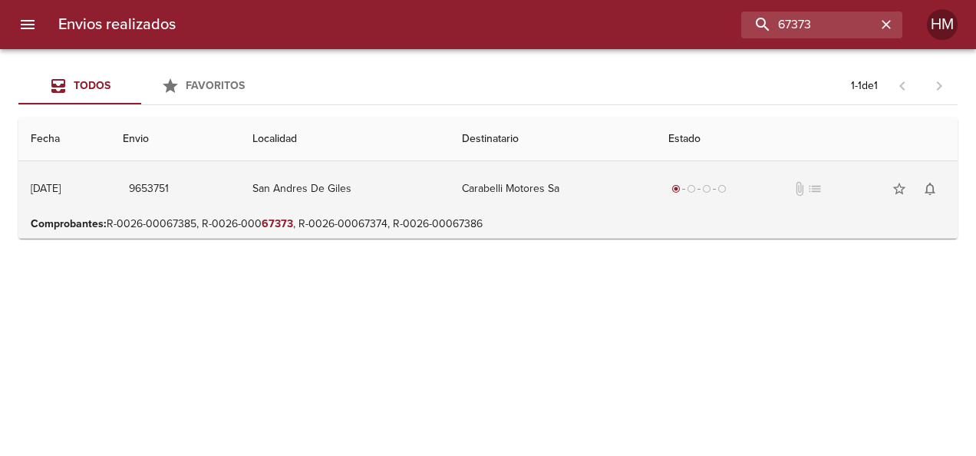
click at [566, 195] on td "Carabelli Motores Sa" at bounding box center [553, 188] width 206 height 55
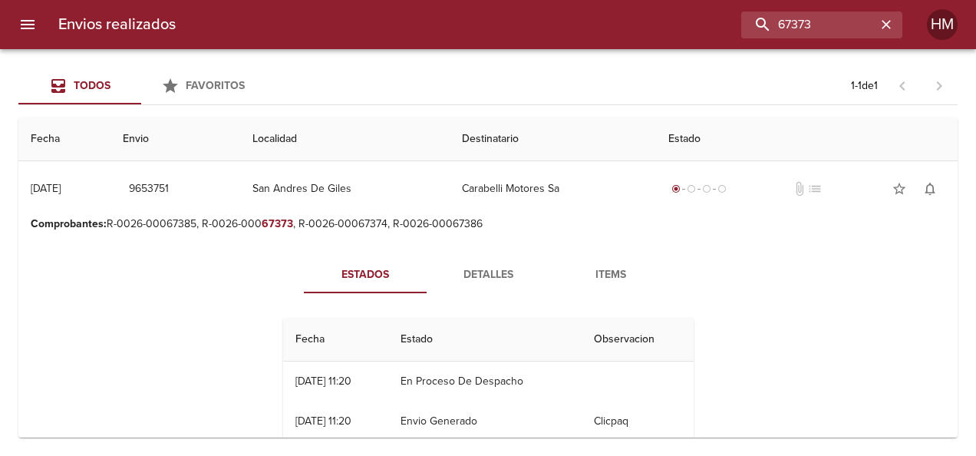
click at [493, 265] on span "Detalles" at bounding box center [488, 274] width 104 height 19
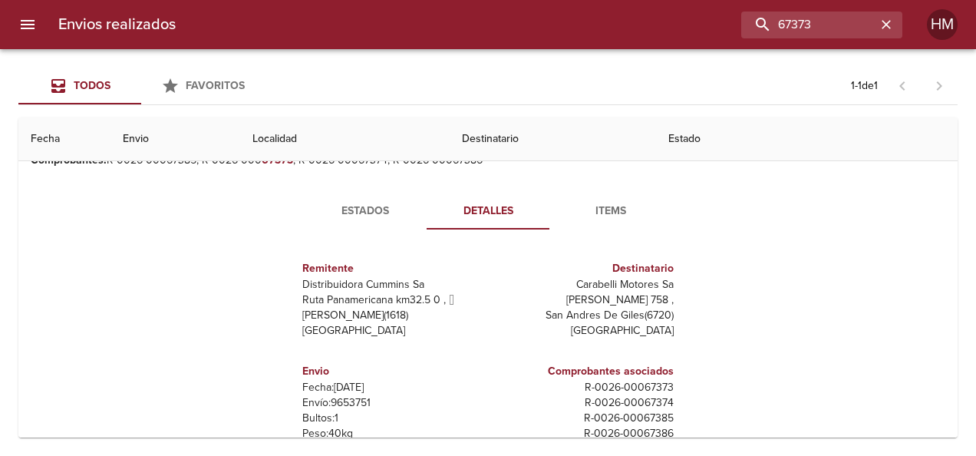
scroll to position [153, 0]
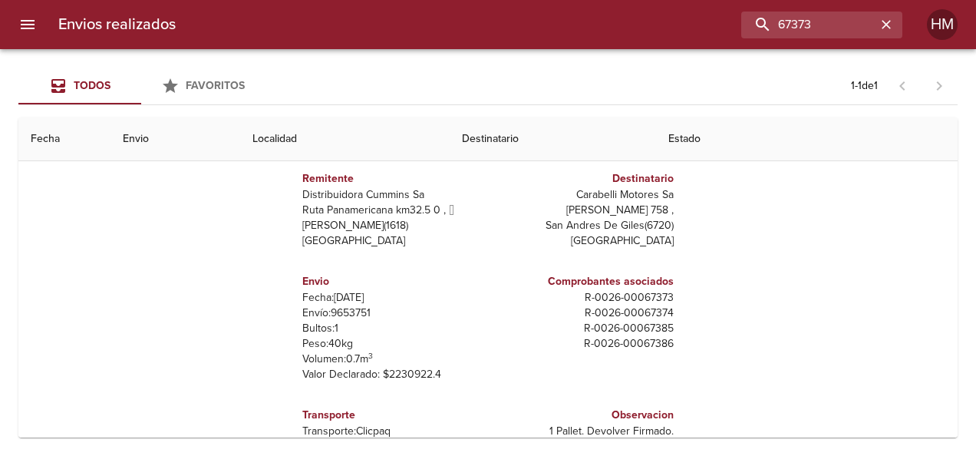
click at [368, 309] on p "Envío: 9653751" at bounding box center [392, 312] width 180 height 15
click at [359, 309] on p "Envío: 9653751" at bounding box center [392, 312] width 180 height 15
copy p "9653751"
click at [839, 22] on input "67373" at bounding box center [778, 25] width 196 height 27
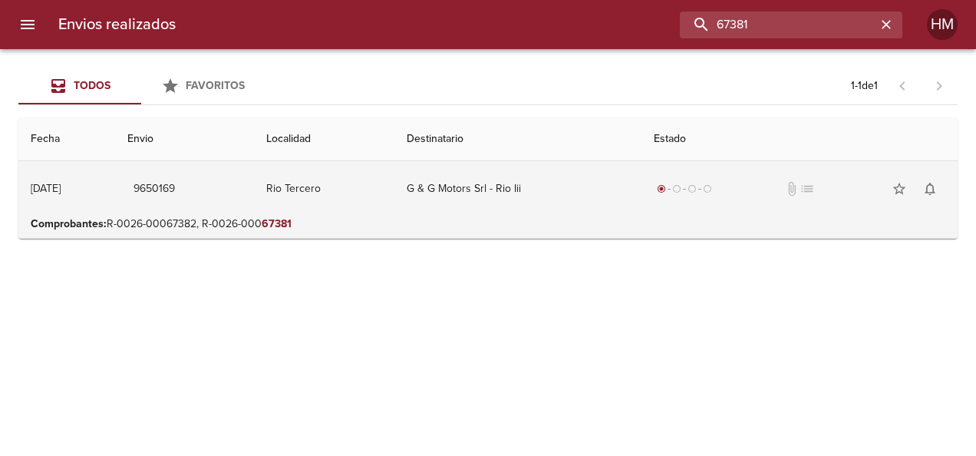
scroll to position [0, 0]
click at [493, 199] on td "G & G Motors Srl - Rio Iii" at bounding box center [517, 188] width 247 height 55
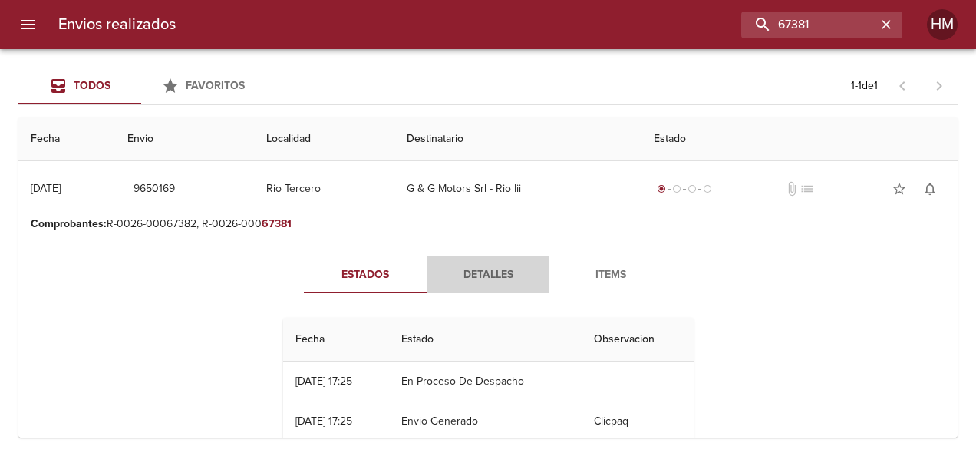
click at [482, 278] on span "Detalles" at bounding box center [488, 274] width 104 height 19
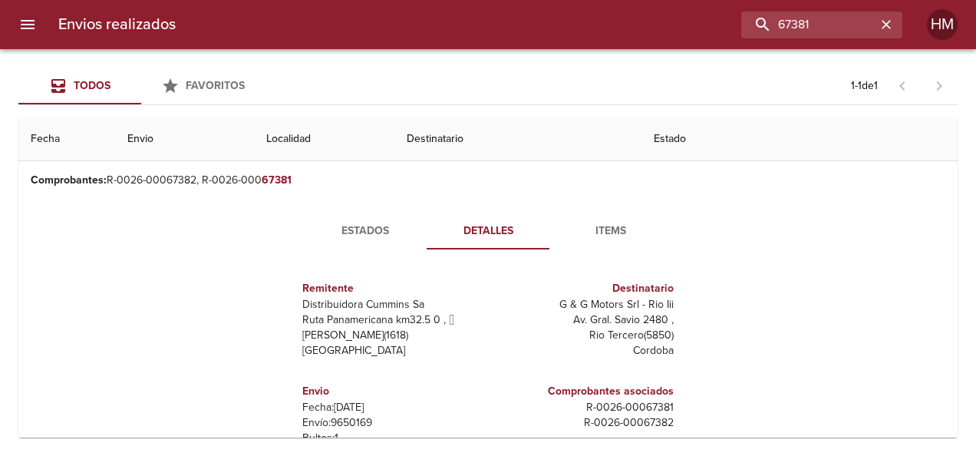
scroll to position [77, 0]
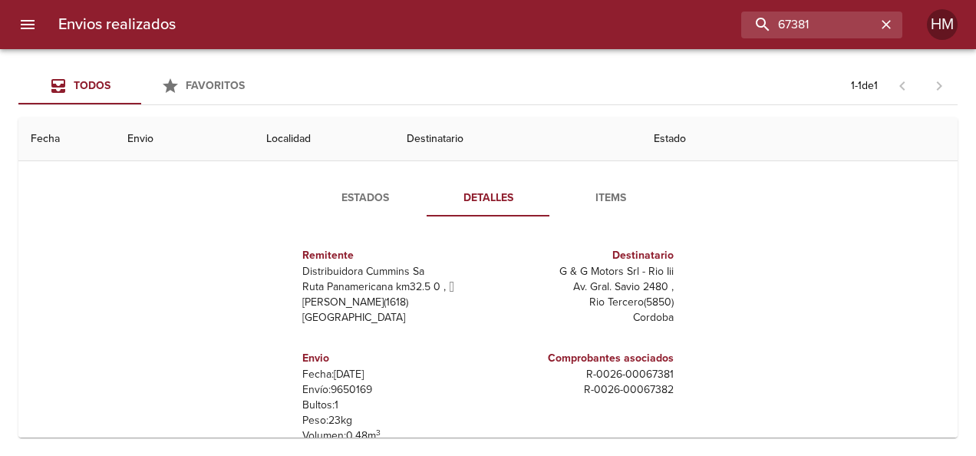
click at [342, 391] on p "Envío: 9650169" at bounding box center [392, 389] width 180 height 15
copy p "9650169"
click at [845, 27] on input "67381" at bounding box center [778, 25] width 196 height 27
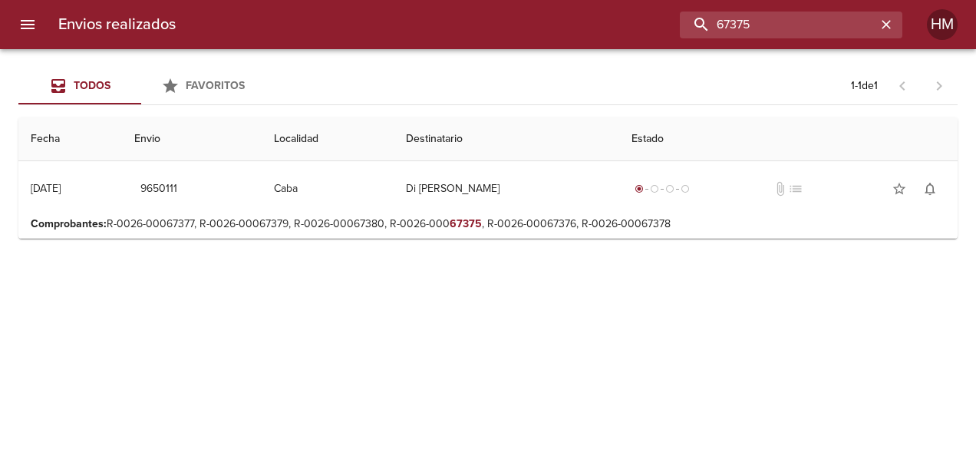
scroll to position [0, 0]
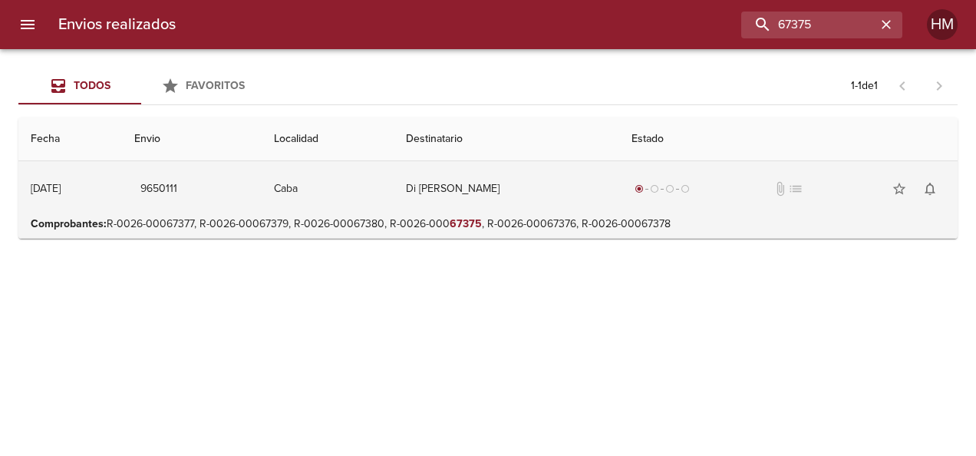
click at [609, 175] on td "Di [PERSON_NAME]" at bounding box center [507, 188] width 226 height 55
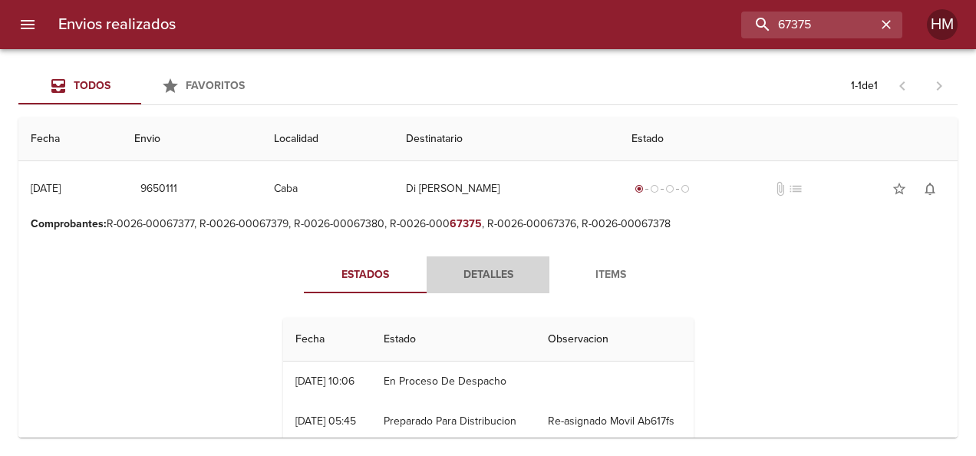
click at [470, 268] on span "Detalles" at bounding box center [488, 274] width 104 height 19
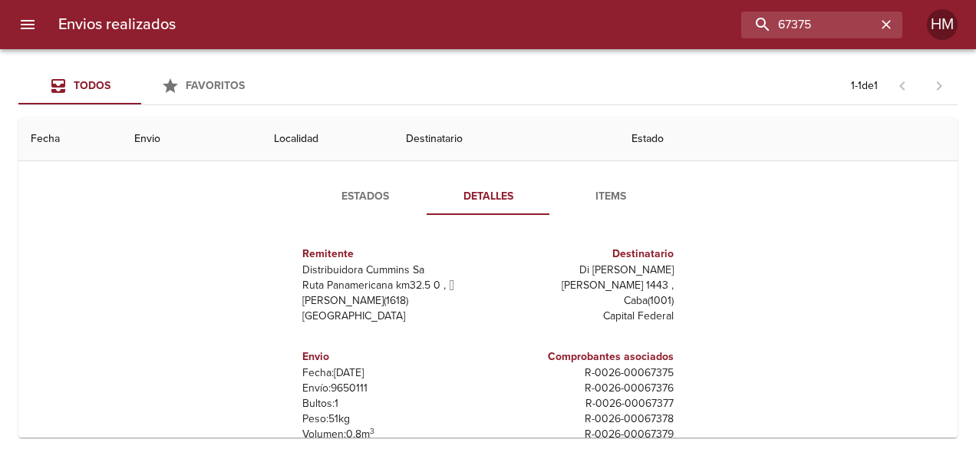
scroll to position [153, 0]
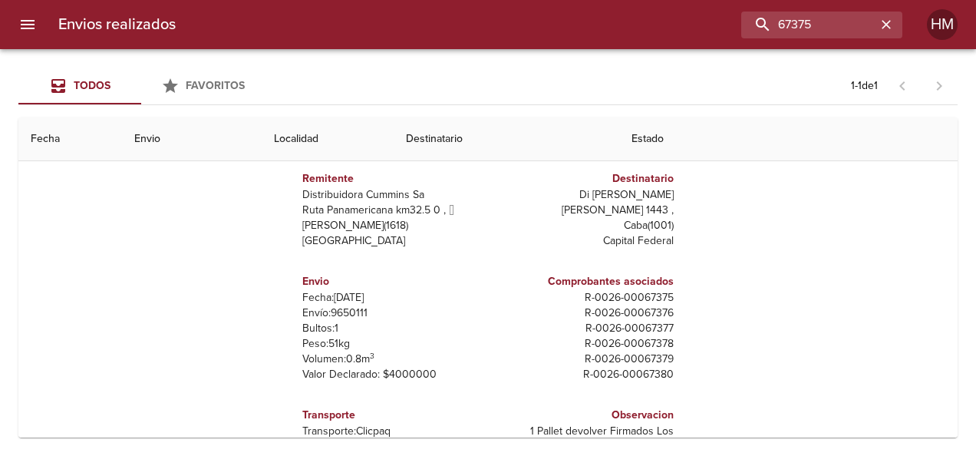
click at [353, 317] on p "Envío: 9650111" at bounding box center [392, 312] width 180 height 15
click at [852, 28] on input "67375" at bounding box center [778, 25] width 196 height 27
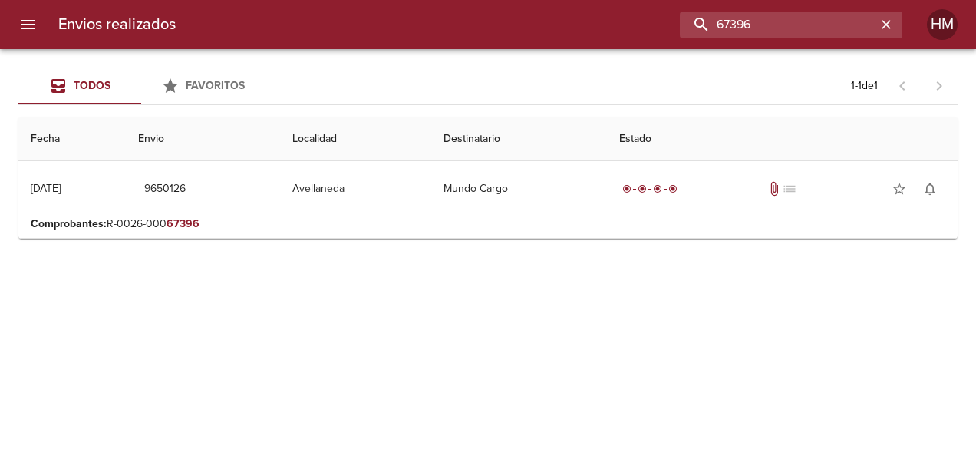
scroll to position [0, 0]
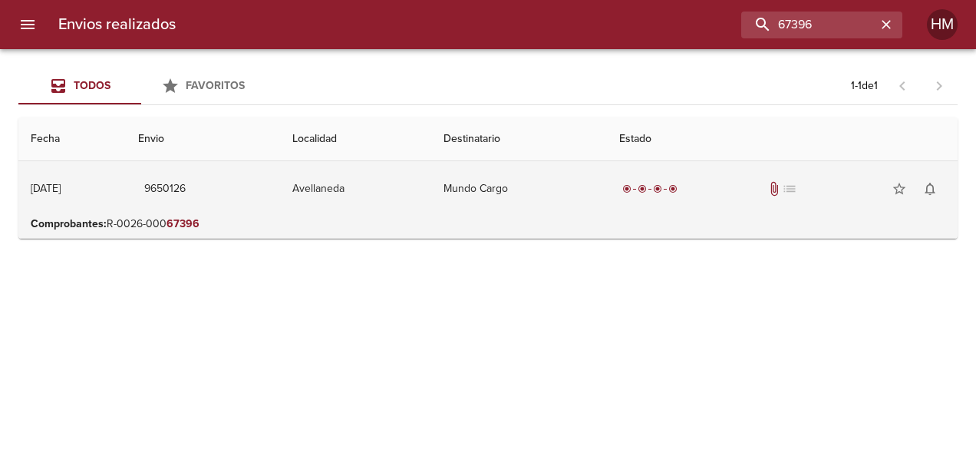
click at [595, 194] on td "Mundo Cargo" at bounding box center [519, 188] width 176 height 55
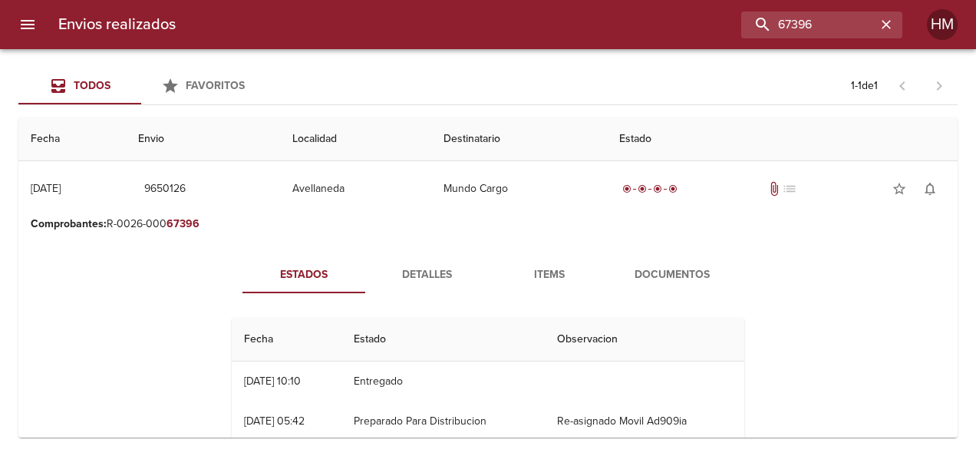
click at [442, 272] on span "Detalles" at bounding box center [426, 274] width 104 height 19
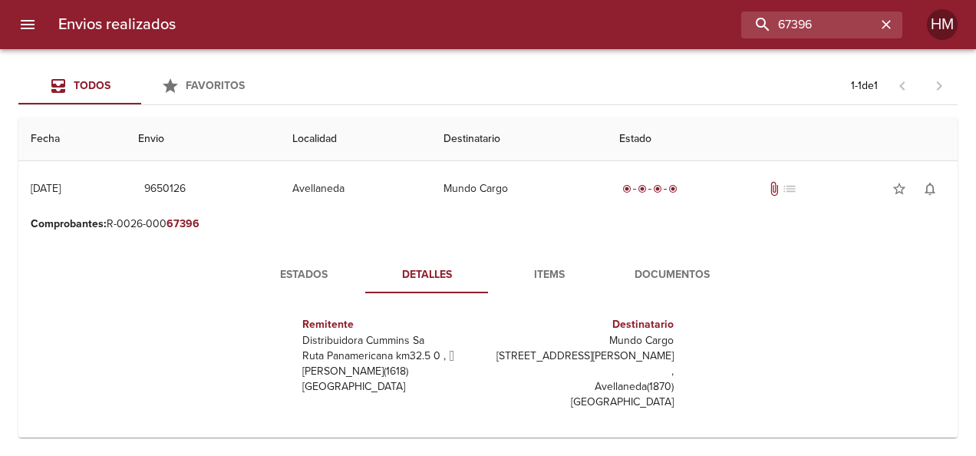
scroll to position [153, 0]
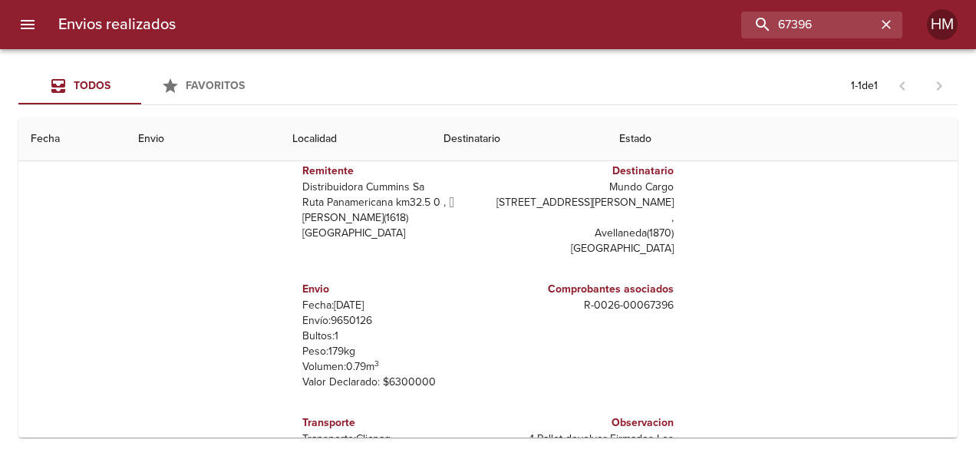
click at [341, 313] on p "Envío: 9650126" at bounding box center [392, 320] width 180 height 15
click at [830, 18] on input "67396" at bounding box center [778, 25] width 196 height 27
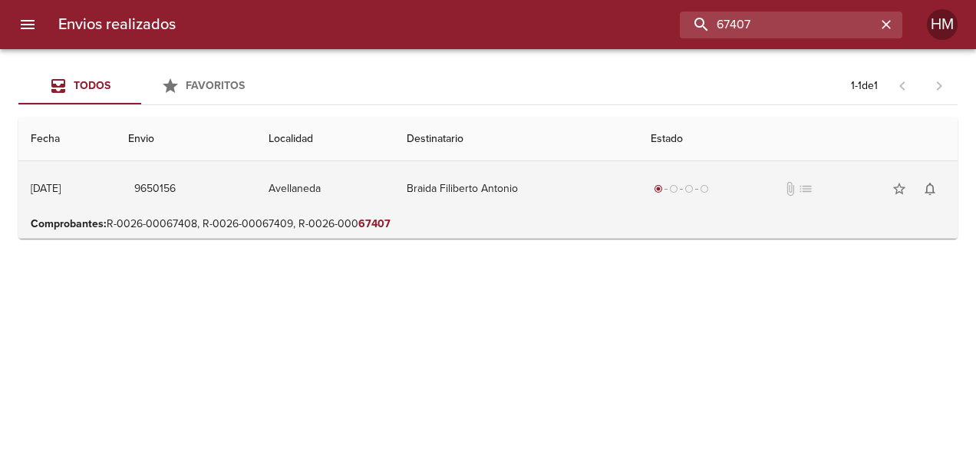
scroll to position [0, 0]
click at [638, 189] on td "Braida Filiberto Antonio" at bounding box center [516, 188] width 244 height 55
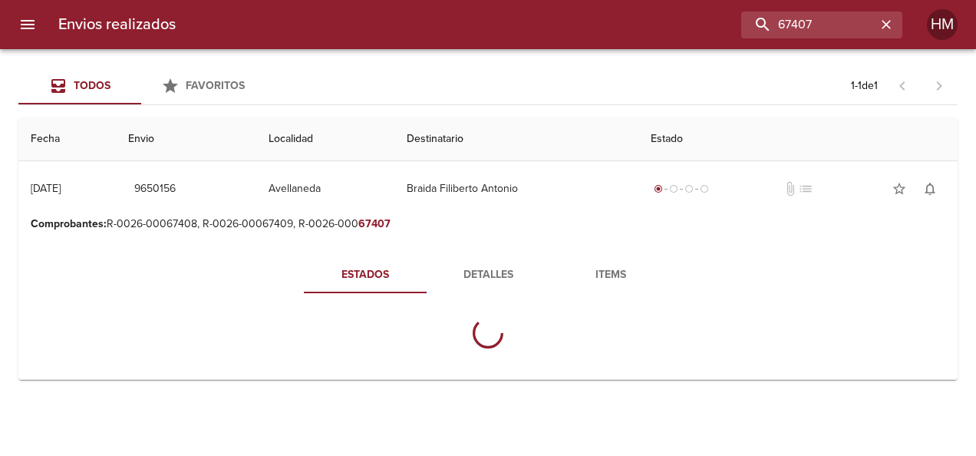
click at [464, 281] on span "Detalles" at bounding box center [488, 274] width 104 height 19
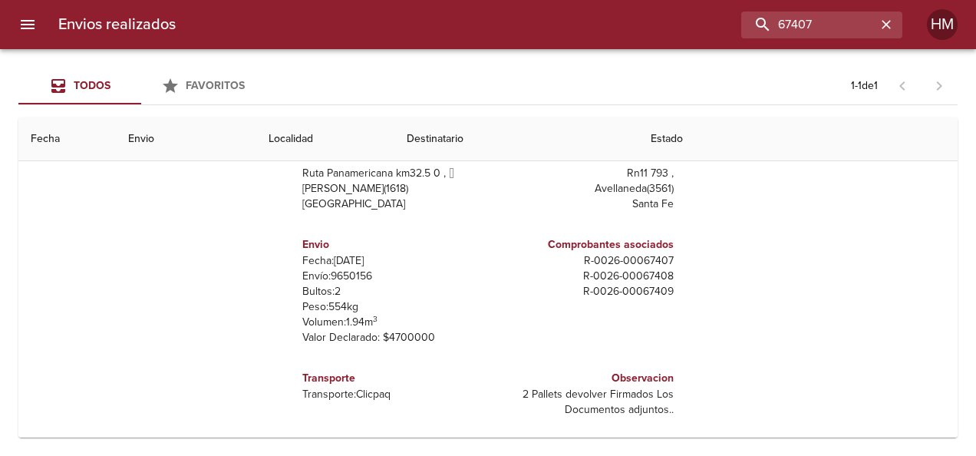
scroll to position [193, 0]
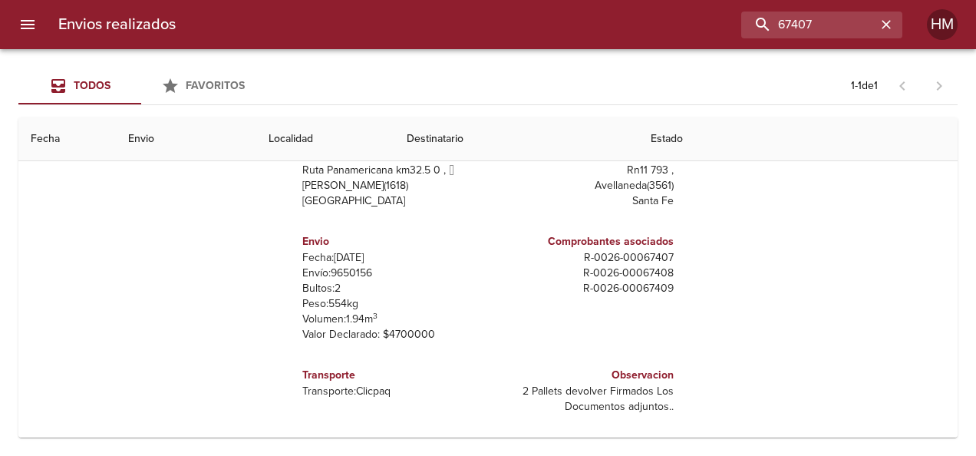
click at [344, 268] on p "Envío: 9650156" at bounding box center [392, 272] width 180 height 15
click at [836, 26] on input "67407" at bounding box center [778, 25] width 196 height 27
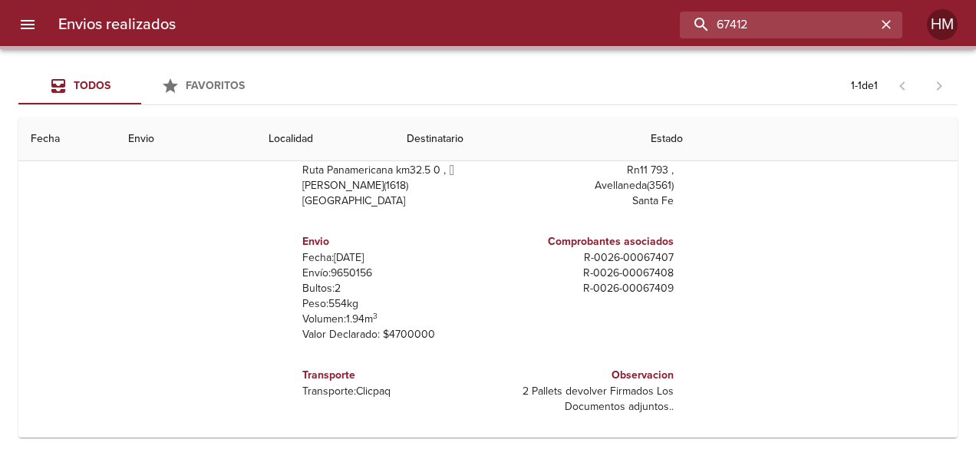
scroll to position [0, 0]
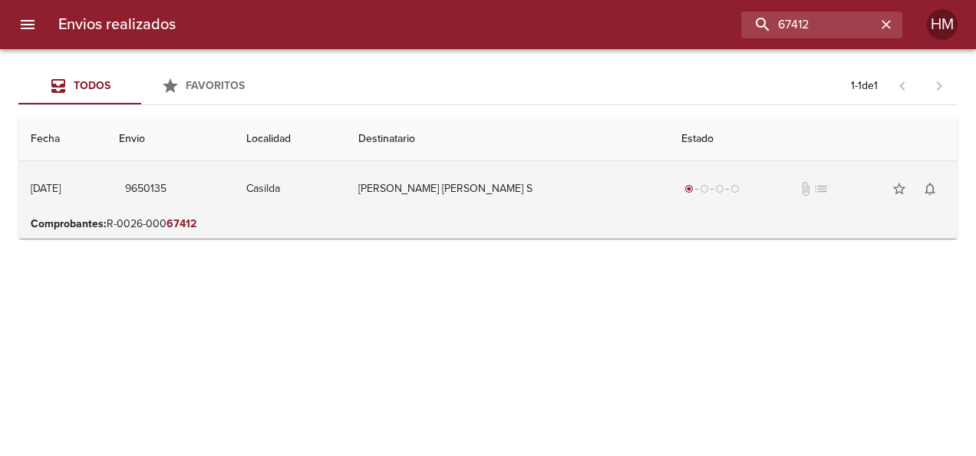
click at [598, 193] on td "[PERSON_NAME] [PERSON_NAME] S" at bounding box center [507, 188] width 323 height 55
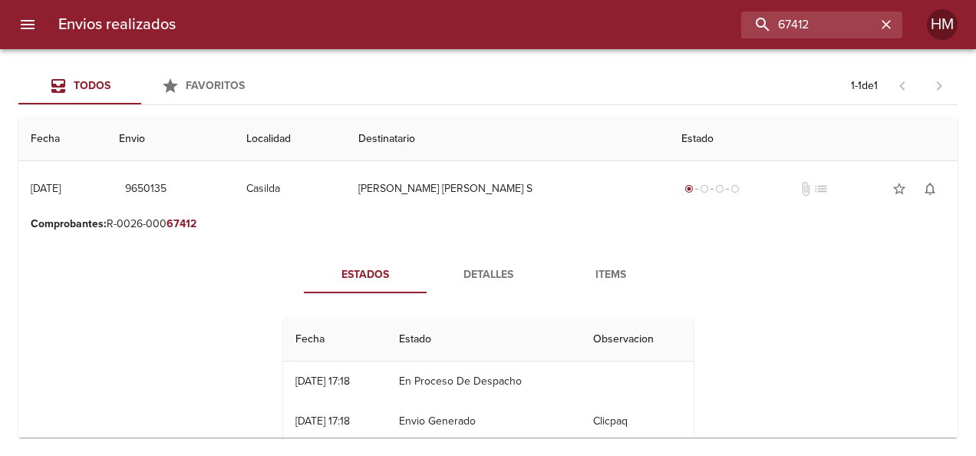
drag, startPoint x: 502, startPoint y: 262, endPoint x: 487, endPoint y: 253, distance: 16.8
click at [502, 262] on button "Detalles" at bounding box center [488, 274] width 123 height 37
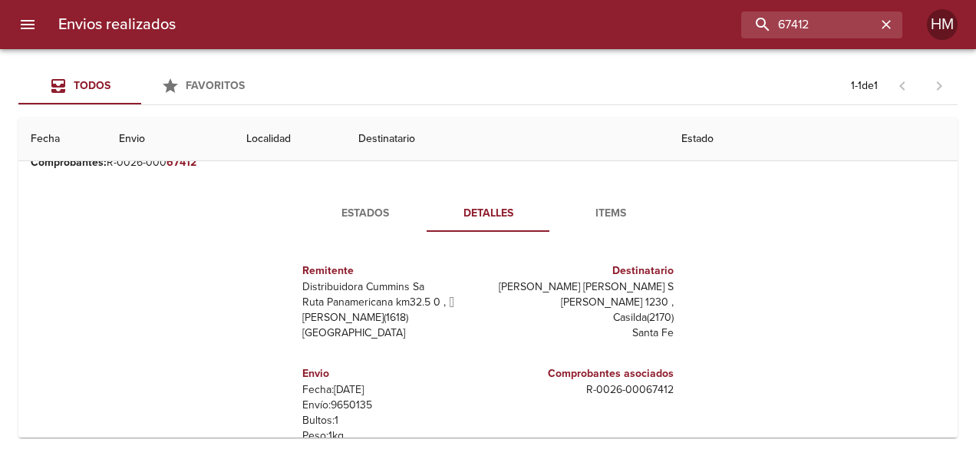
scroll to position [153, 0]
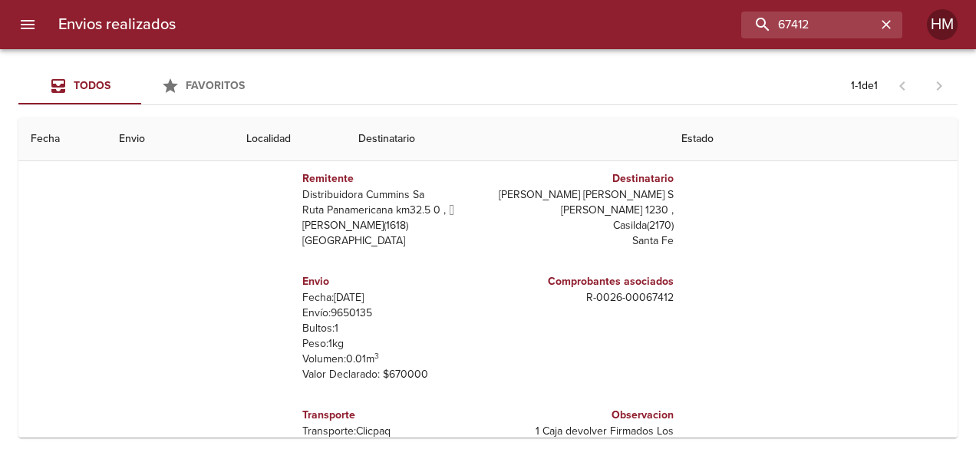
click at [355, 307] on p "Envío: 9650135" at bounding box center [392, 312] width 180 height 15
click at [836, 26] on input "67412" at bounding box center [778, 25] width 196 height 27
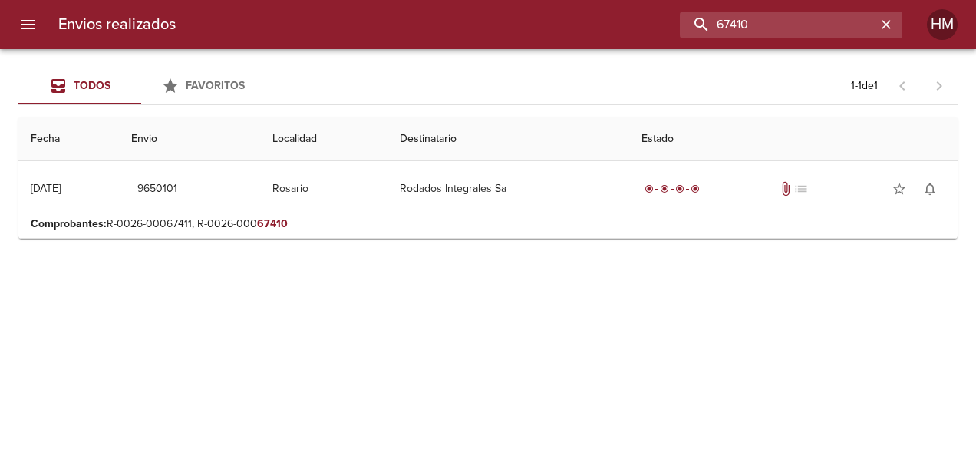
scroll to position [0, 0]
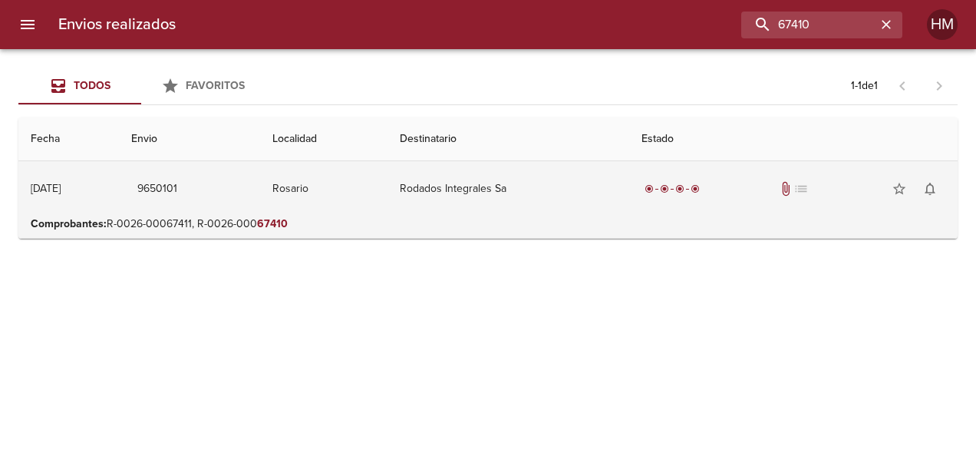
click at [499, 187] on td "Rodados Integrales Sa" at bounding box center [508, 188] width 242 height 55
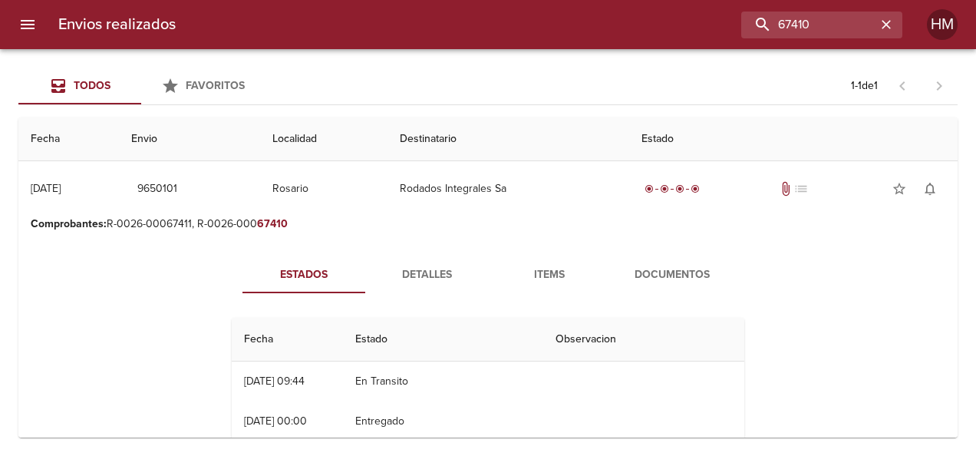
click at [429, 276] on span "Detalles" at bounding box center [426, 274] width 104 height 19
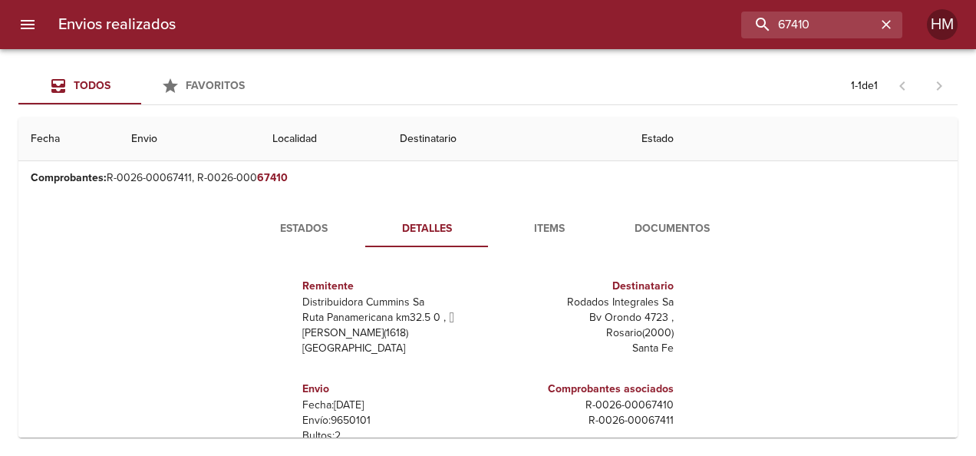
scroll to position [193, 0]
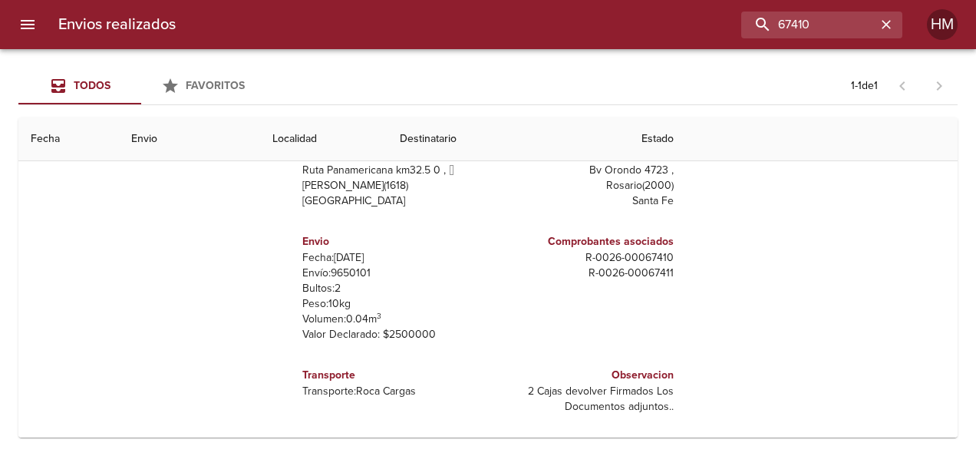
click at [341, 272] on p "Envío: 9650101" at bounding box center [392, 272] width 180 height 15
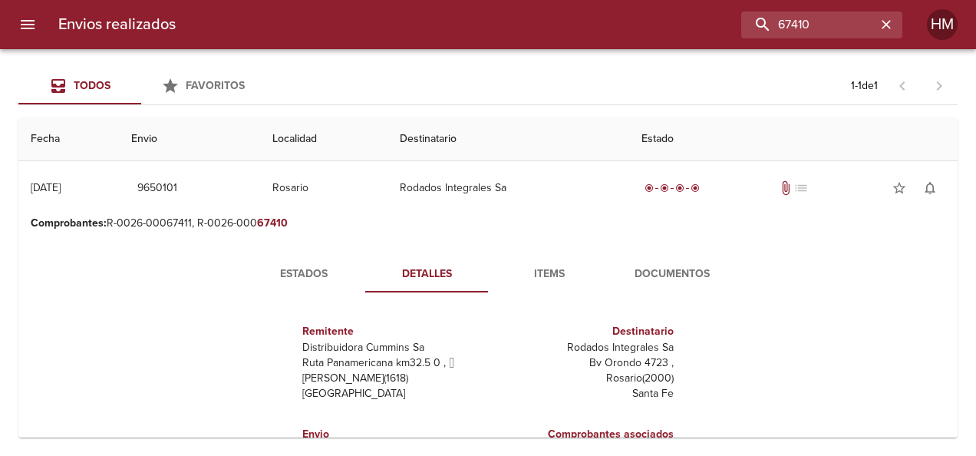
scroll to position [0, 0]
click at [292, 275] on span "Estados" at bounding box center [304, 274] width 104 height 19
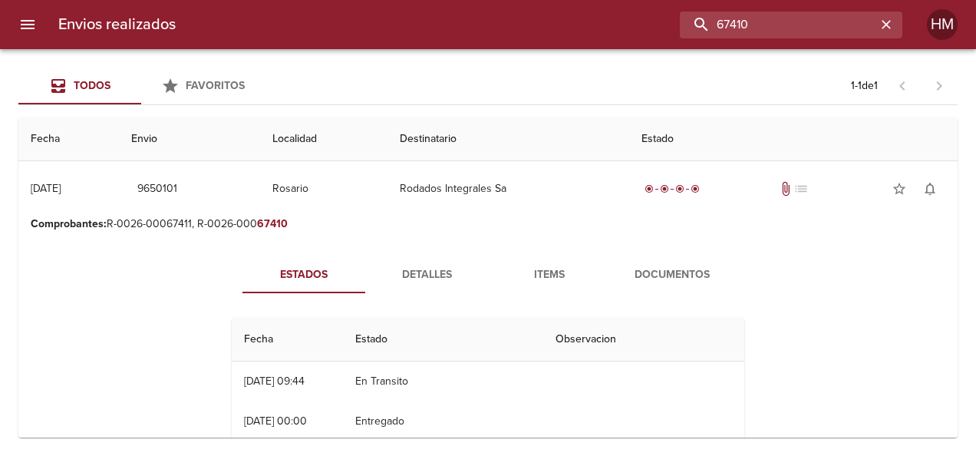
click at [650, 14] on div "67410" at bounding box center [545, 25] width 714 height 27
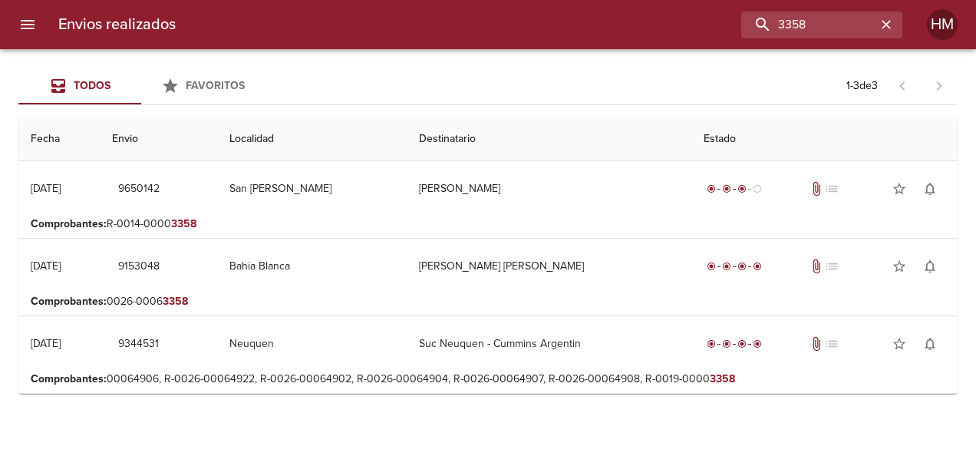
click at [585, 218] on p "Comprobantes : R-0014-0000 3358" at bounding box center [488, 223] width 915 height 15
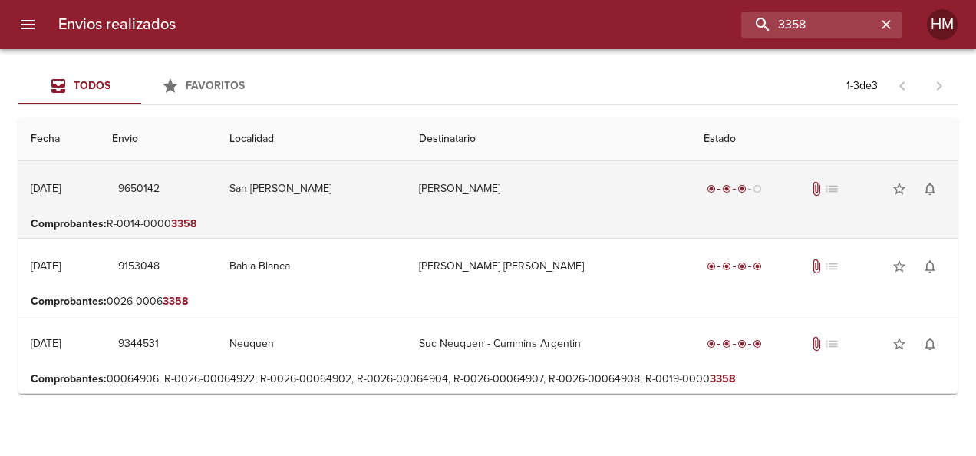
click at [571, 196] on td "[PERSON_NAME]" at bounding box center [549, 188] width 285 height 55
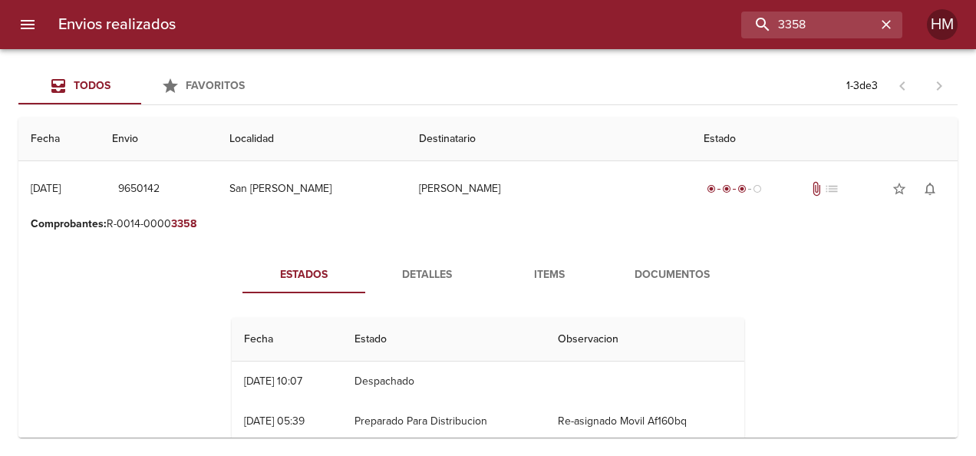
click at [417, 271] on span "Detalles" at bounding box center [426, 274] width 104 height 19
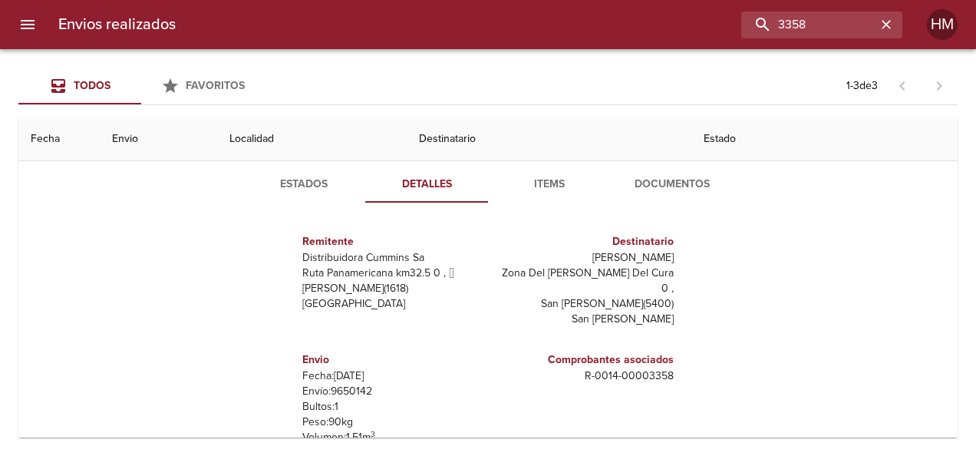
scroll to position [97, 0]
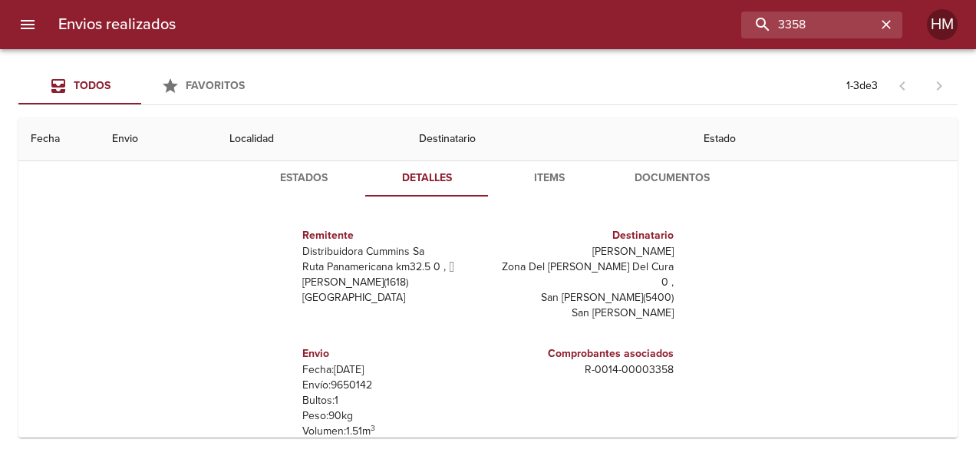
click at [354, 377] on p "Envío: 9650142" at bounding box center [392, 384] width 180 height 15
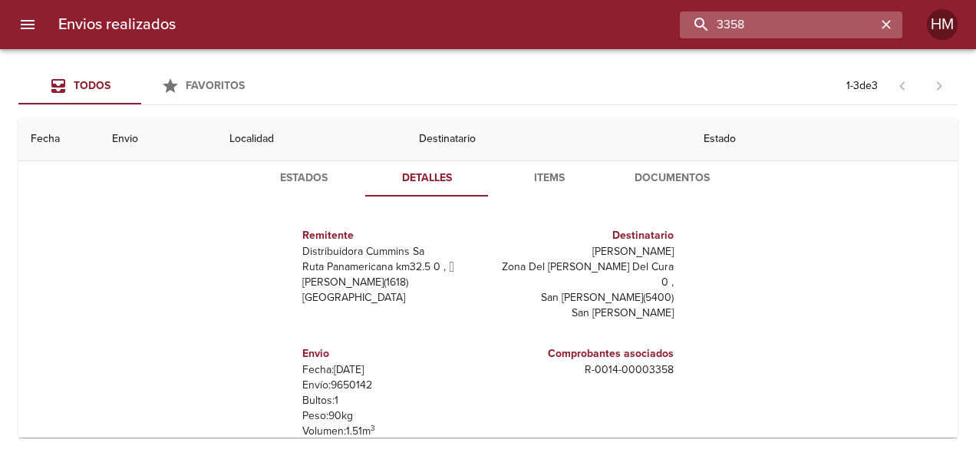
click at [833, 21] on input "3358" at bounding box center [778, 25] width 196 height 27
click at [834, 21] on input "3358" at bounding box center [778, 25] width 196 height 27
paste input "66313"
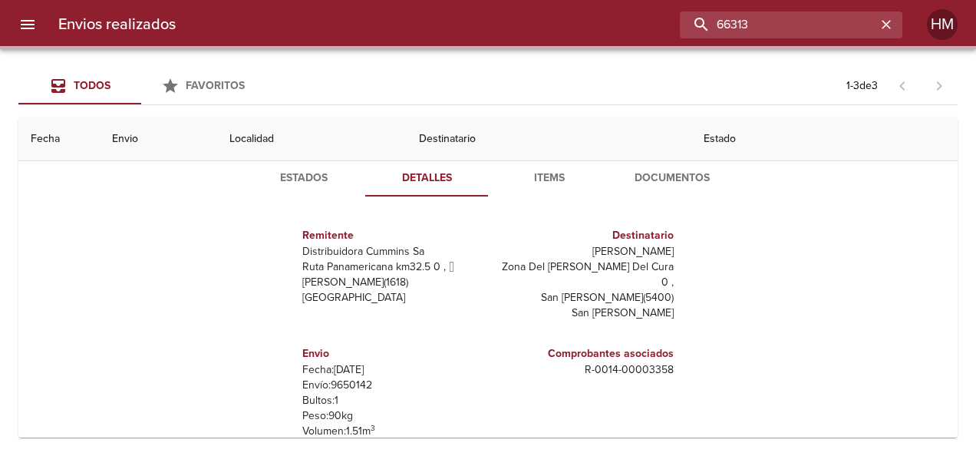
scroll to position [0, 0]
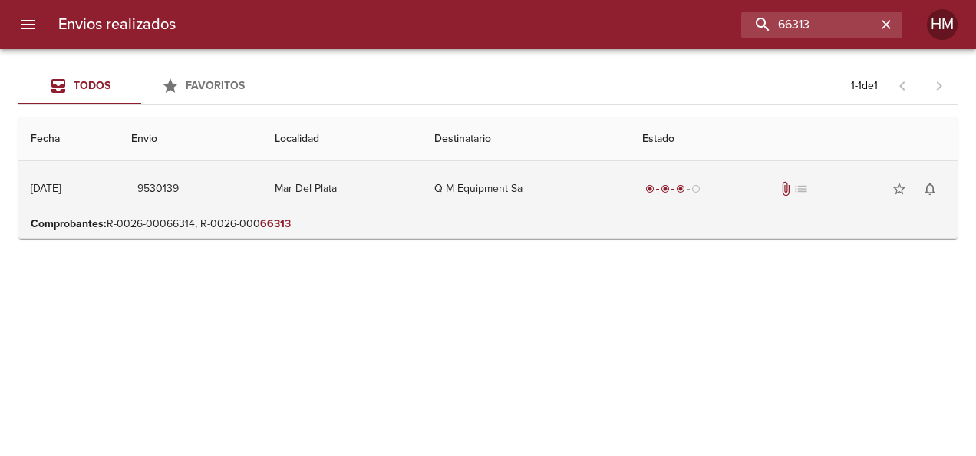
click at [630, 202] on td "Q M Equipment Sa" at bounding box center [526, 188] width 208 height 55
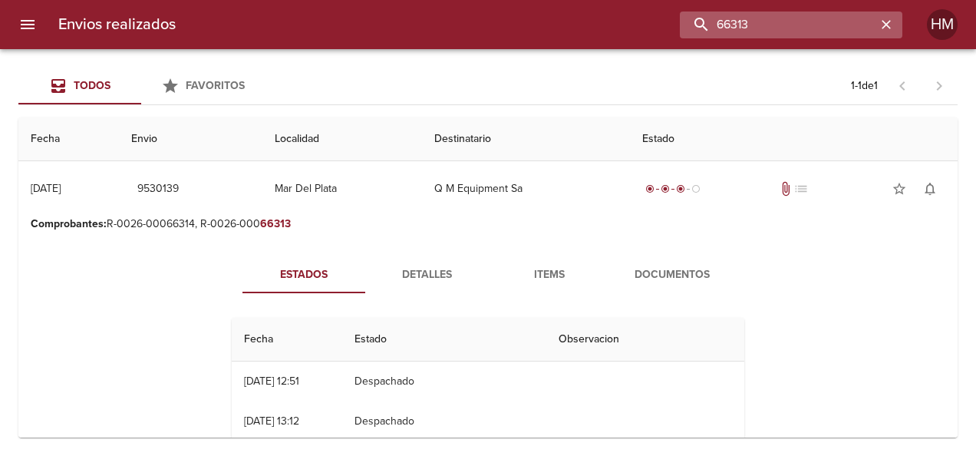
click at [839, 20] on input "66313" at bounding box center [778, 25] width 196 height 27
paste input "664"
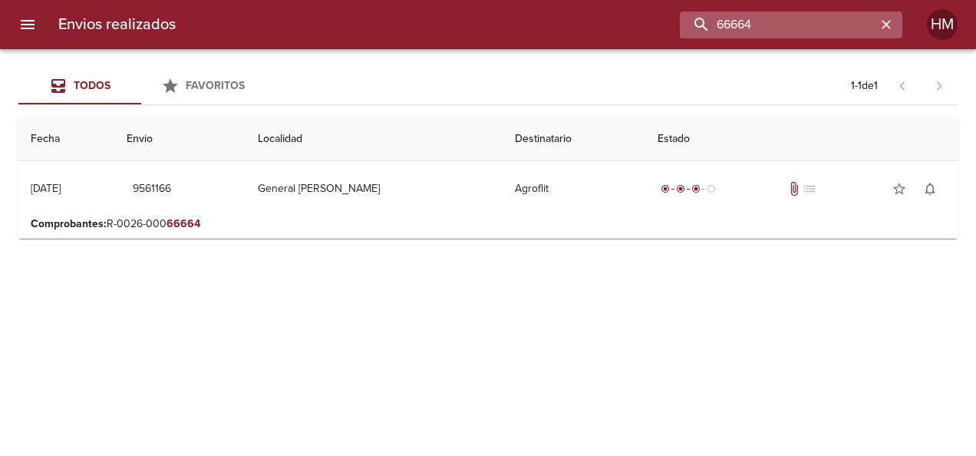
click at [772, 25] on input "66664" at bounding box center [778, 25] width 196 height 27
paste input "786"
click at [814, 28] on input "66786" at bounding box center [778, 25] width 196 height 27
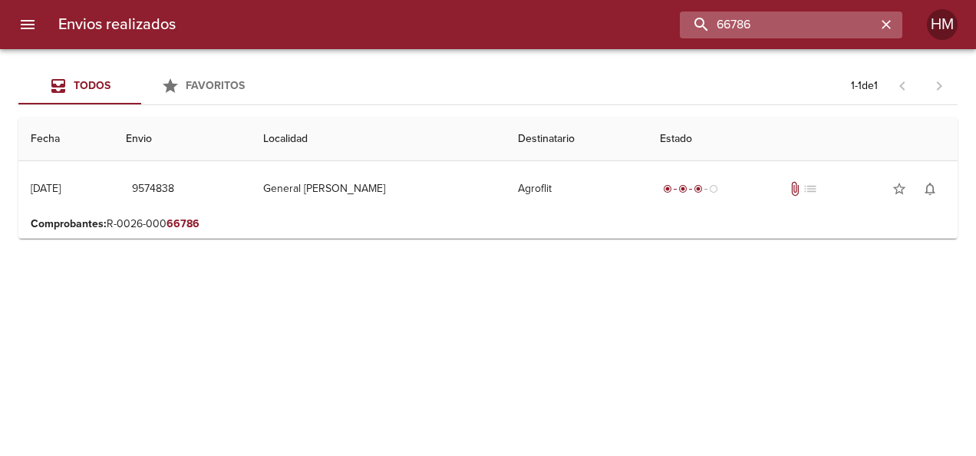
paste input "852"
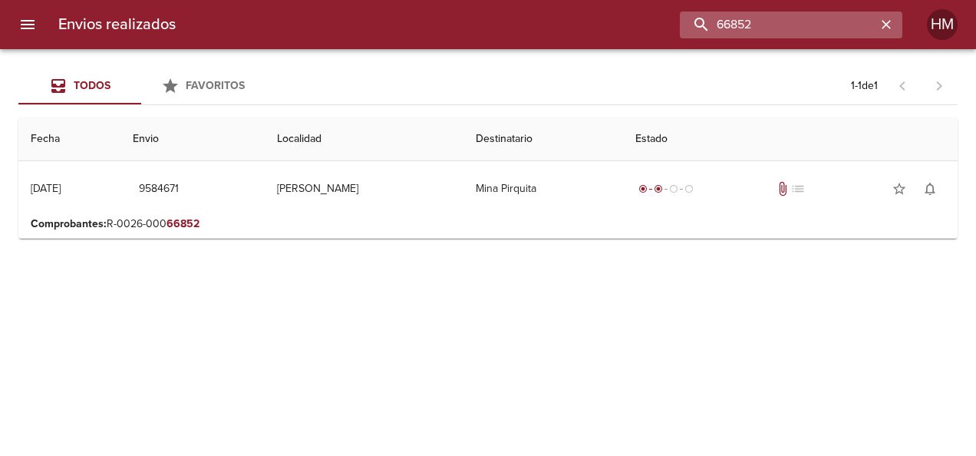
click at [817, 29] on input "66852" at bounding box center [778, 25] width 196 height 27
paste input "910"
click at [718, 24] on input "66910" at bounding box center [778, 25] width 196 height 27
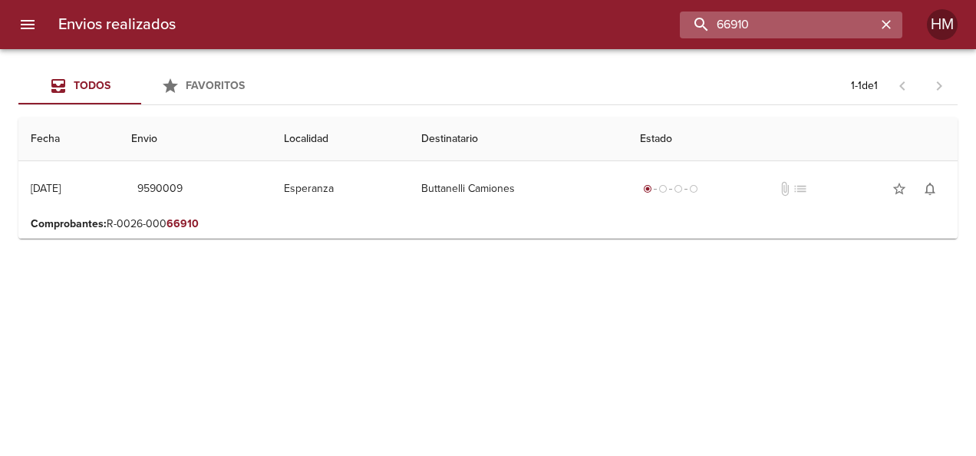
paste input "03"
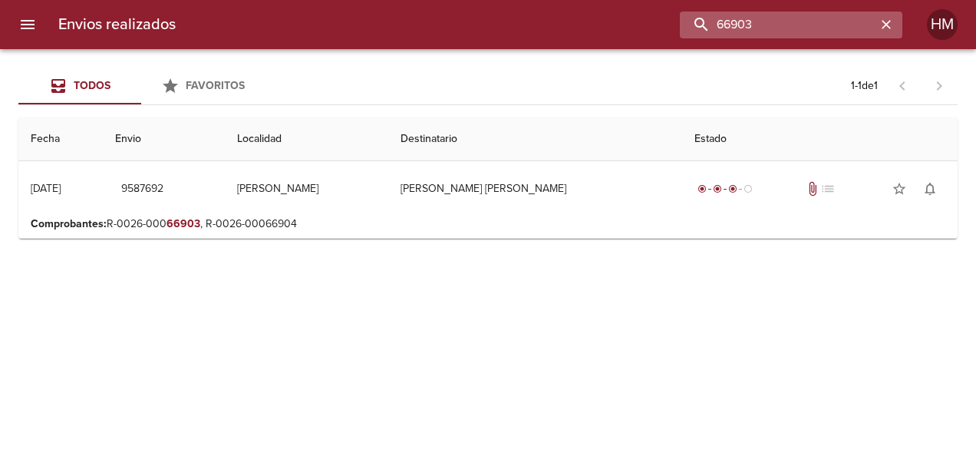
click at [809, 28] on input "66903" at bounding box center [778, 25] width 196 height 27
paste input "333"
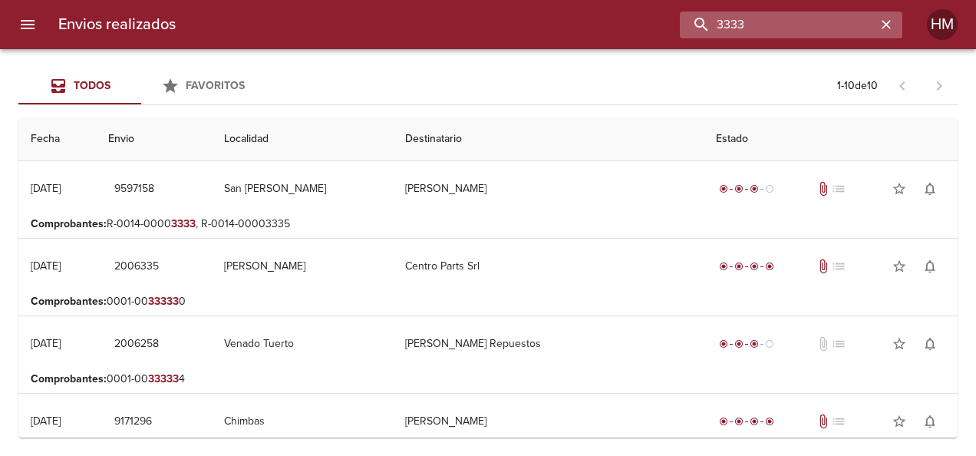
click at [772, 28] on input "3333" at bounding box center [778, 25] width 196 height 27
paste input "67047"
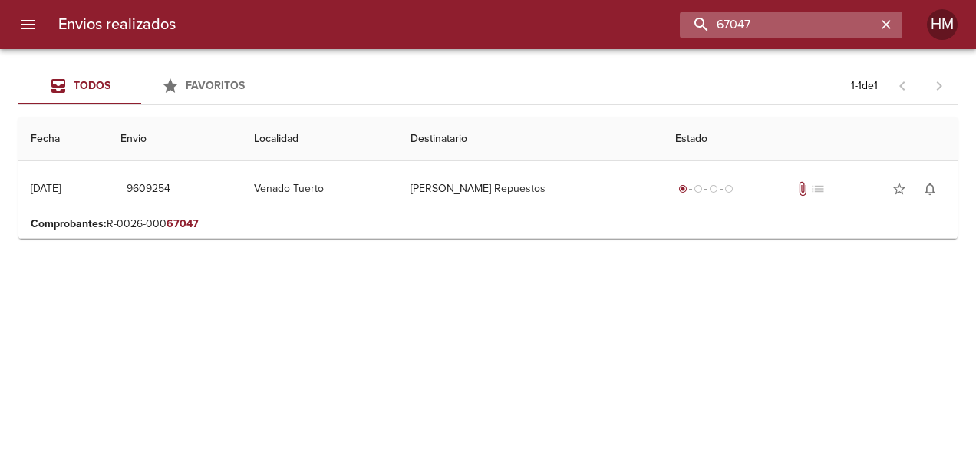
click at [793, 15] on input "67047" at bounding box center [778, 25] width 196 height 27
paste input "0"
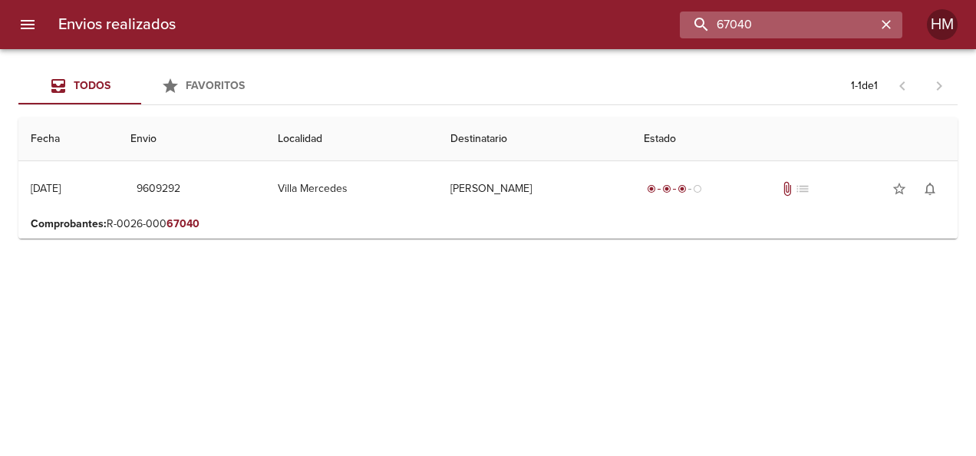
click at [806, 31] on input "67040" at bounding box center [778, 25] width 196 height 27
paste input "78"
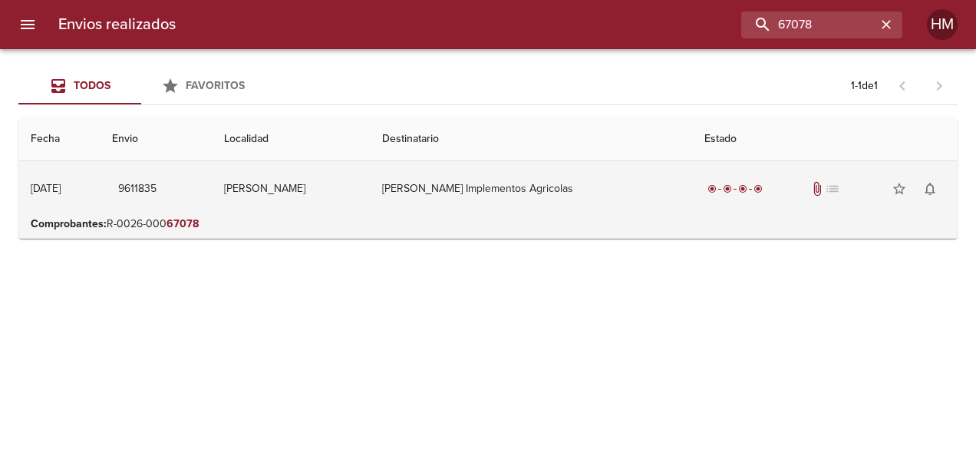
click at [569, 167] on td "[PERSON_NAME] Implementos Agricolas" at bounding box center [531, 188] width 322 height 55
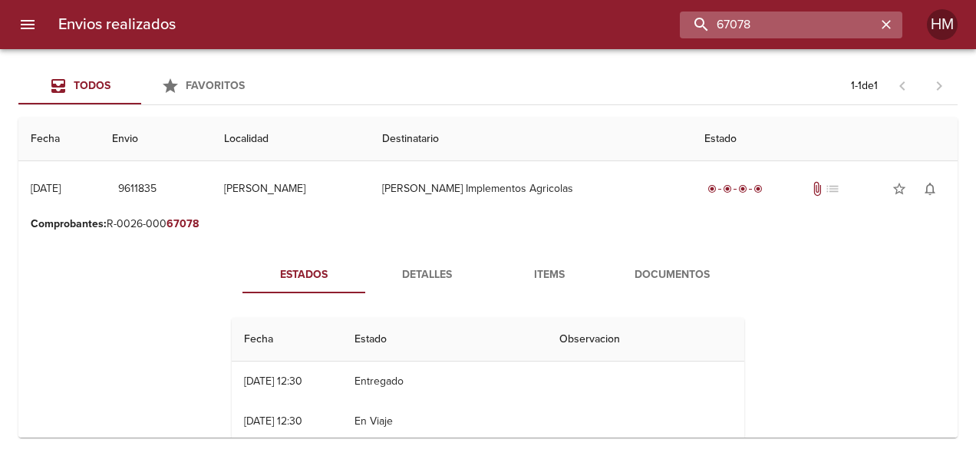
click at [864, 25] on input "67078" at bounding box center [778, 25] width 196 height 27
paste input "66"
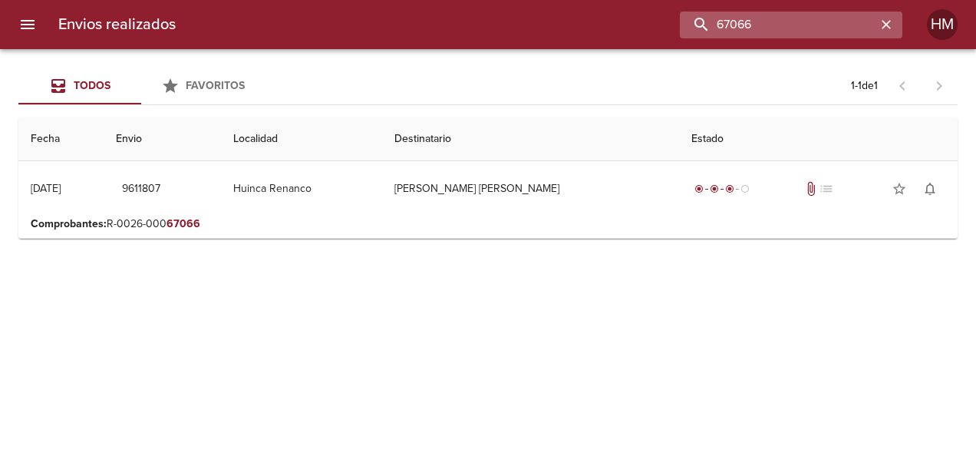
click at [746, 17] on input "67066" at bounding box center [778, 25] width 196 height 27
paste input "80"
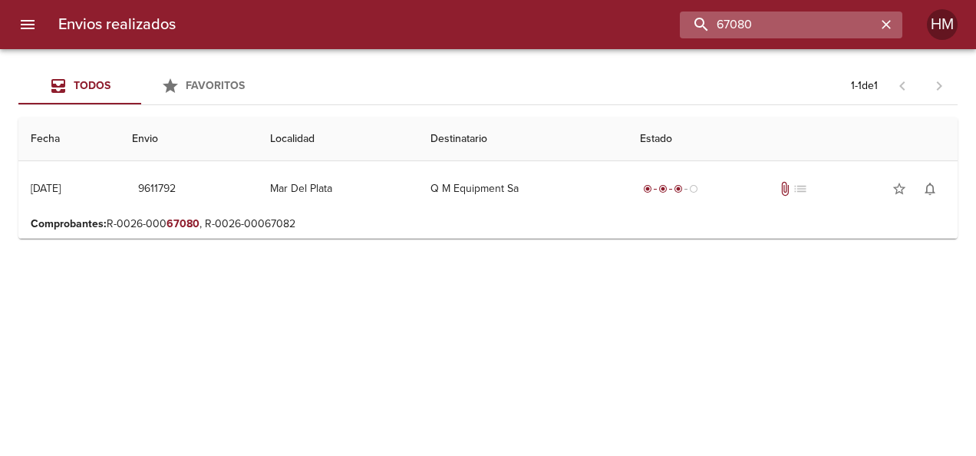
click at [793, 12] on input "67080" at bounding box center [778, 25] width 196 height 27
click at [794, 15] on input "67080" at bounding box center [778, 25] width 196 height 27
drag, startPoint x: 794, startPoint y: 15, endPoint x: 694, endPoint y: 12, distance: 99.8
click at [694, 12] on input "67080" at bounding box center [778, 25] width 196 height 27
click at [724, 26] on input "67080" at bounding box center [778, 25] width 196 height 27
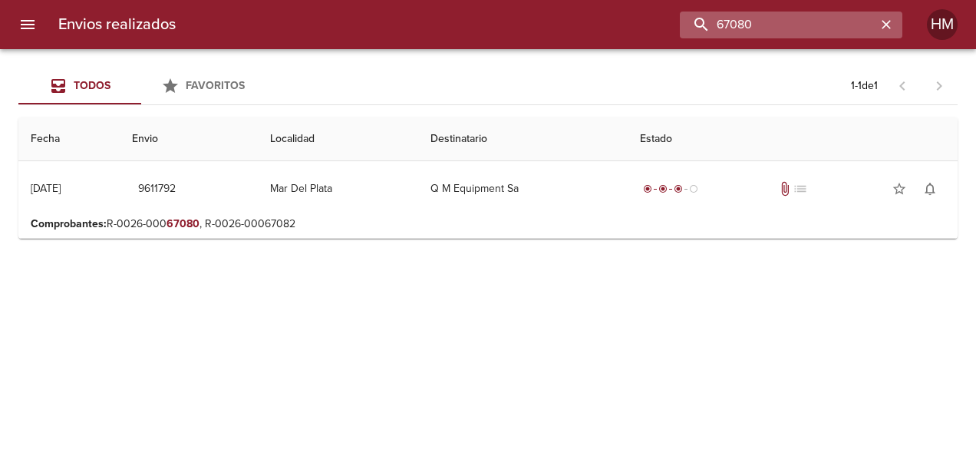
click at [724, 26] on input "67080" at bounding box center [778, 25] width 196 height 27
paste input "8"
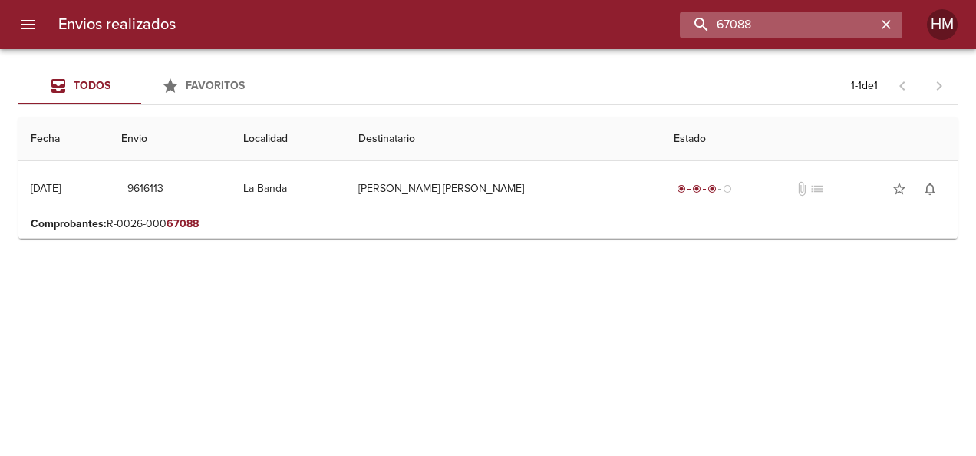
click at [756, 28] on input "67088" at bounding box center [778, 25] width 196 height 27
paste input "5"
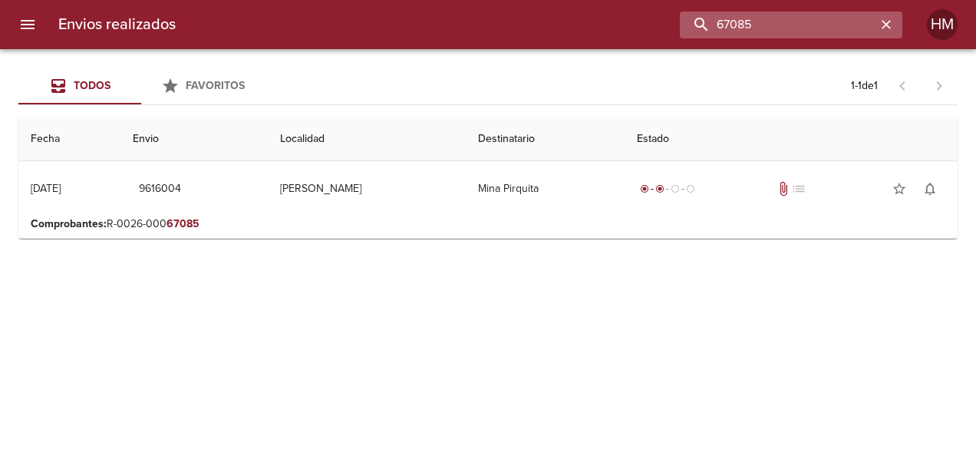
click at [729, 23] on input "67085" at bounding box center [778, 25] width 196 height 27
paste input "3343"
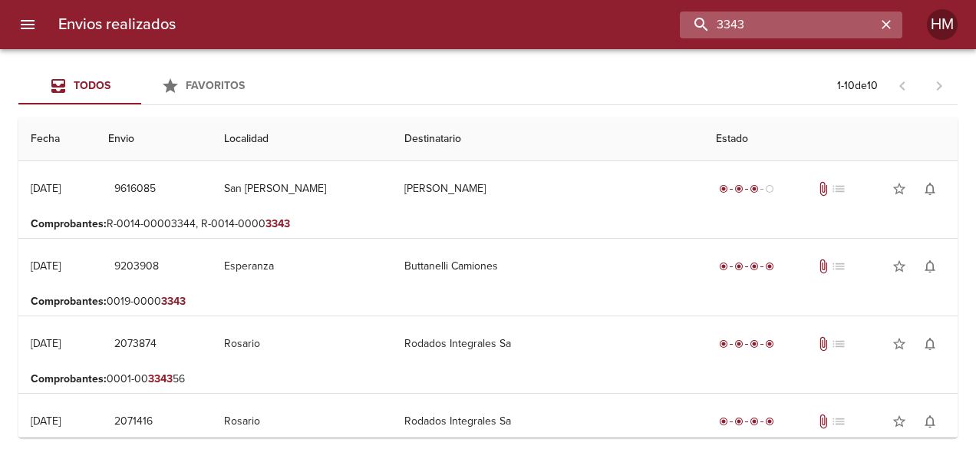
click at [767, 17] on input "3343" at bounding box center [778, 25] width 196 height 27
paste input "67145"
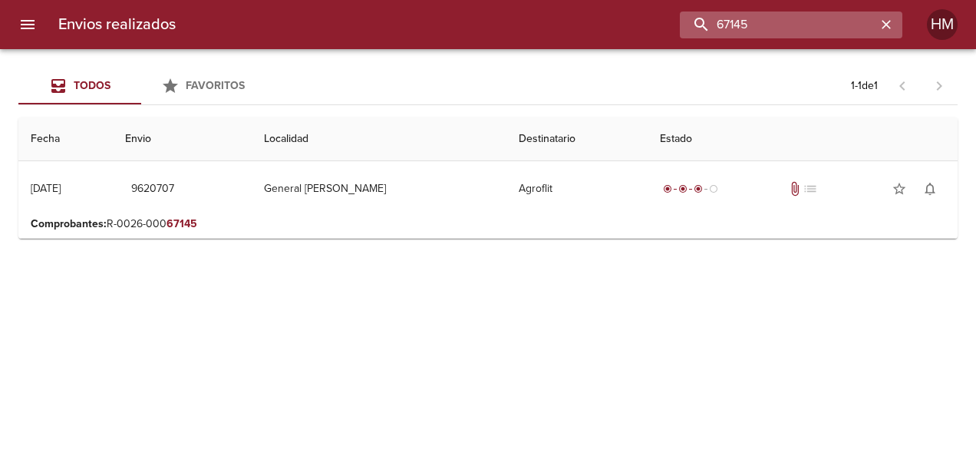
click at [820, 23] on input "67145" at bounding box center [778, 25] width 196 height 27
paste input "77"
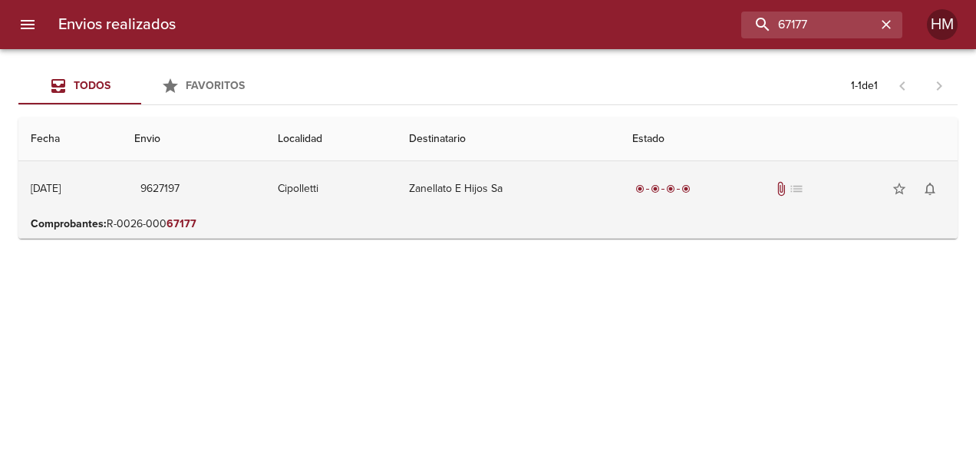
click at [584, 215] on td "Zanellato E Hijos Sa" at bounding box center [509, 188] width 224 height 55
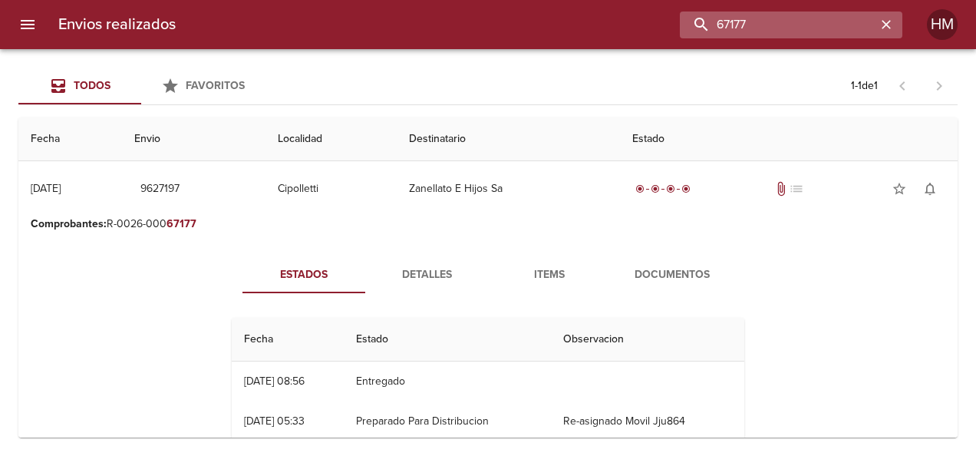
click at [809, 18] on input "67177" at bounding box center [778, 25] width 196 height 27
paste input "63"
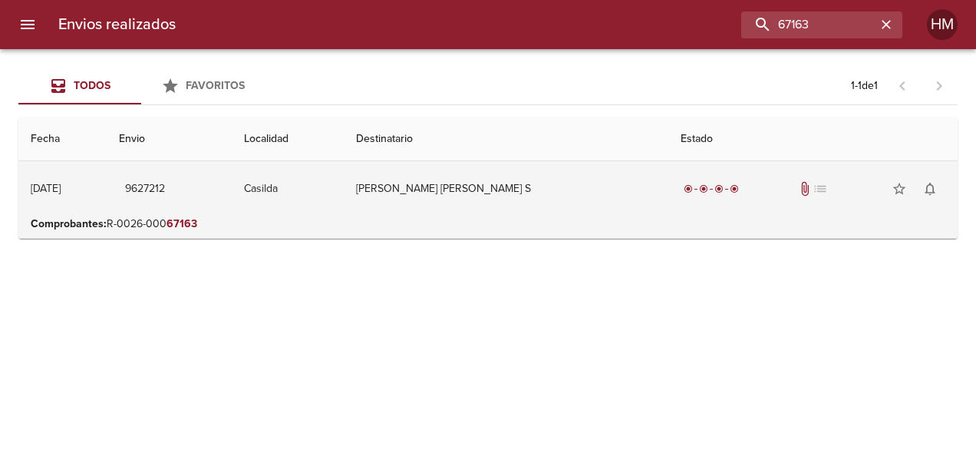
click at [629, 199] on td "[PERSON_NAME] [PERSON_NAME] S" at bounding box center [506, 188] width 324 height 55
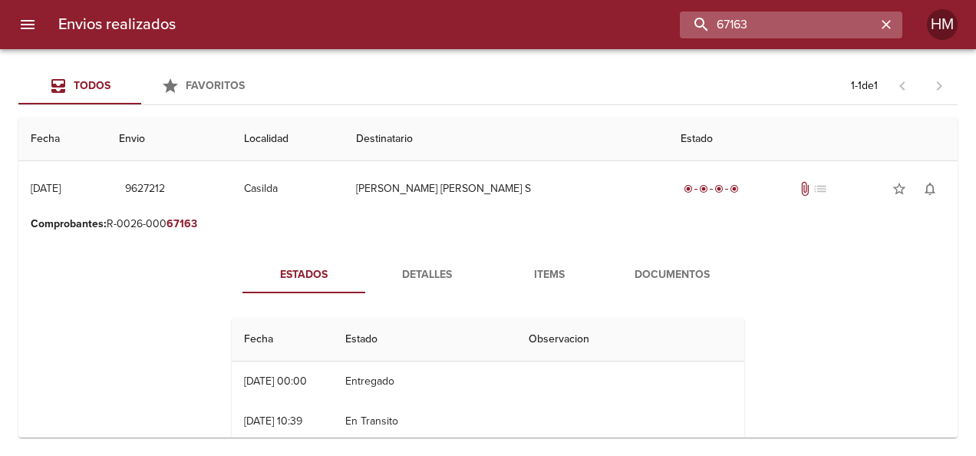
click at [794, 24] on input "67163" at bounding box center [778, 25] width 196 height 27
paste input "3348"
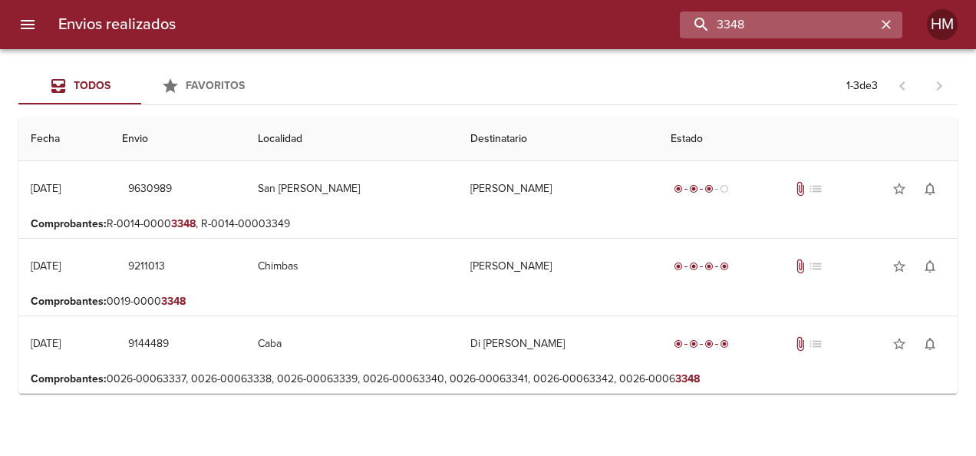
click at [750, 22] on input "3348" at bounding box center [778, 25] width 196 height 27
paste input "67209"
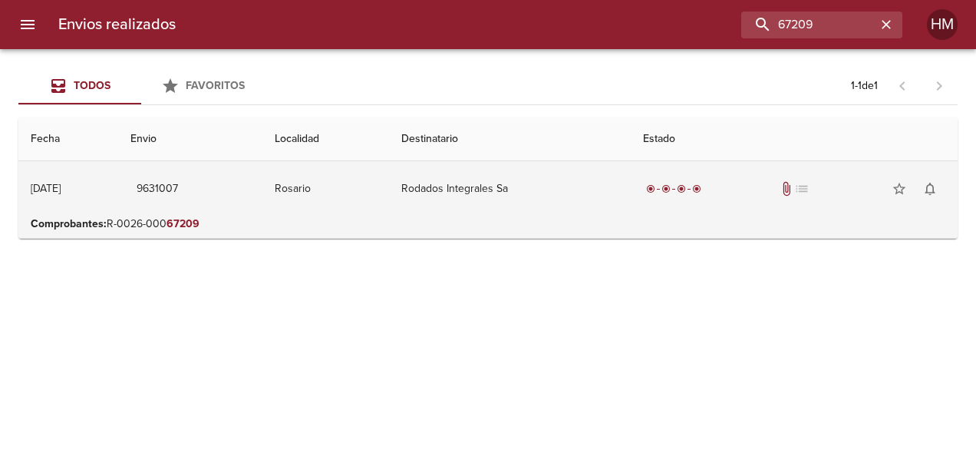
click at [514, 193] on td "Rodados Integrales Sa" at bounding box center [509, 188] width 241 height 55
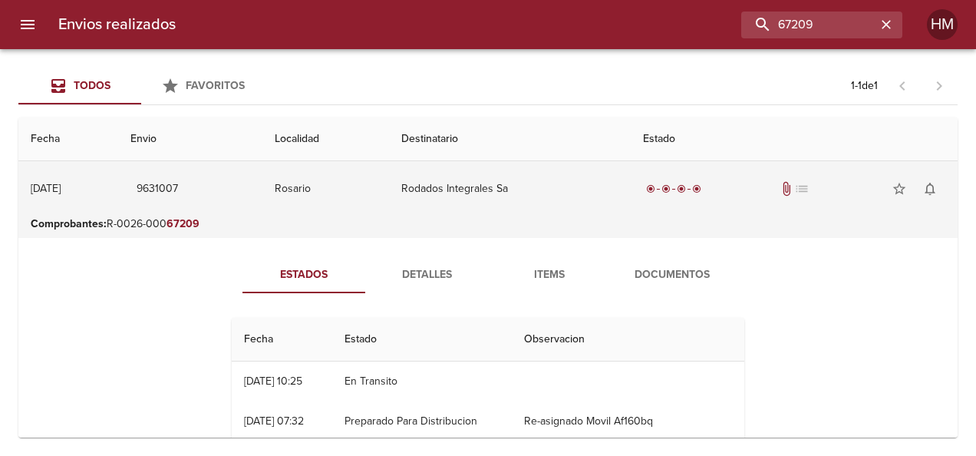
scroll to position [77, 0]
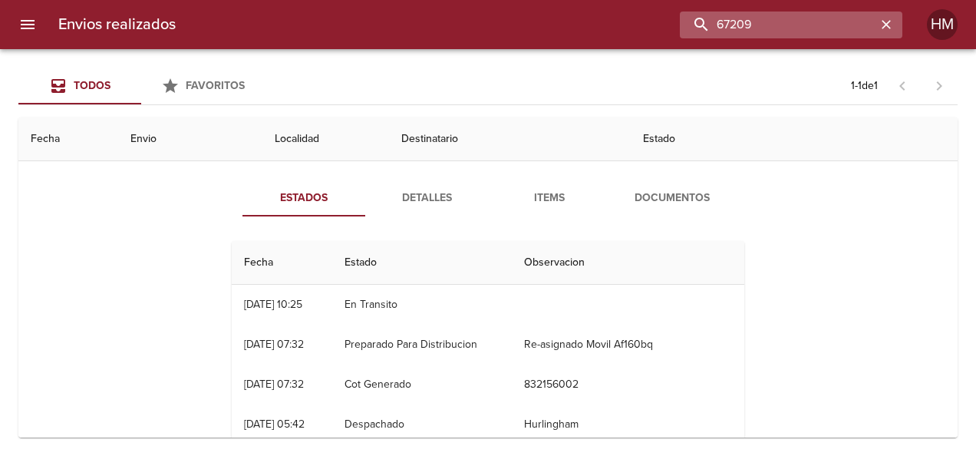
click at [843, 25] on input "67209" at bounding box center [778, 25] width 196 height 27
paste input "8"
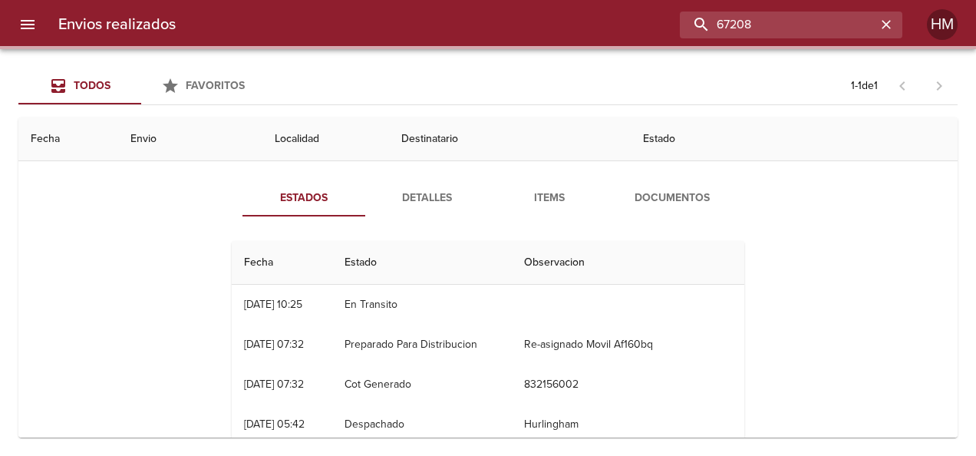
scroll to position [0, 0]
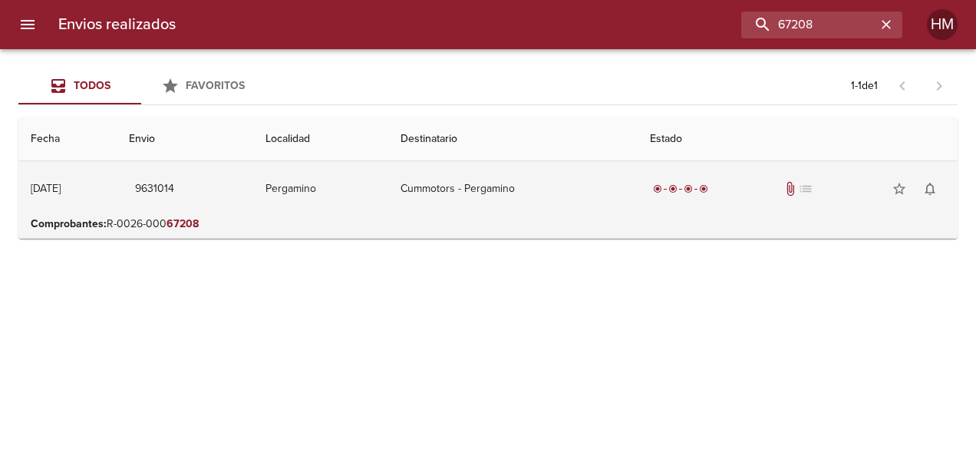
click at [559, 194] on td "Cummotors - Pergamino" at bounding box center [512, 188] width 249 height 55
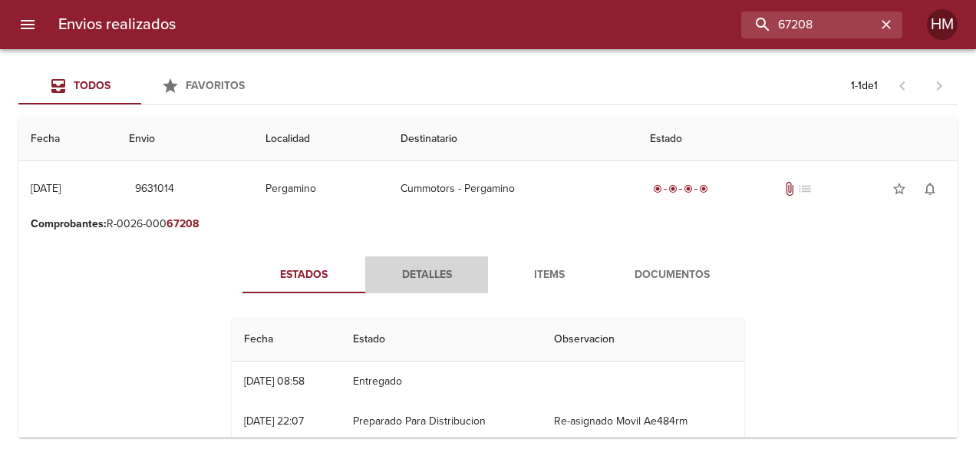
click at [456, 279] on span "Detalles" at bounding box center [426, 274] width 104 height 19
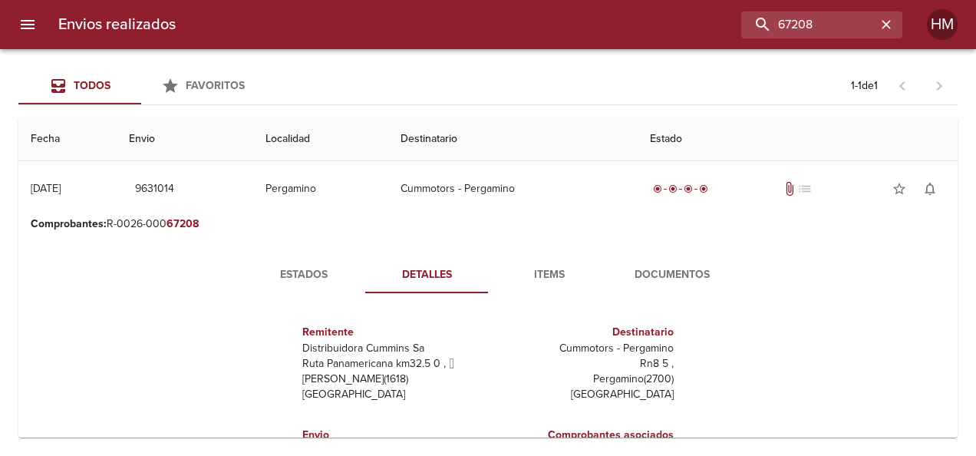
click at [342, 271] on span "Estados" at bounding box center [304, 274] width 104 height 19
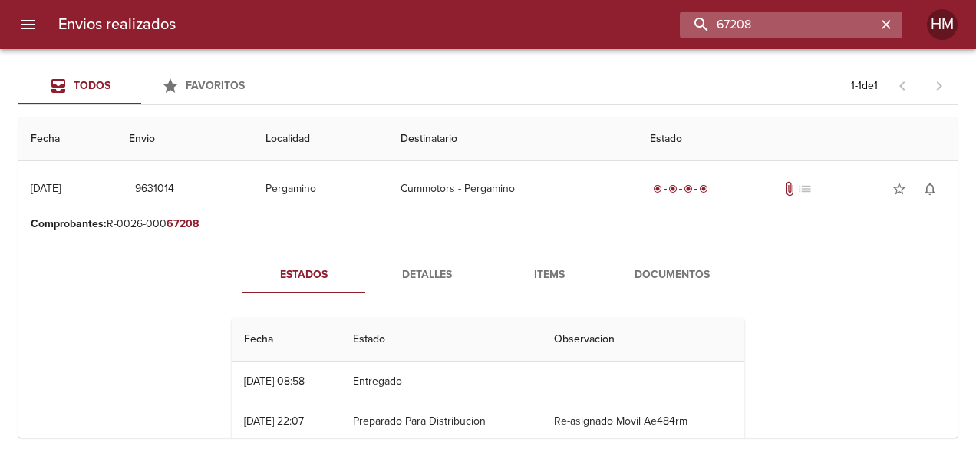
click at [865, 17] on input "67208" at bounding box center [778, 25] width 196 height 27
paste input "12"
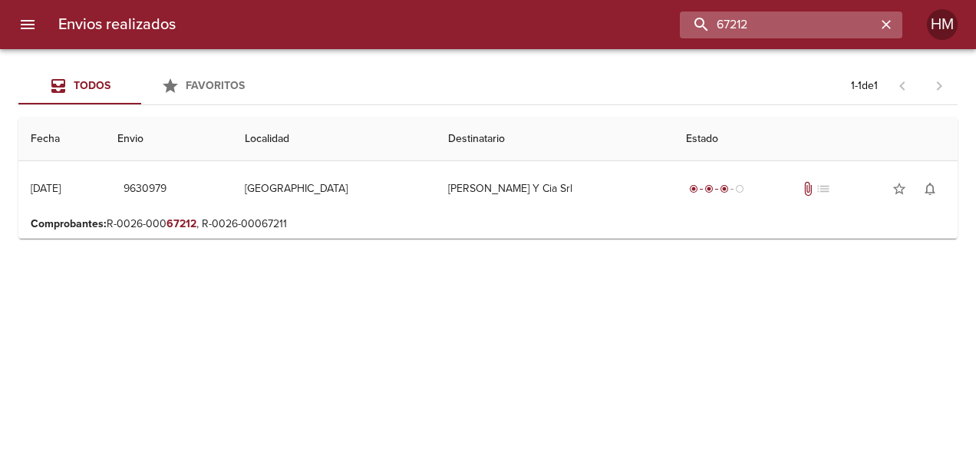
click at [770, 29] on input "67212" at bounding box center [778, 25] width 196 height 27
paste input "3"
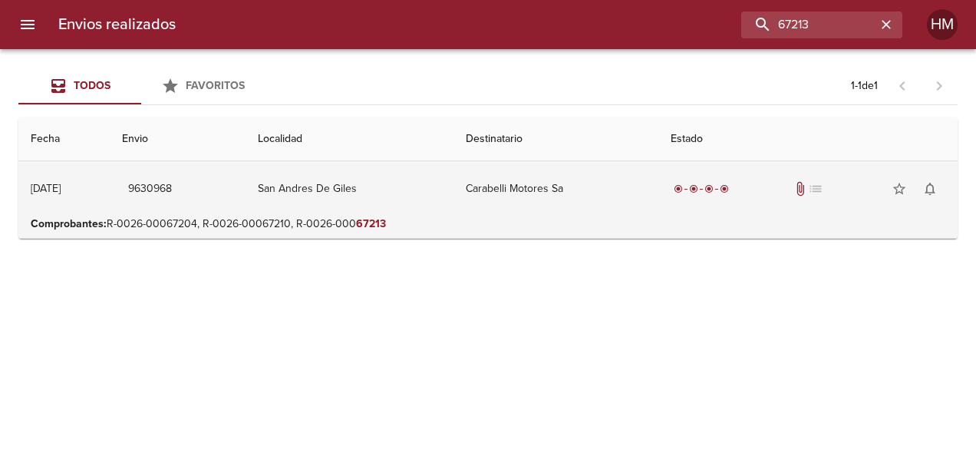
click at [507, 209] on td "Carabelli Motores Sa" at bounding box center [555, 188] width 205 height 55
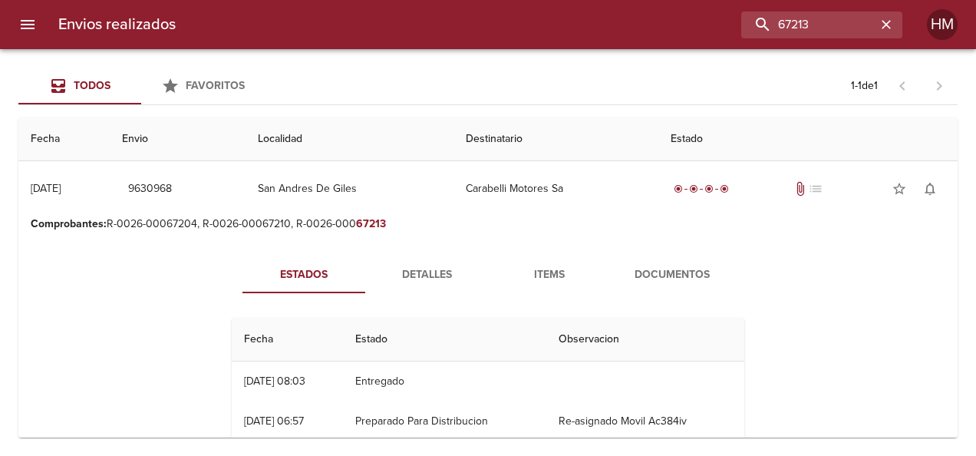
scroll to position [77, 0]
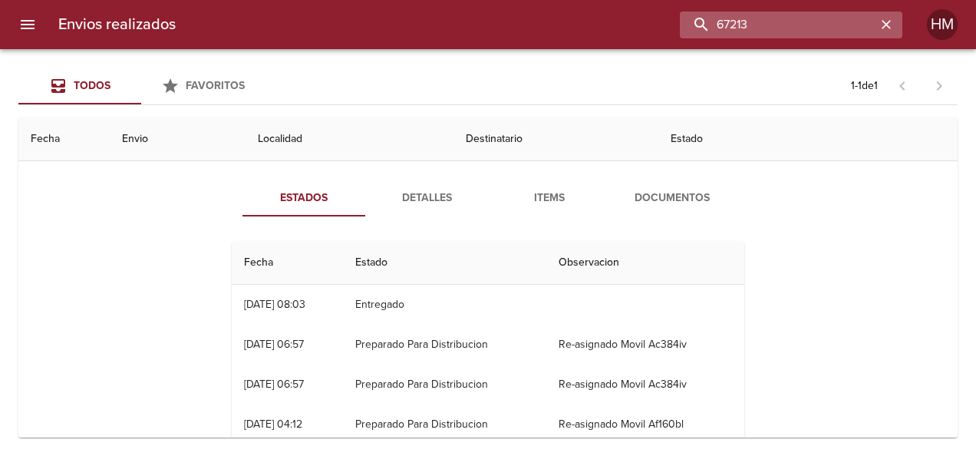
click at [841, 12] on input "67213" at bounding box center [778, 25] width 196 height 27
paste input "50"
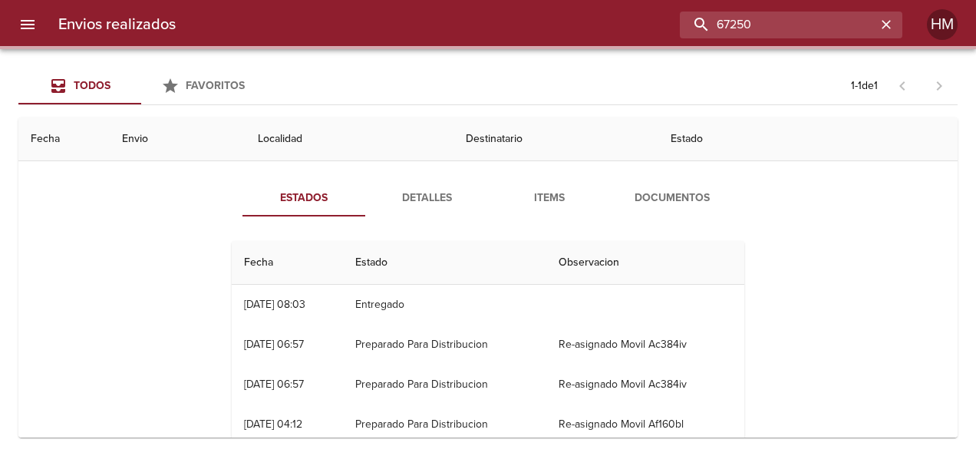
scroll to position [0, 0]
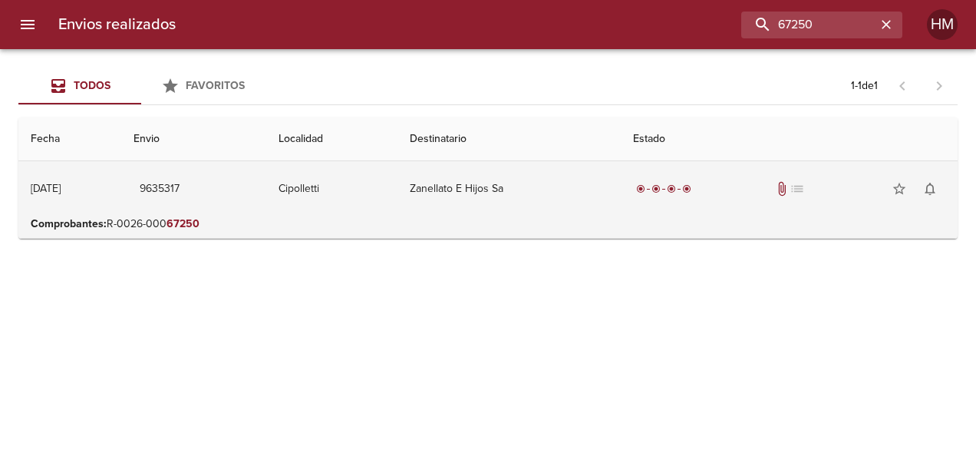
click at [595, 196] on td "Zanellato E Hijos Sa" at bounding box center [508, 188] width 223 height 55
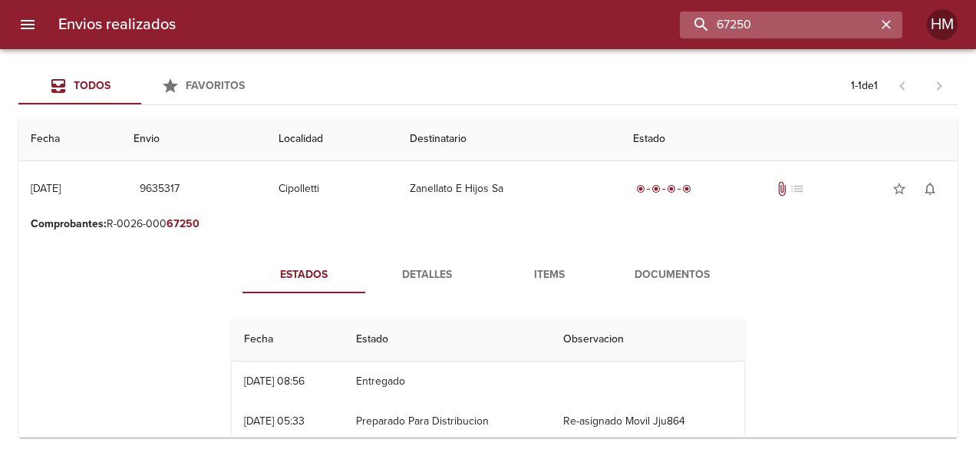
click at [826, 15] on input "67250" at bounding box center [778, 25] width 196 height 27
paste input "21"
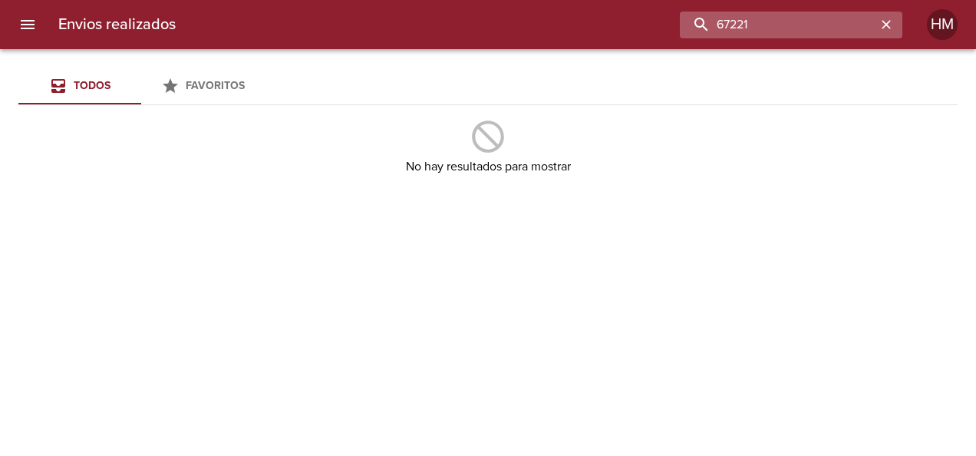
type input "67221"
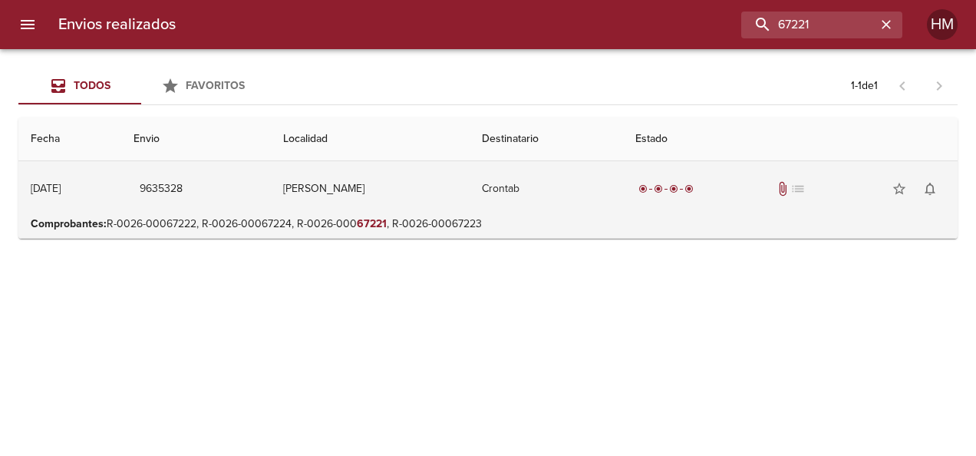
click at [523, 203] on td "Crontab" at bounding box center [546, 188] width 153 height 55
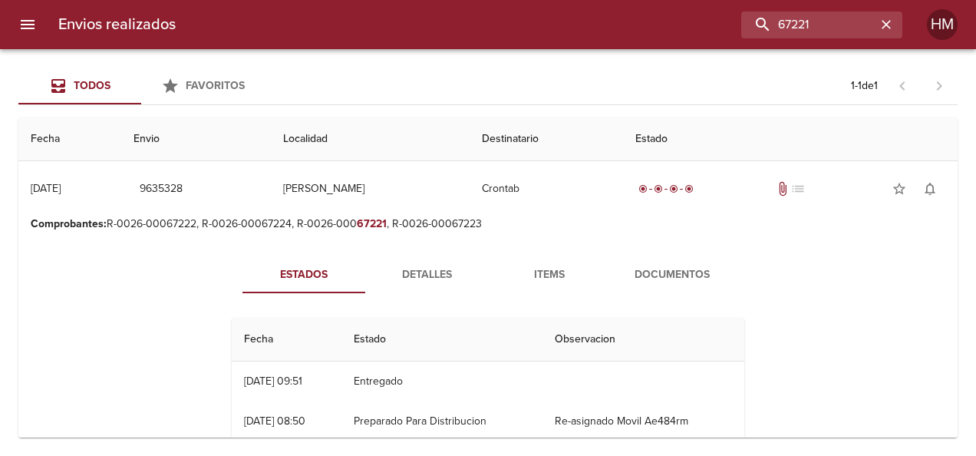
scroll to position [77, 0]
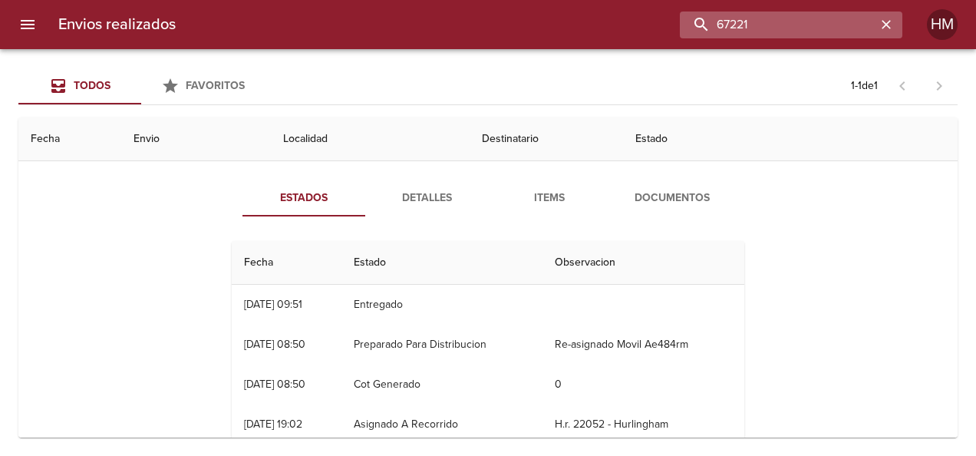
click at [833, 15] on input "67221" at bounding box center [778, 25] width 196 height 27
click at [831, 18] on input "67221" at bounding box center [778, 25] width 196 height 27
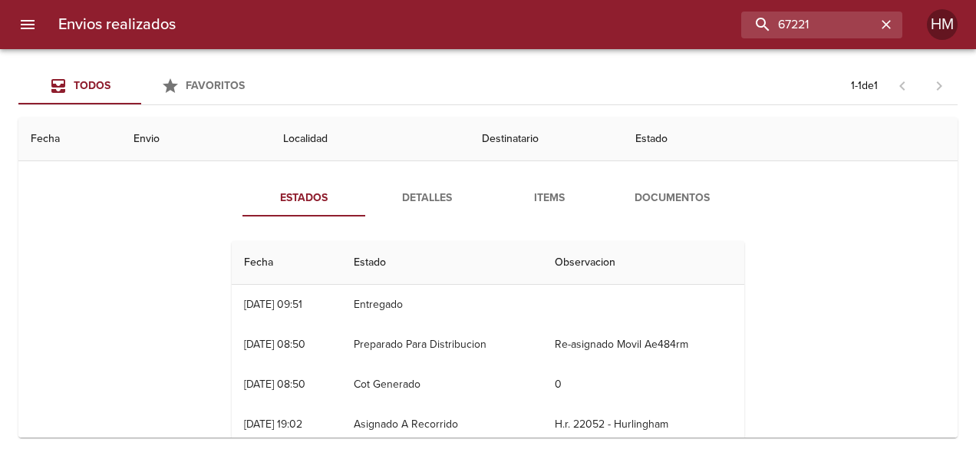
click at [803, 41] on div "Envios realizados 67221 HM" at bounding box center [488, 24] width 976 height 49
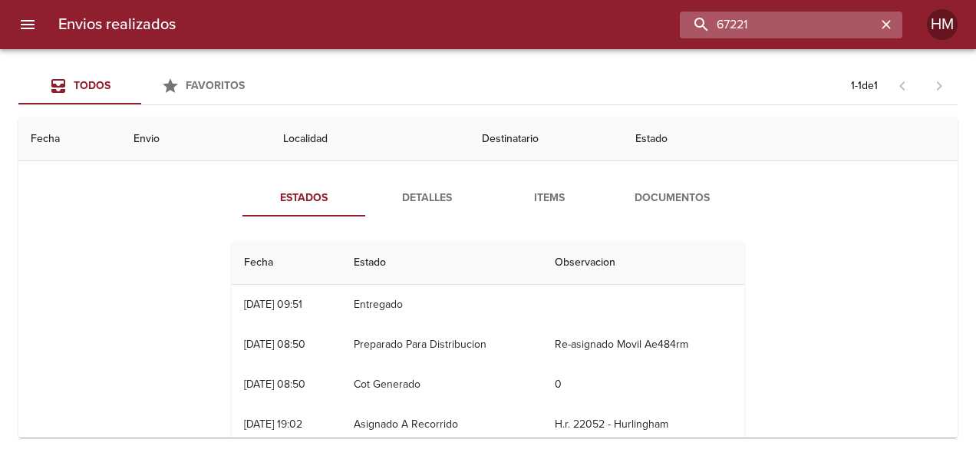
click at [793, 29] on input "67221" at bounding box center [778, 25] width 196 height 27
click at [890, 19] on icon "button" at bounding box center [885, 24] width 15 height 15
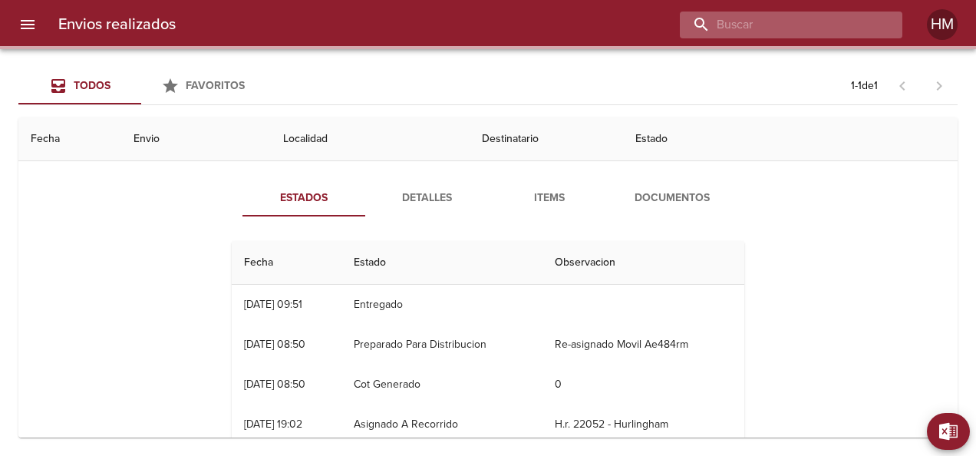
click at [806, 24] on input "buscar" at bounding box center [778, 25] width 196 height 27
paste input "67230"
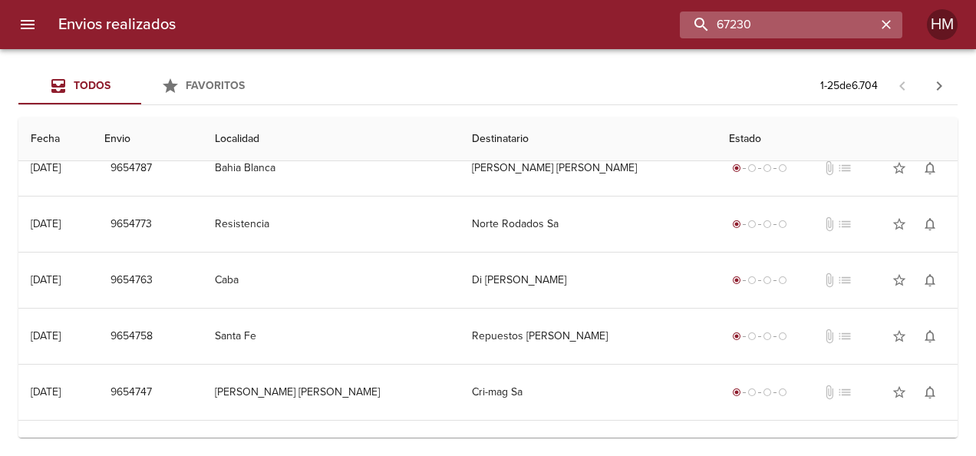
scroll to position [0, 0]
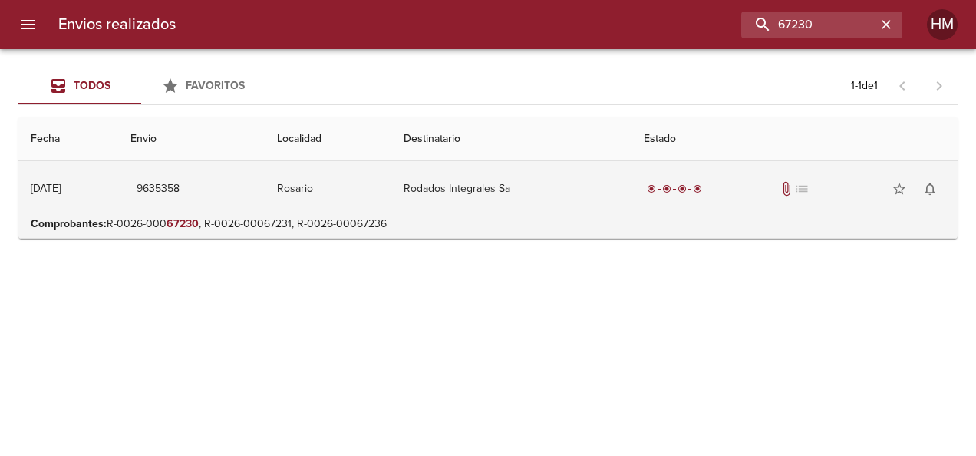
click at [625, 190] on td "Rodados Integrales Sa" at bounding box center [511, 188] width 240 height 55
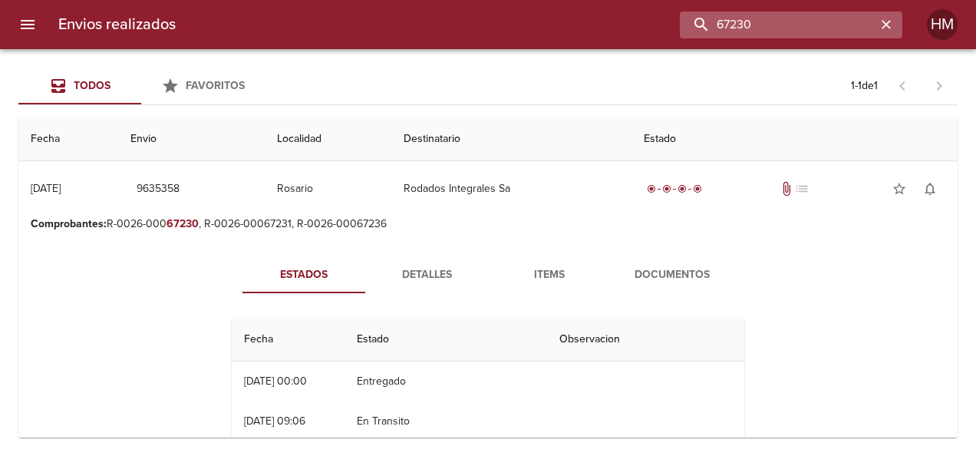
click at [830, 18] on input "67230" at bounding box center [778, 25] width 196 height 27
paste input "6"
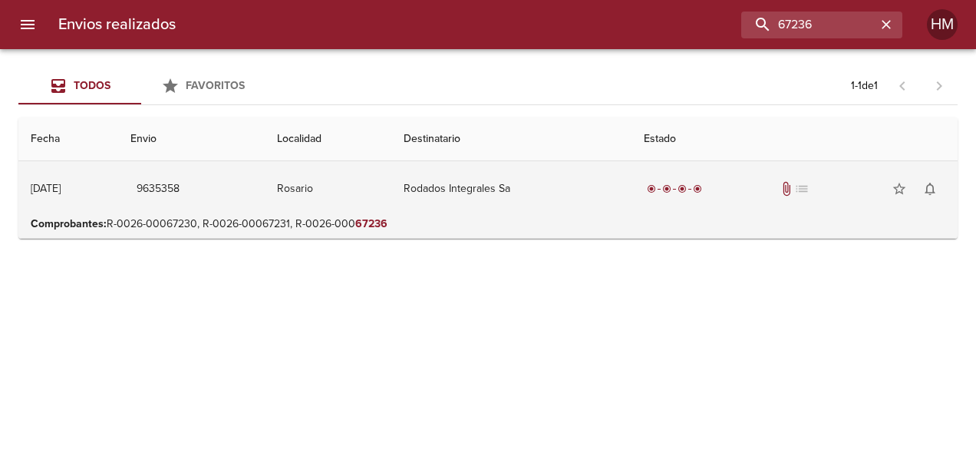
click at [598, 195] on td "Rodados Integrales Sa" at bounding box center [511, 188] width 240 height 55
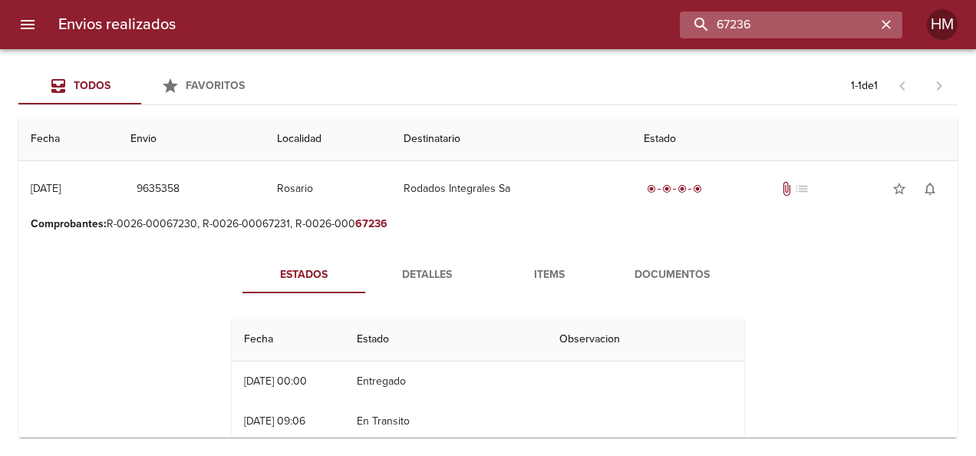
click at [822, 12] on input "67236" at bounding box center [778, 25] width 196 height 27
paste input "1"
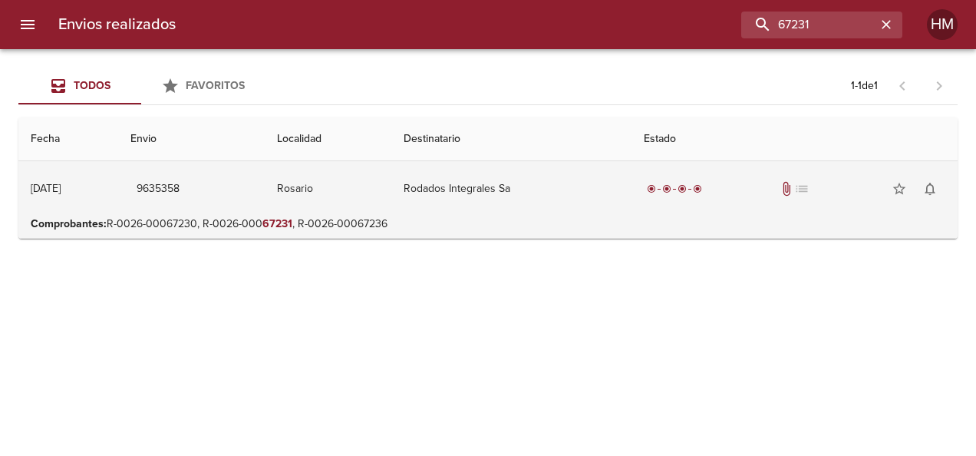
click at [549, 180] on td "Rodados Integrales Sa" at bounding box center [511, 188] width 240 height 55
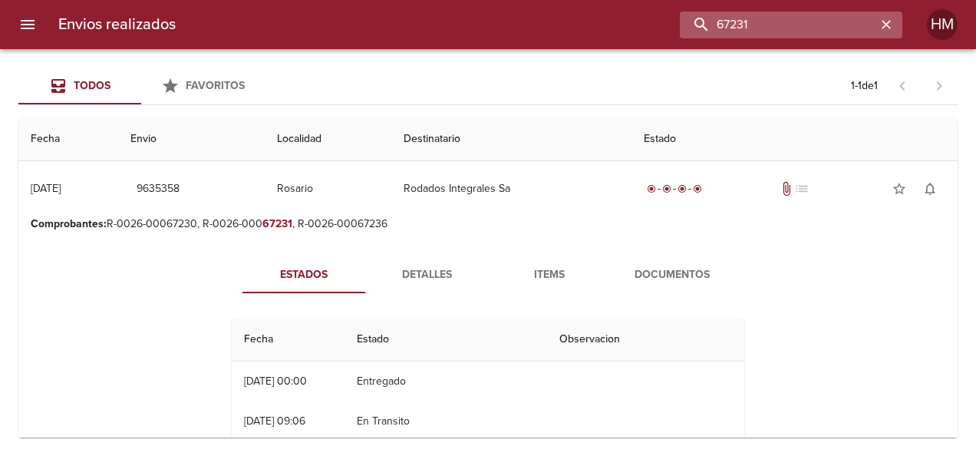
click at [815, 21] on input "67231" at bounding box center [778, 25] width 196 height 27
paste input "27"
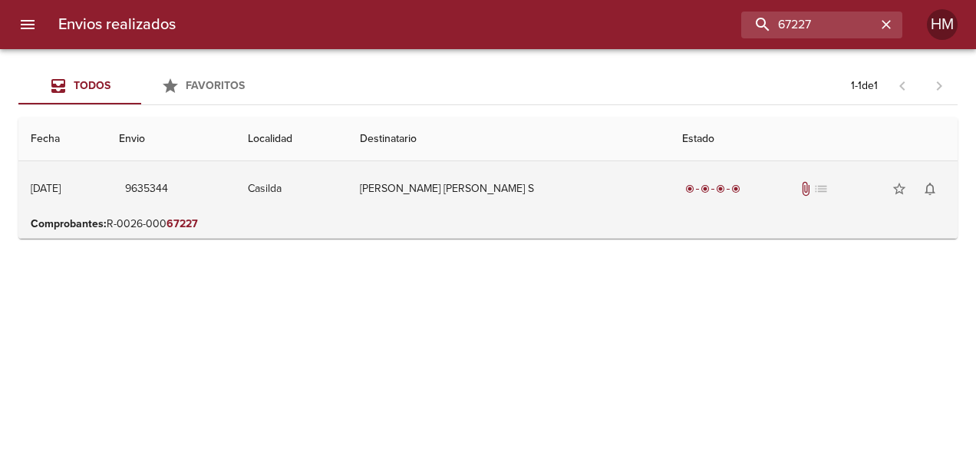
click at [476, 213] on td "[PERSON_NAME] [PERSON_NAME] S" at bounding box center [509, 188] width 322 height 55
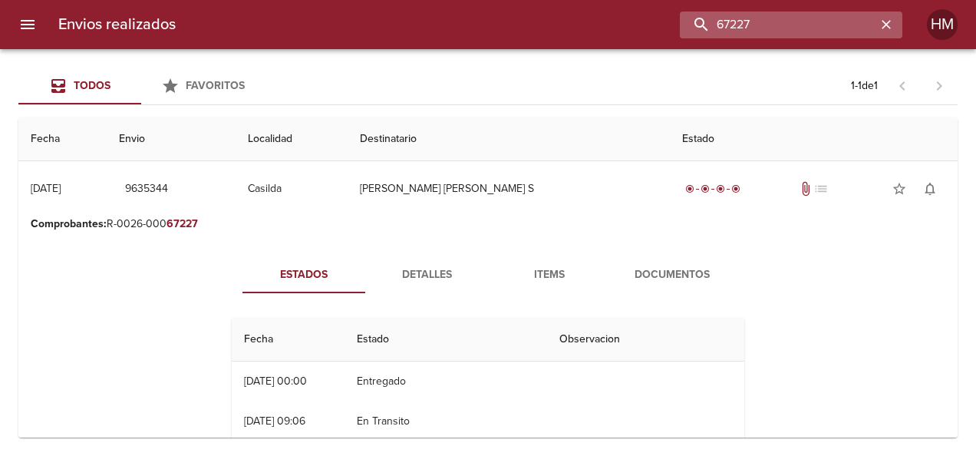
click at [796, 25] on input "67227" at bounding box center [778, 25] width 196 height 27
paste input "8"
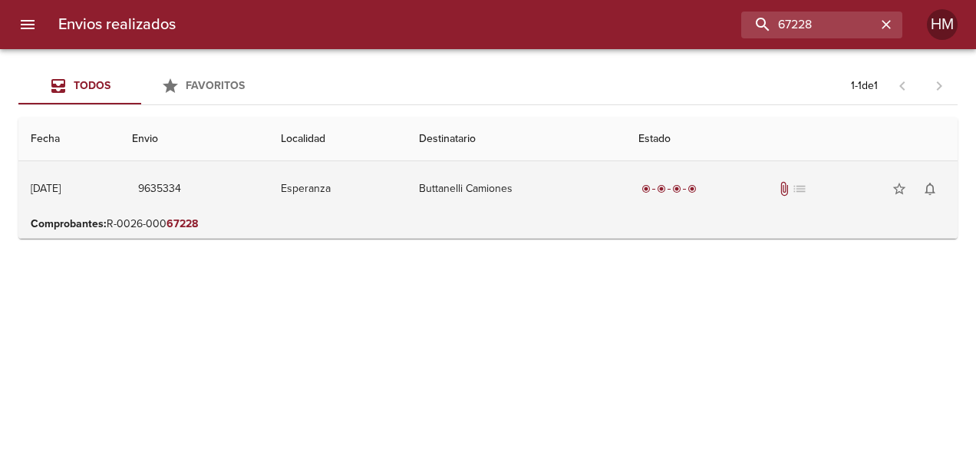
click at [407, 182] on td "Esperanza" at bounding box center [338, 188] width 138 height 55
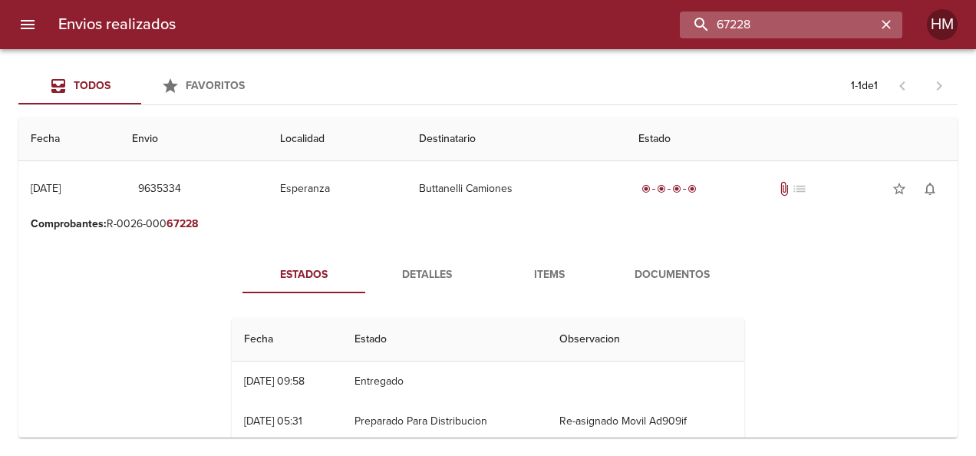
click at [850, 15] on input "67228" at bounding box center [778, 25] width 196 height 27
paste input "0"
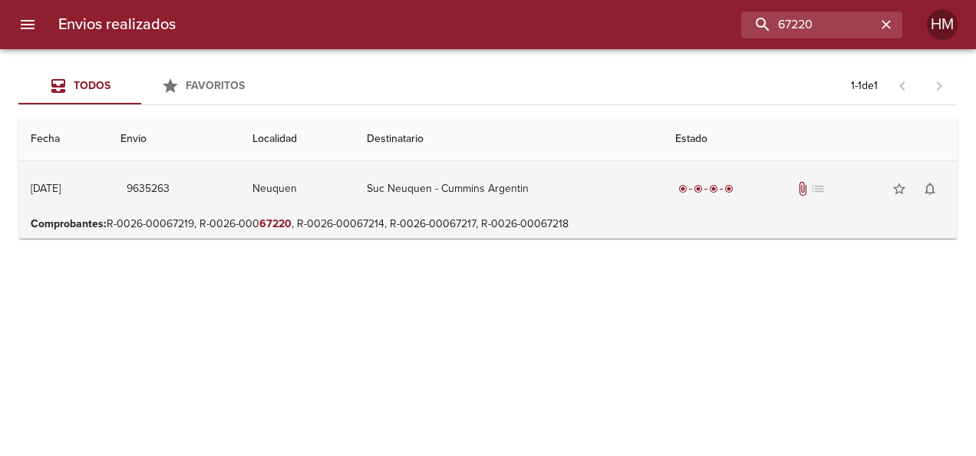
click at [549, 189] on td "Suc Neuquen - Cummins Argentin" at bounding box center [508, 188] width 308 height 55
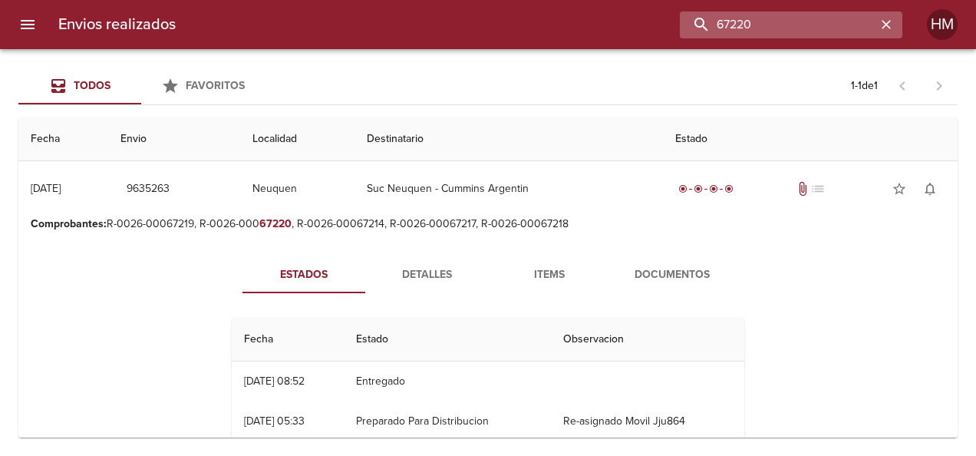
click at [822, 35] on input "67220" at bounding box center [778, 25] width 196 height 27
paste input "45"
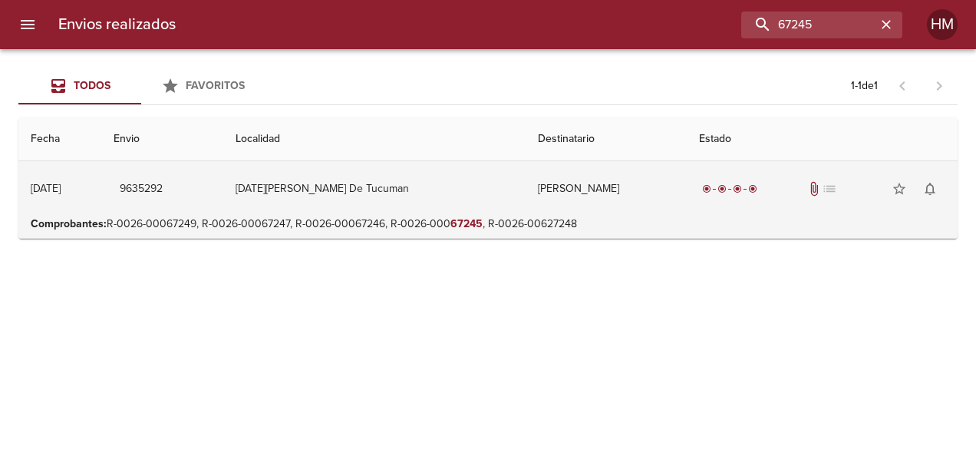
click at [526, 182] on td "[PERSON_NAME]" at bounding box center [606, 188] width 161 height 55
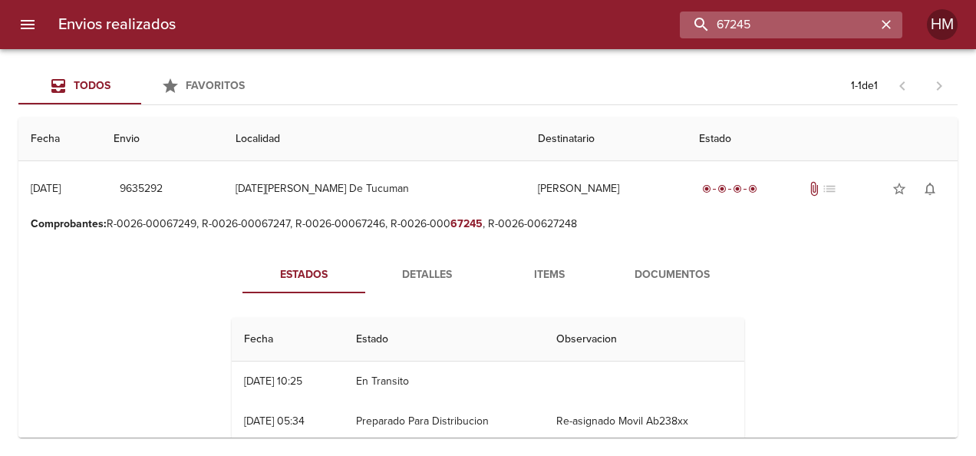
click at [819, 29] on input "67245" at bounding box center [778, 25] width 196 height 27
paste input "38"
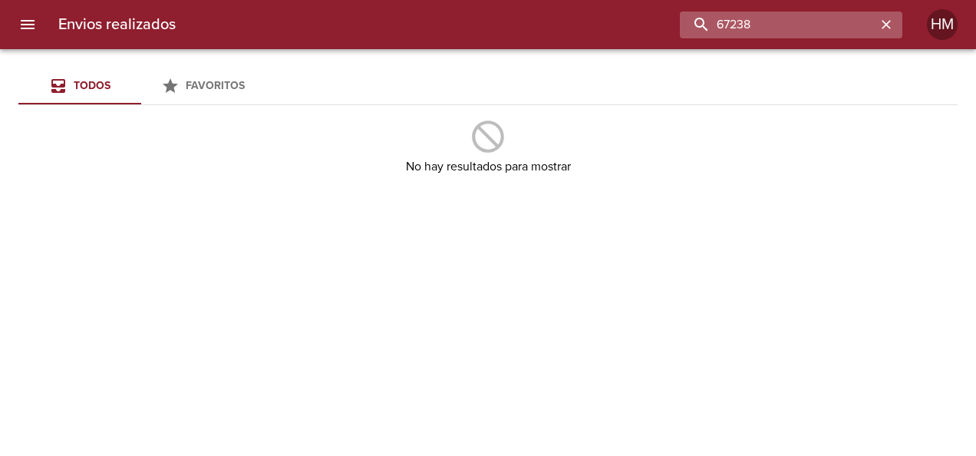
click at [839, 17] on input "67238" at bounding box center [778, 25] width 196 height 27
paste input "7"
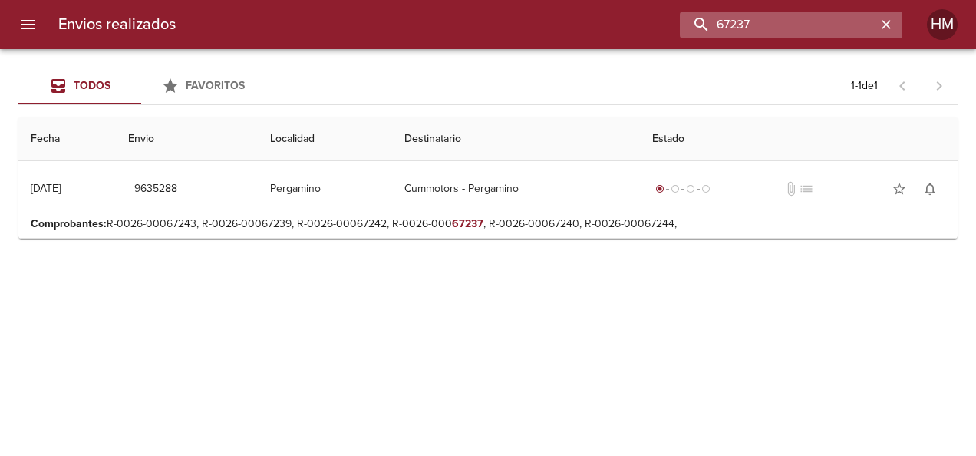
click at [740, 28] on input "67237" at bounding box center [778, 25] width 196 height 27
paste input "25"
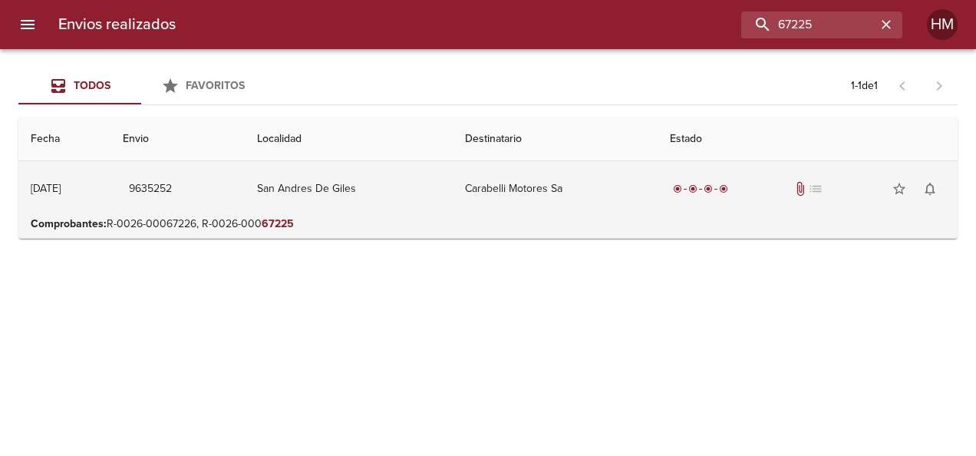
click at [509, 176] on td "Carabelli Motores Sa" at bounding box center [556, 188] width 206 height 55
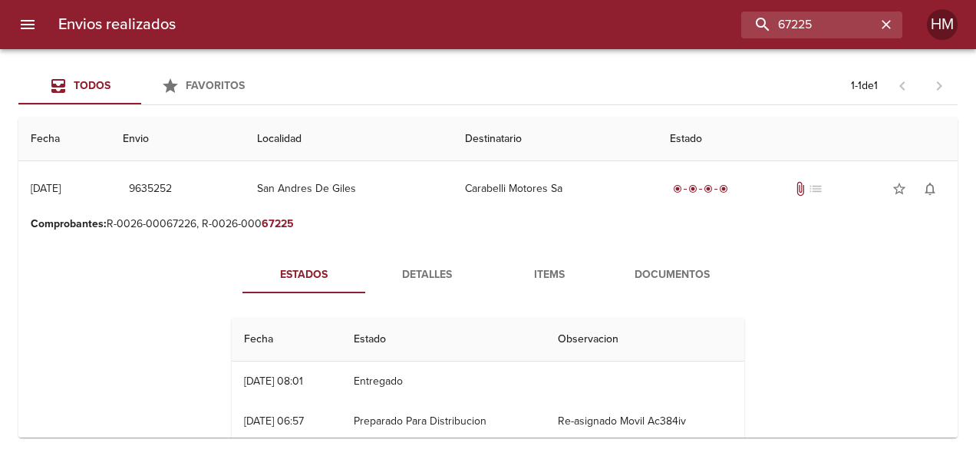
scroll to position [77, 0]
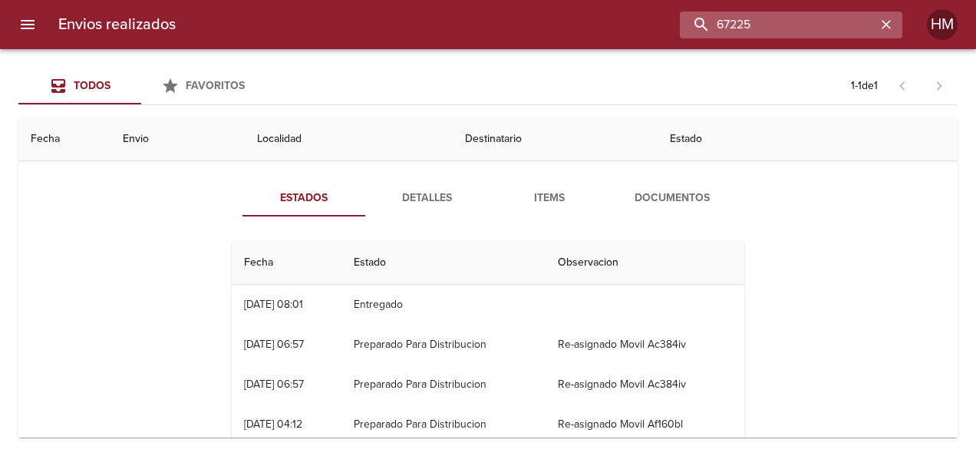
click at [782, 18] on input "67225" at bounding box center [778, 25] width 196 height 27
paste input "72"
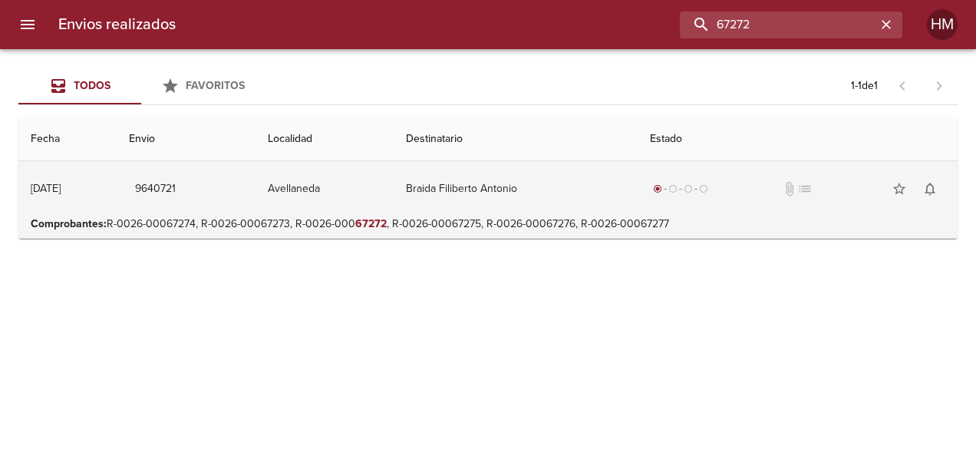
scroll to position [0, 0]
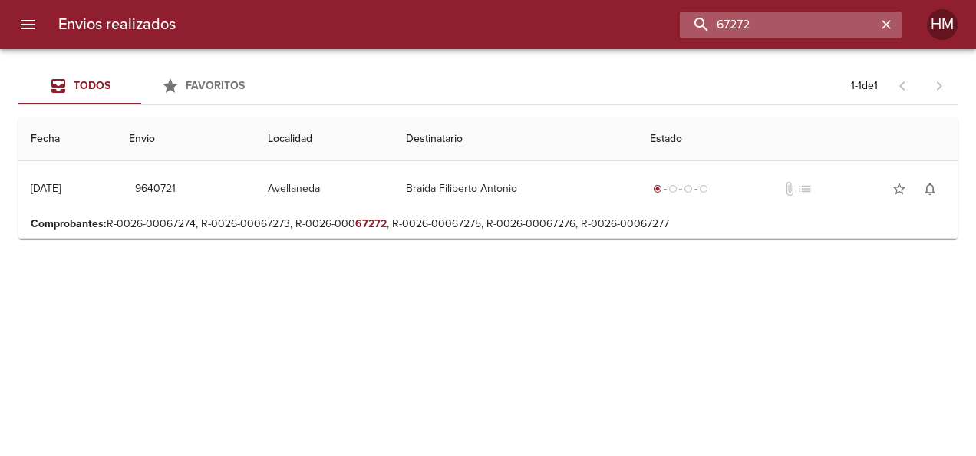
click at [771, 32] on input "67272" at bounding box center [778, 25] width 196 height 27
paste input "1"
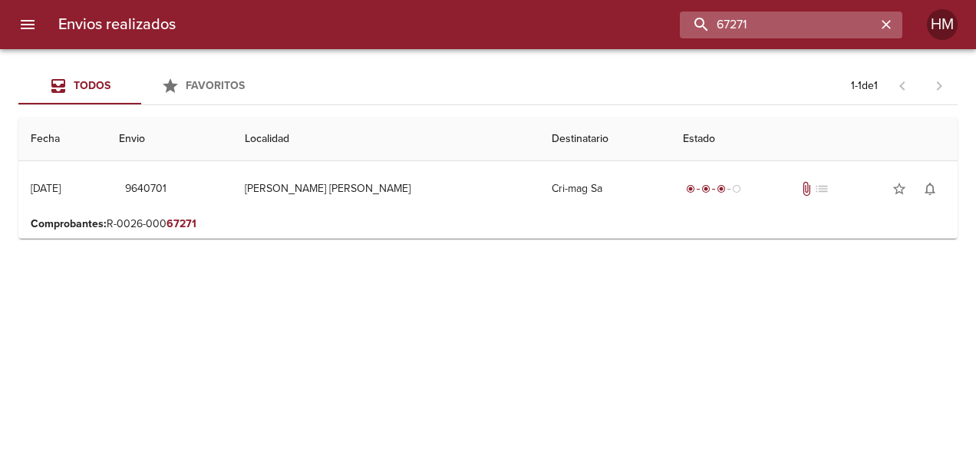
click at [752, 21] on input "67271" at bounding box center [778, 25] width 196 height 27
paste input "67"
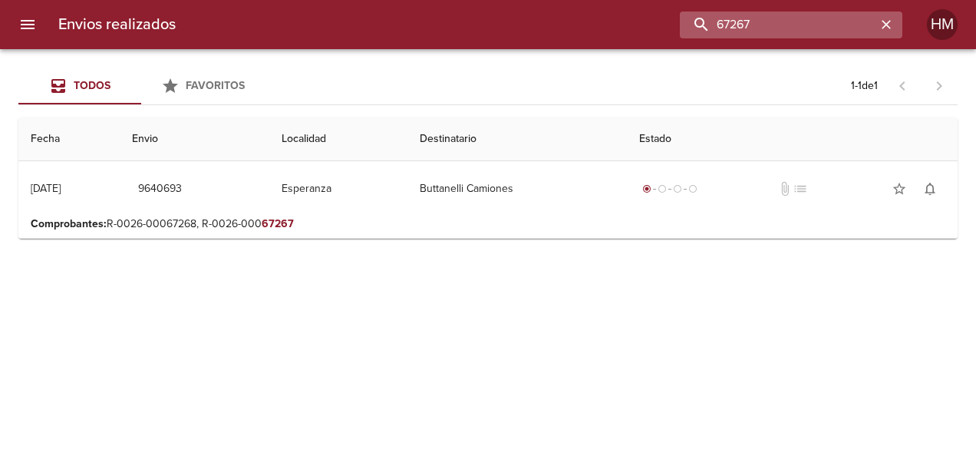
click at [819, 16] on input "67267" at bounding box center [778, 25] width 196 height 27
paste input "335"
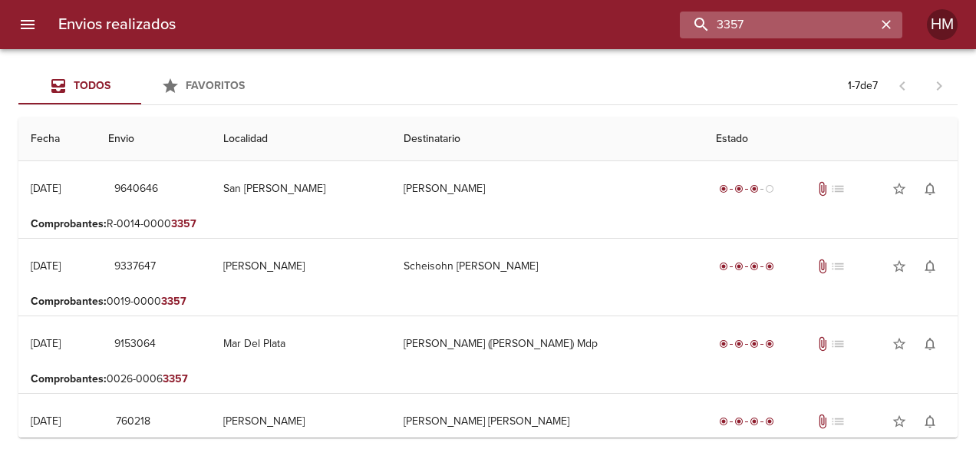
click at [829, 22] on input "3357" at bounding box center [778, 25] width 196 height 27
paste input "67266"
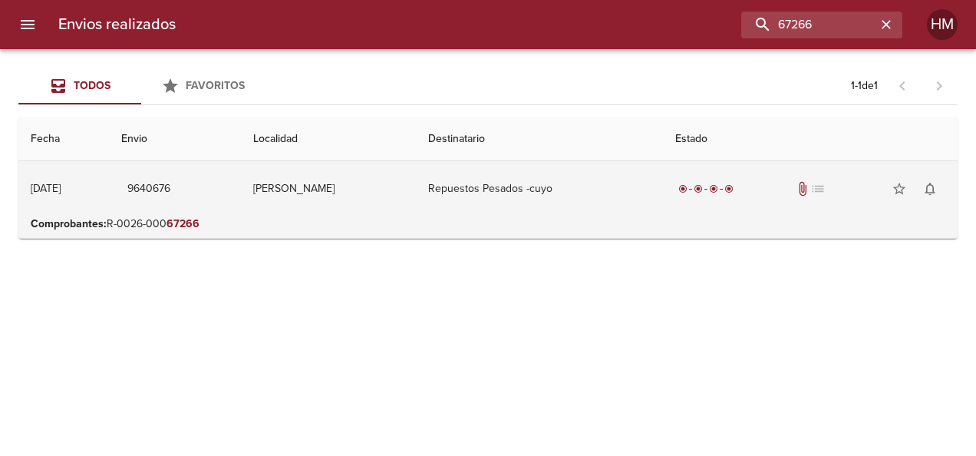
click at [362, 199] on td "[PERSON_NAME]" at bounding box center [328, 188] width 175 height 55
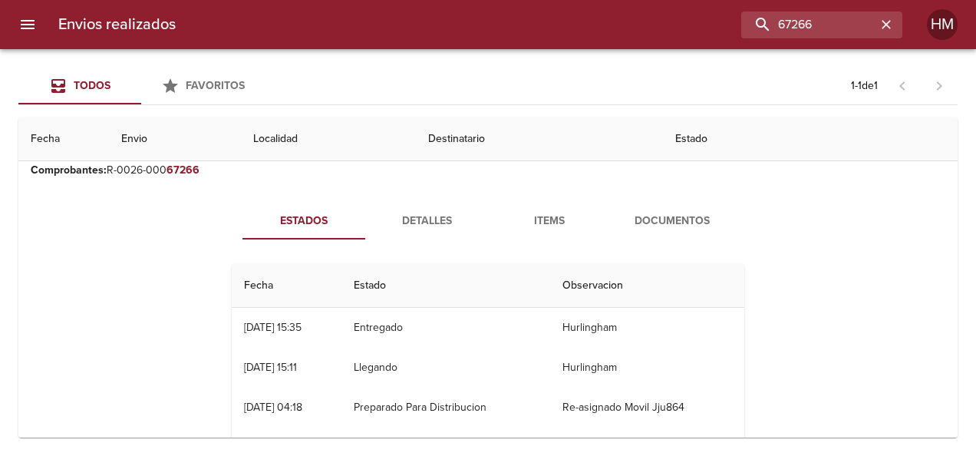
scroll to position [77, 0]
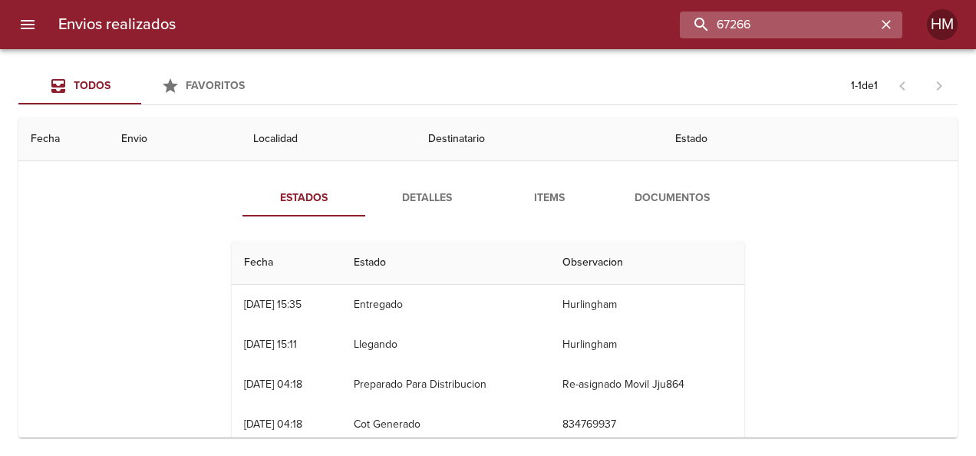
click at [834, 25] on input "67266" at bounding box center [778, 25] width 196 height 27
paste input "2"
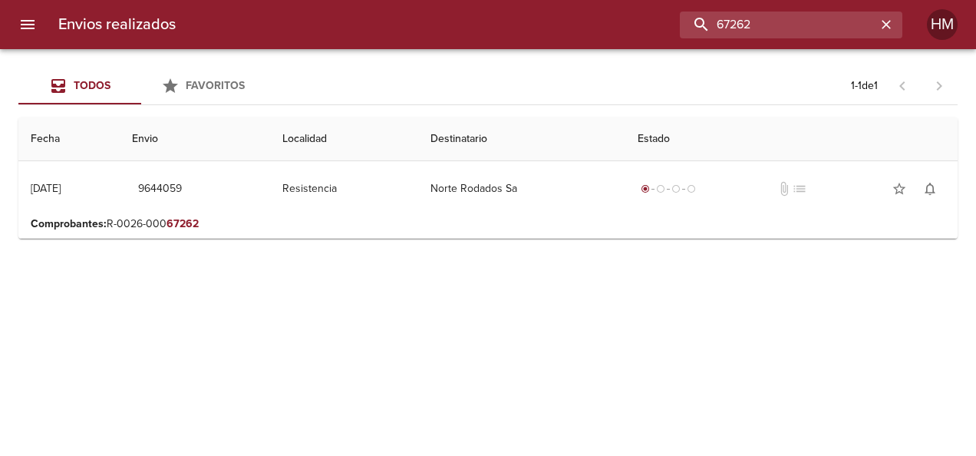
scroll to position [0, 0]
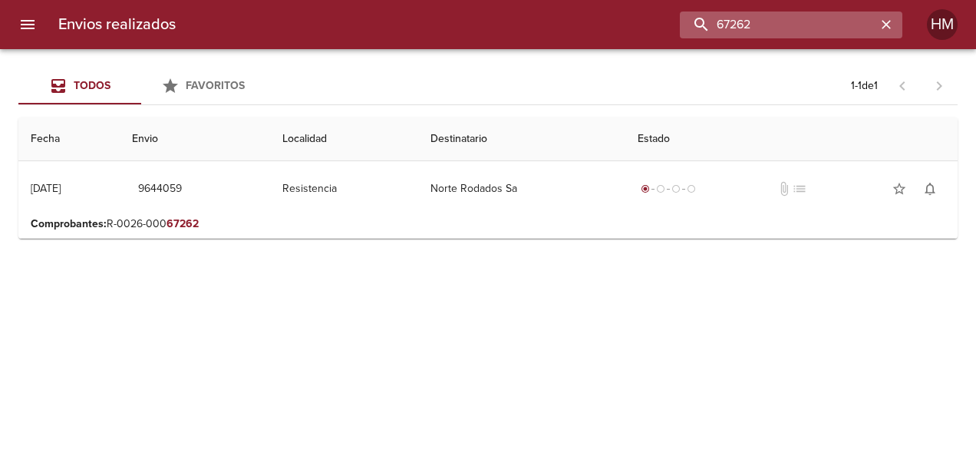
click at [843, 26] on input "67262" at bounding box center [778, 25] width 196 height 27
paste input "303"
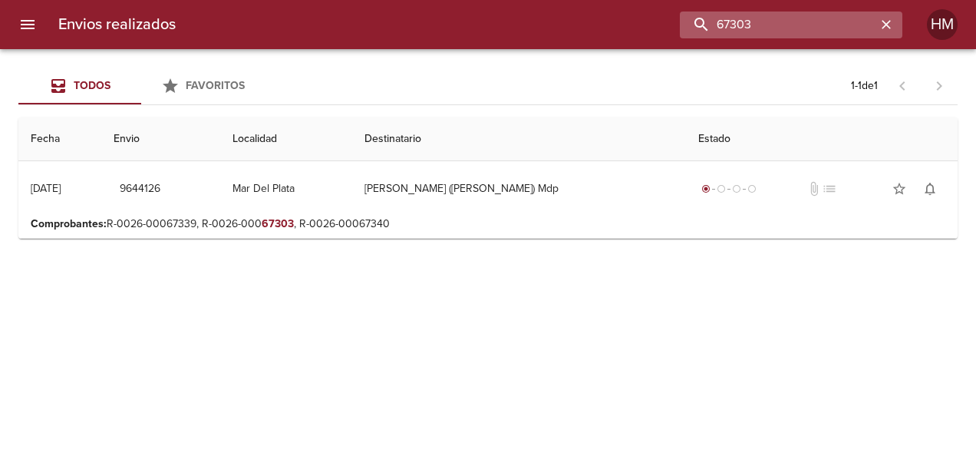
click at [862, 27] on input "67303" at bounding box center [778, 25] width 196 height 27
paste input "21"
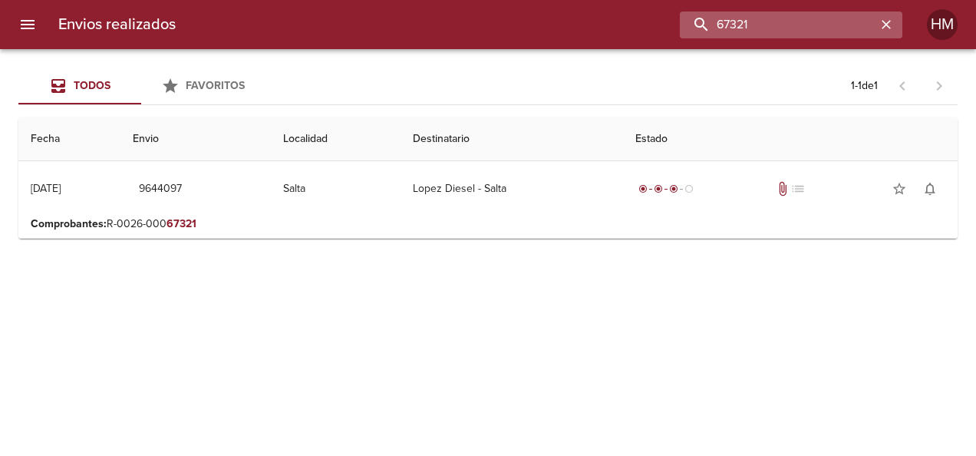
click at [760, 19] on input "67321" at bounding box center [778, 25] width 196 height 27
paste input "0"
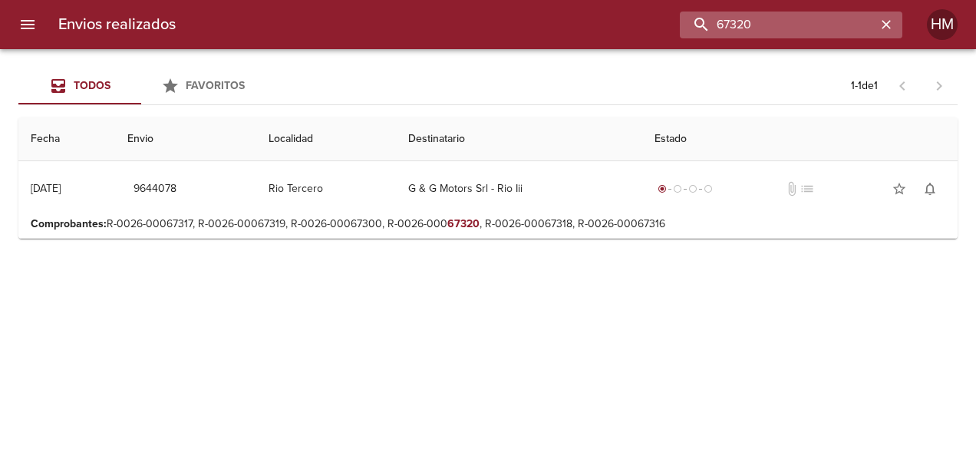
click at [839, 25] on input "67320" at bounding box center [778, 25] width 196 height 27
paste input "296"
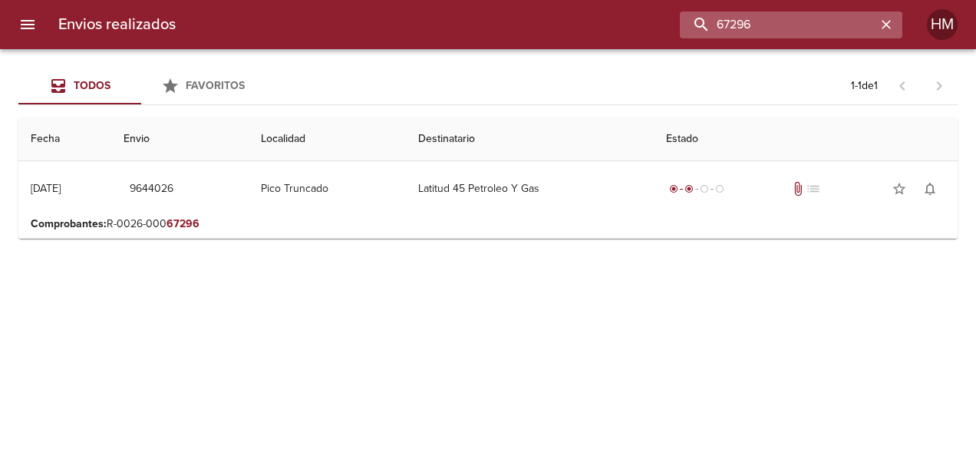
click at [734, 29] on input "67296" at bounding box center [778, 25] width 196 height 27
paste input "314"
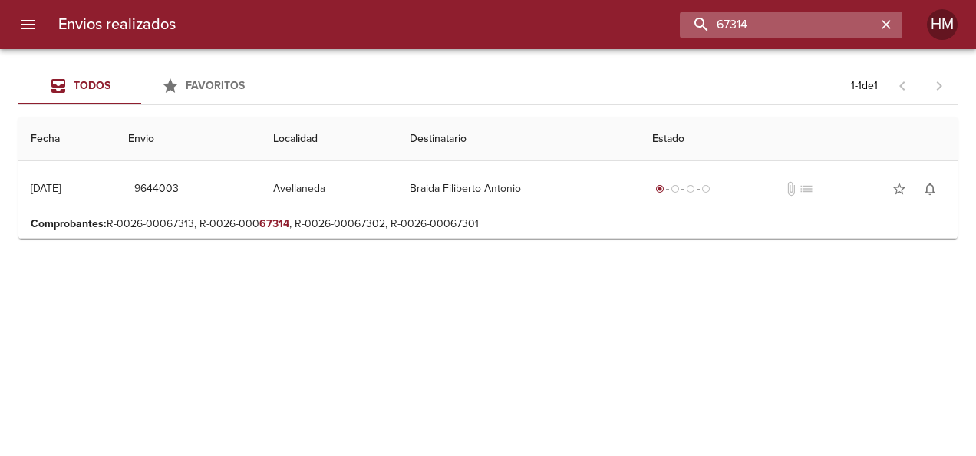
click at [750, 18] on input "67314" at bounding box center [778, 25] width 196 height 27
paste input "05"
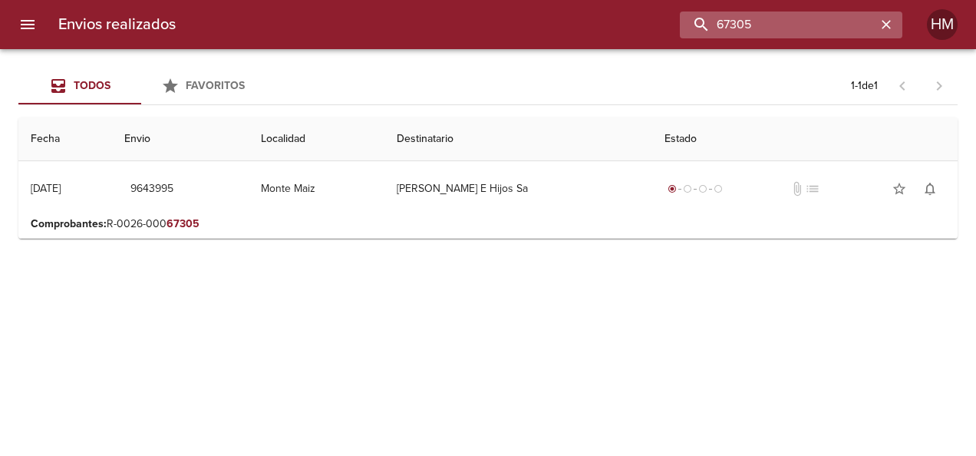
click at [730, 28] on input "67305" at bounding box center [778, 25] width 196 height 27
paste input "57"
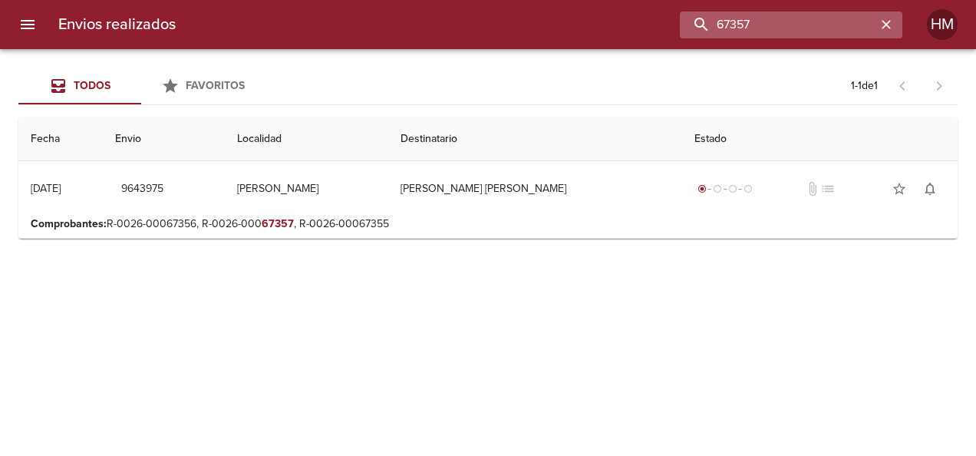
click at [842, 28] on input "67357" at bounding box center [778, 25] width 196 height 27
paste input "15"
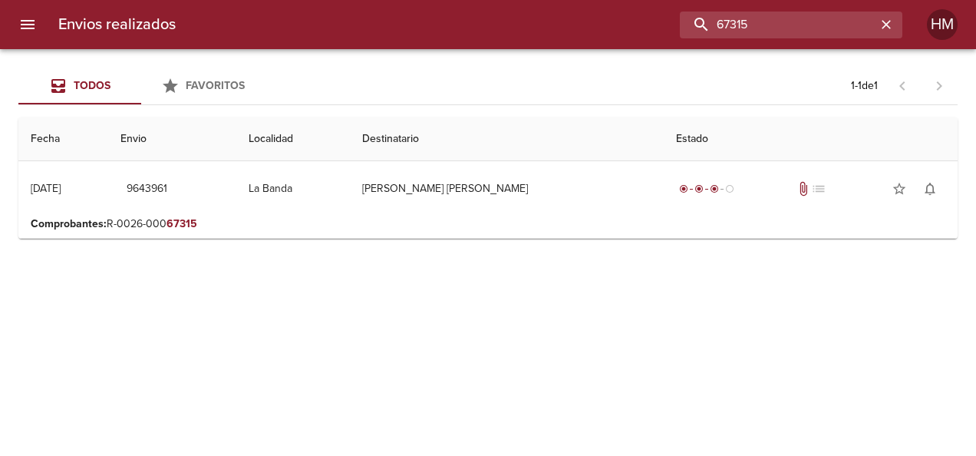
drag, startPoint x: 770, startPoint y: 22, endPoint x: 655, endPoint y: 23, distance: 115.1
click at [655, 23] on div "67315" at bounding box center [545, 25] width 714 height 27
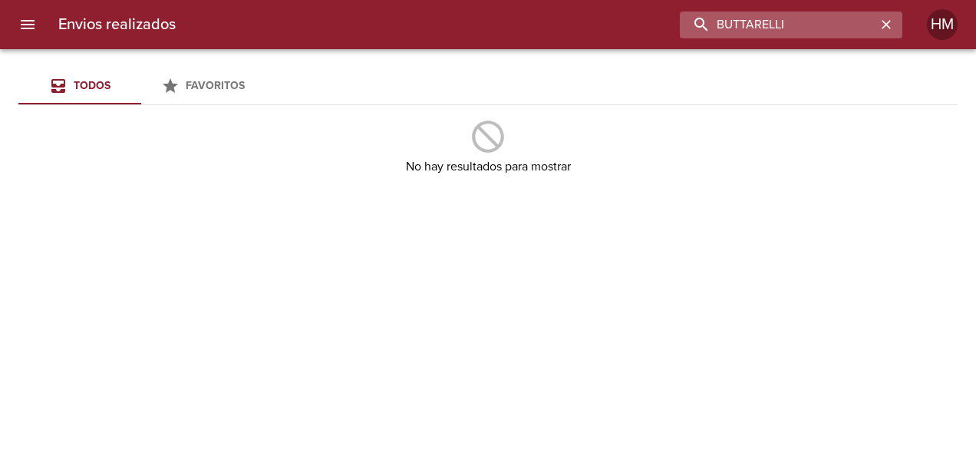
click at [763, 21] on input "BUTTARELLI" at bounding box center [778, 25] width 196 height 27
type input "BUTTANELLI"
